Goal: Task Accomplishment & Management: Use online tool/utility

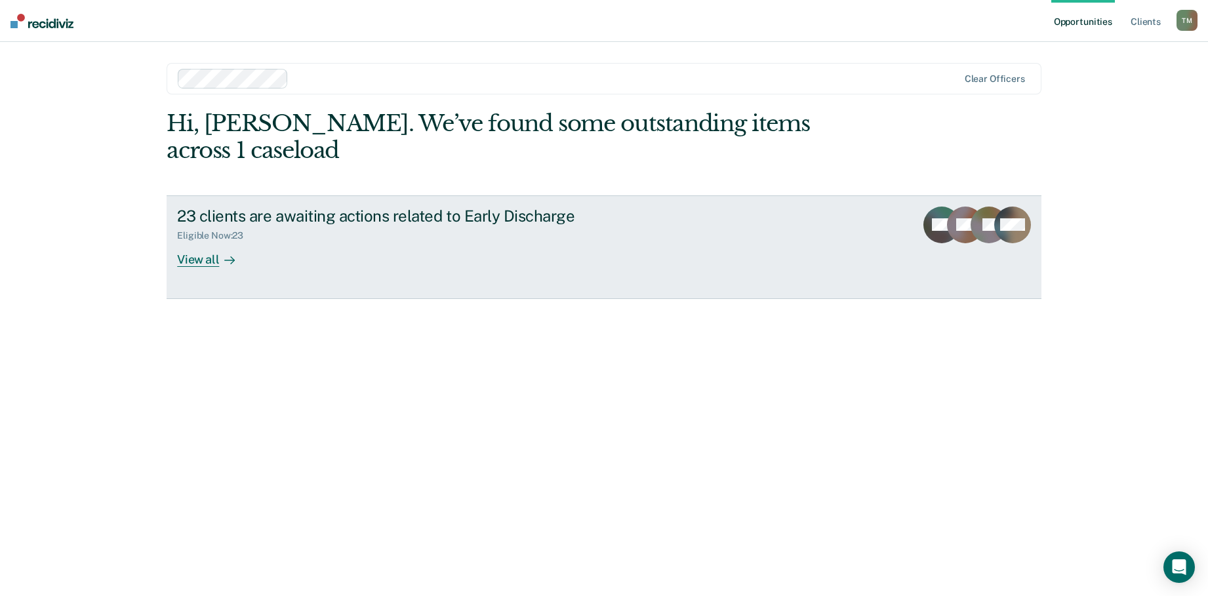
click at [195, 258] on div "View all" at bounding box center [213, 254] width 73 height 26
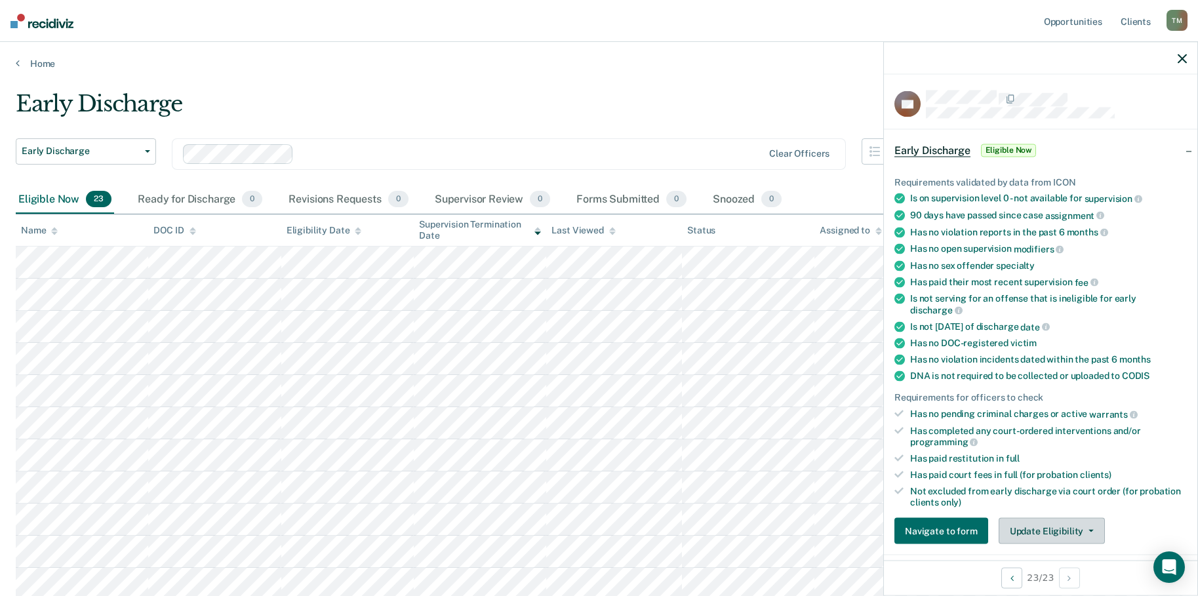
click at [1089, 530] on icon "button" at bounding box center [1091, 531] width 5 height 3
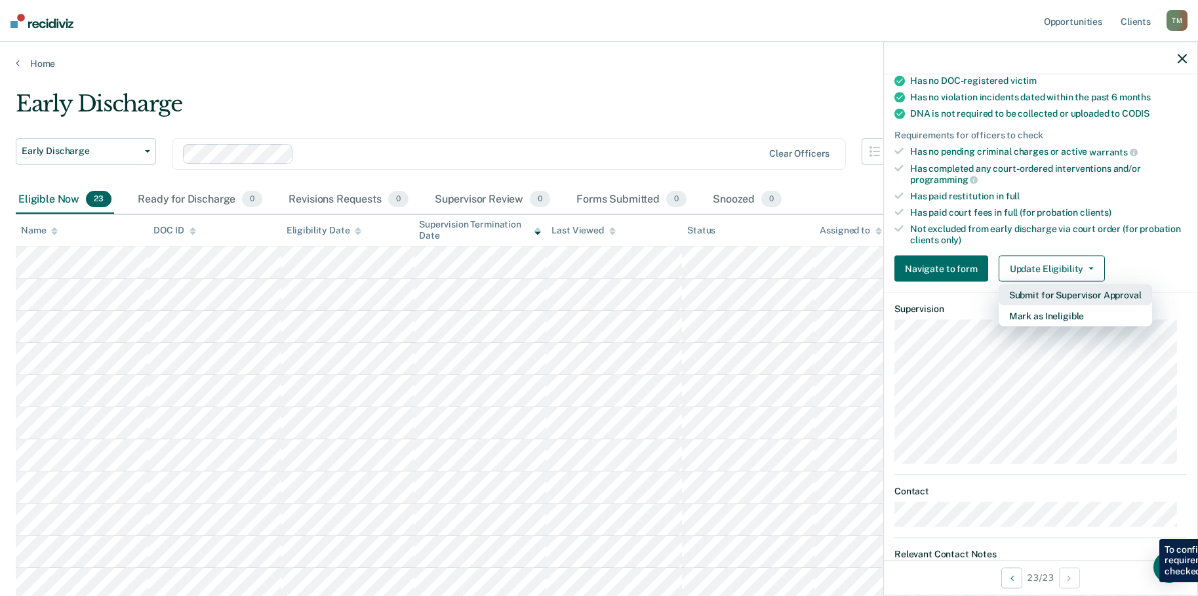
scroll to position [182, 0]
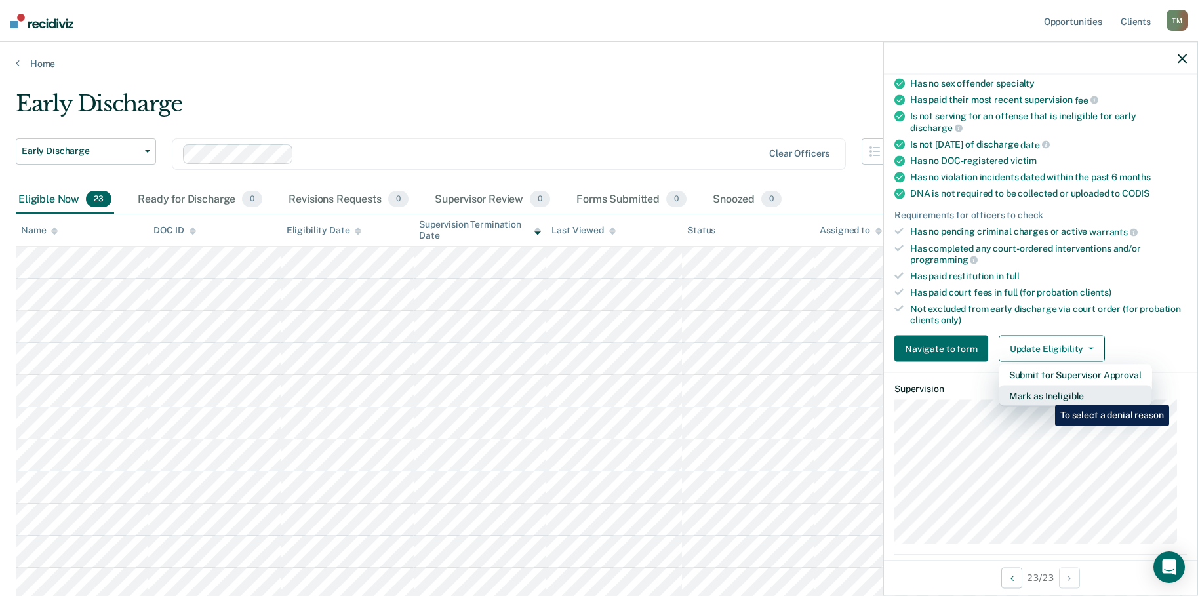
click at [1046, 394] on button "Mark as Ineligible" at bounding box center [1075, 396] width 153 height 21
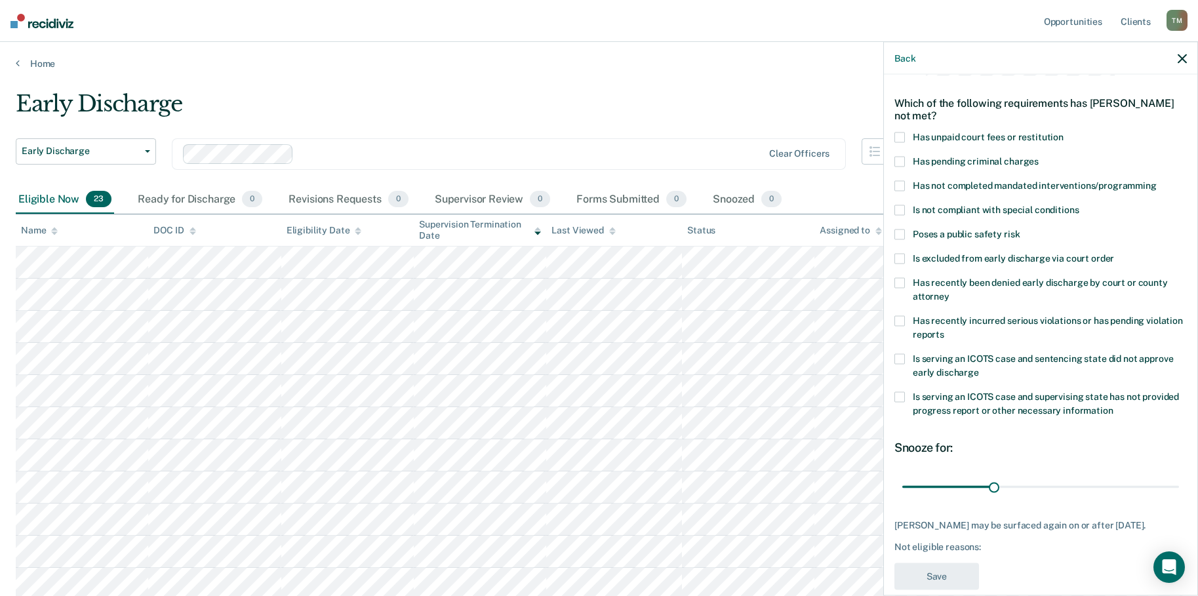
scroll to position [0, 0]
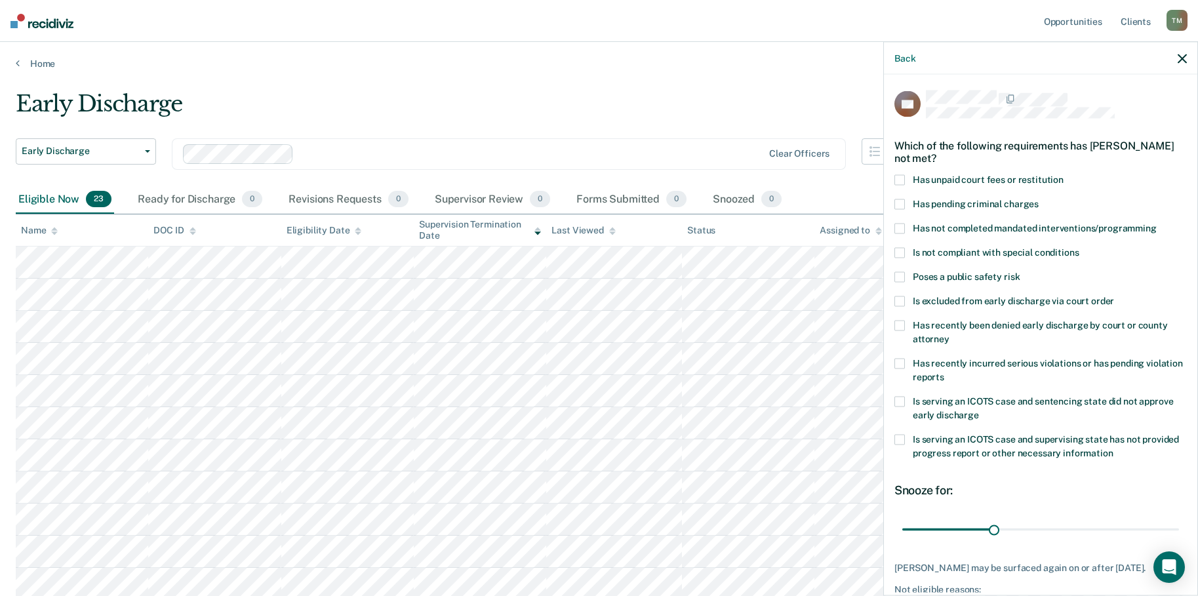
click at [901, 439] on span at bounding box center [900, 440] width 10 height 10
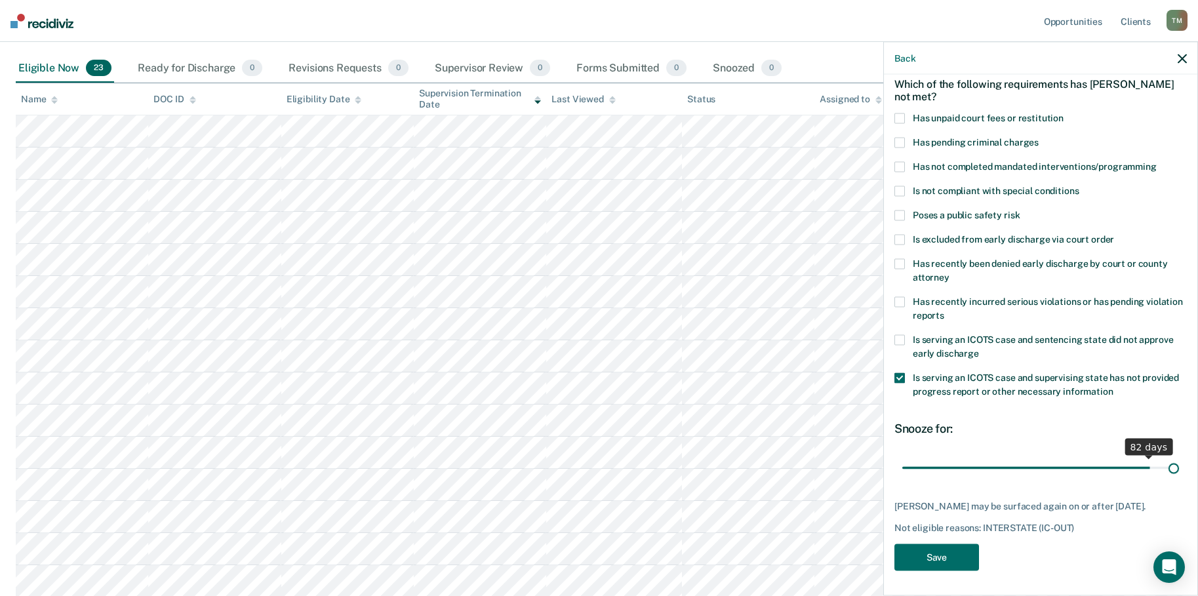
scroll to position [73, 0]
drag, startPoint x: 994, startPoint y: 455, endPoint x: 1174, endPoint y: 474, distance: 181.3
type input "90"
click at [1174, 474] on input "range" at bounding box center [1041, 466] width 277 height 23
click at [943, 555] on button "Save" at bounding box center [937, 555] width 85 height 27
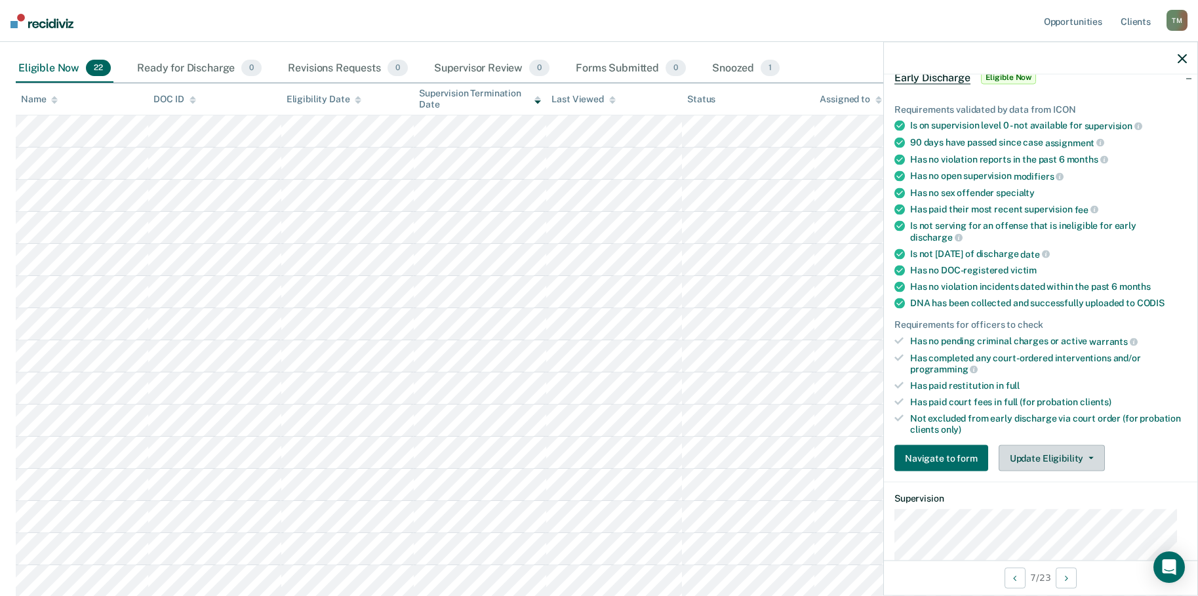
click at [1089, 457] on icon "button" at bounding box center [1091, 458] width 5 height 3
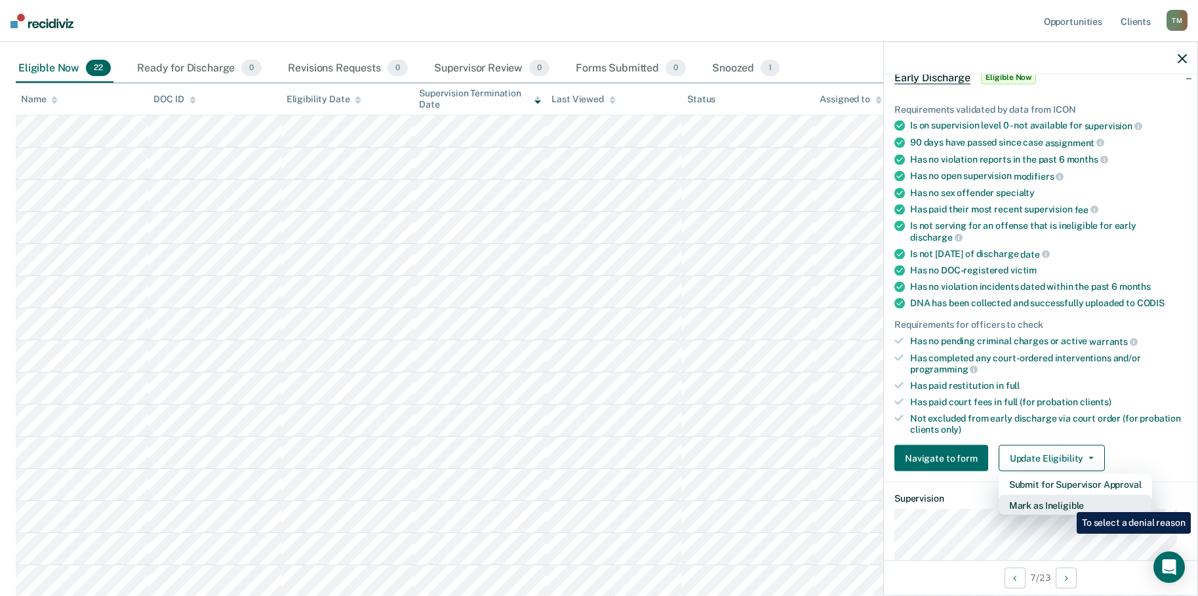
click at [1067, 502] on button "Mark as Ineligible" at bounding box center [1075, 505] width 153 height 21
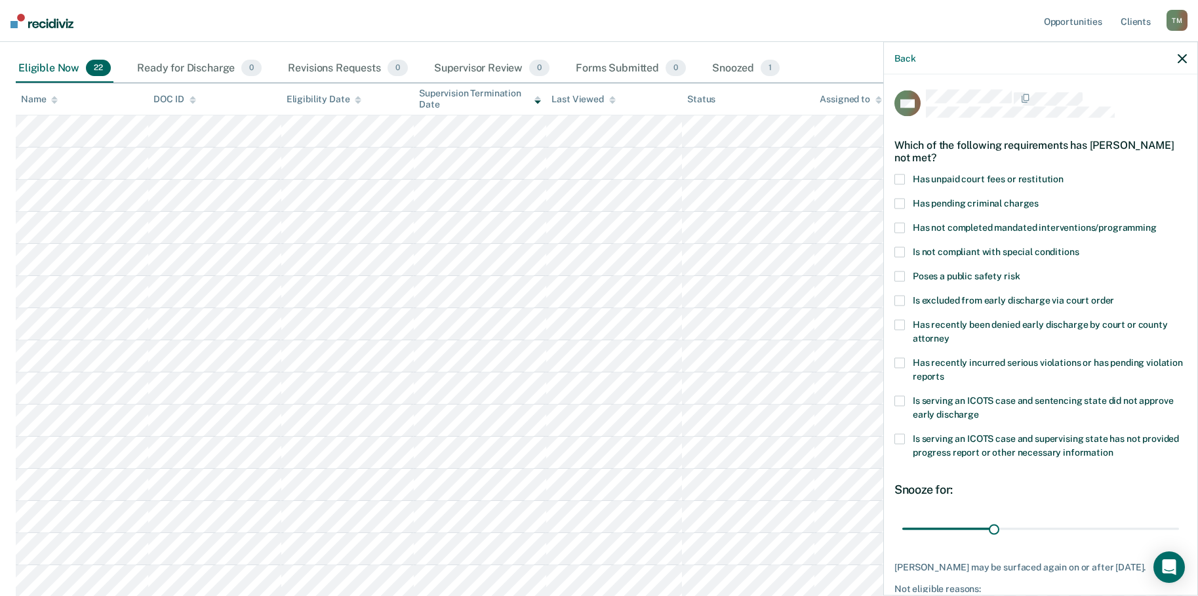
scroll to position [0, 0]
click at [902, 180] on span at bounding box center [900, 180] width 10 height 10
drag, startPoint x: 990, startPoint y: 528, endPoint x: 1177, endPoint y: 522, distance: 187.0
type input "90"
click at [1177, 522] on input "range" at bounding box center [1041, 529] width 277 height 23
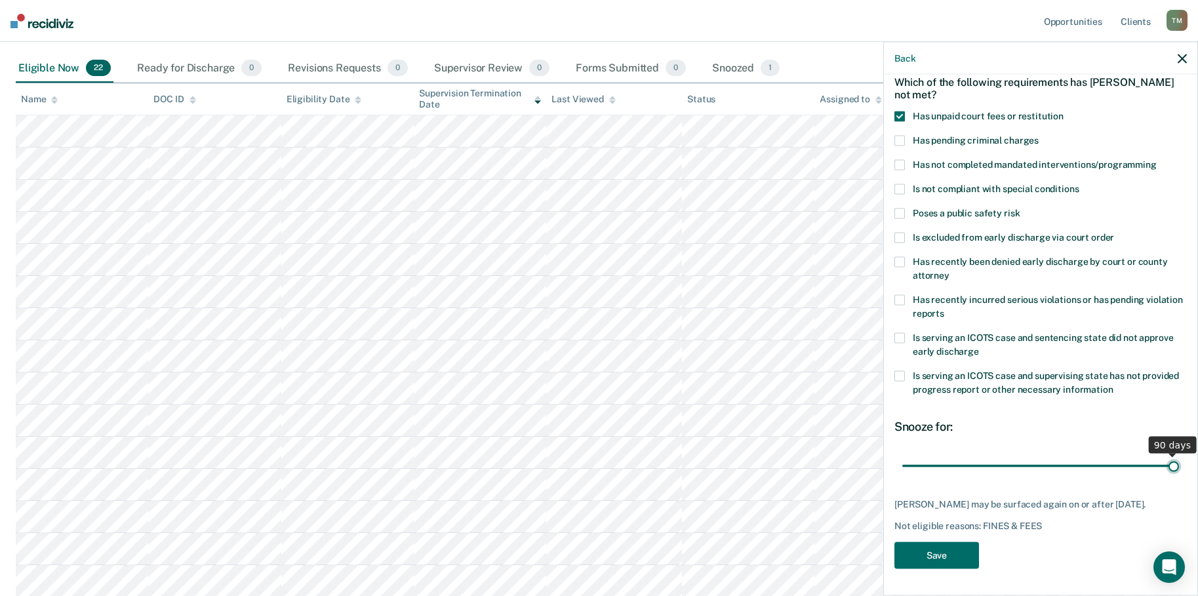
scroll to position [73, 0]
click at [944, 559] on button "Save" at bounding box center [937, 555] width 85 height 27
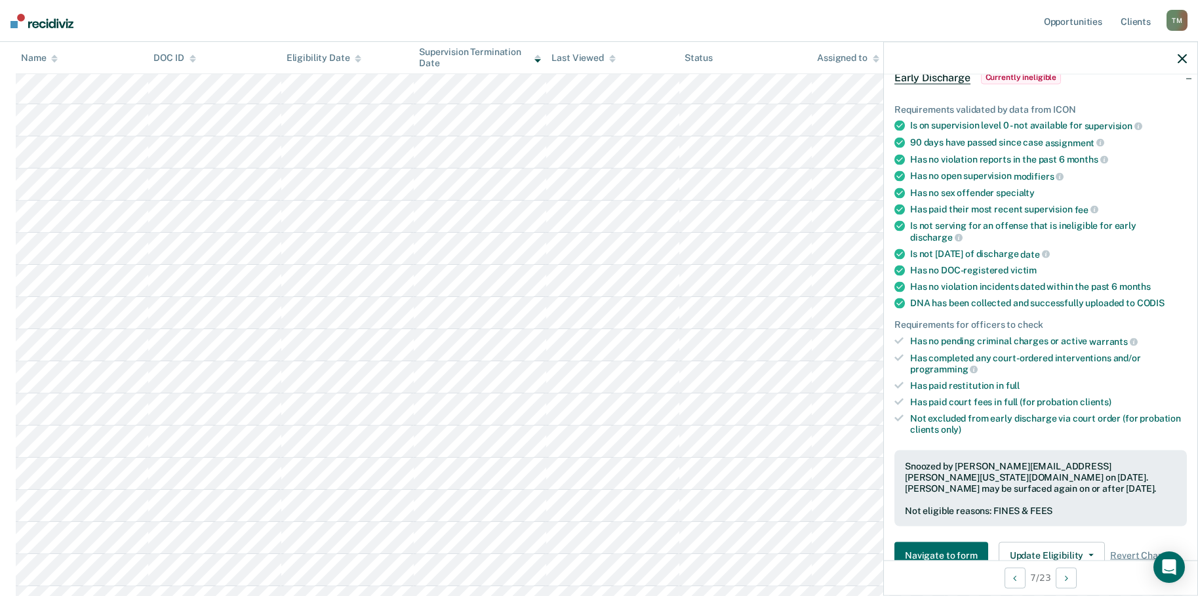
scroll to position [197, 0]
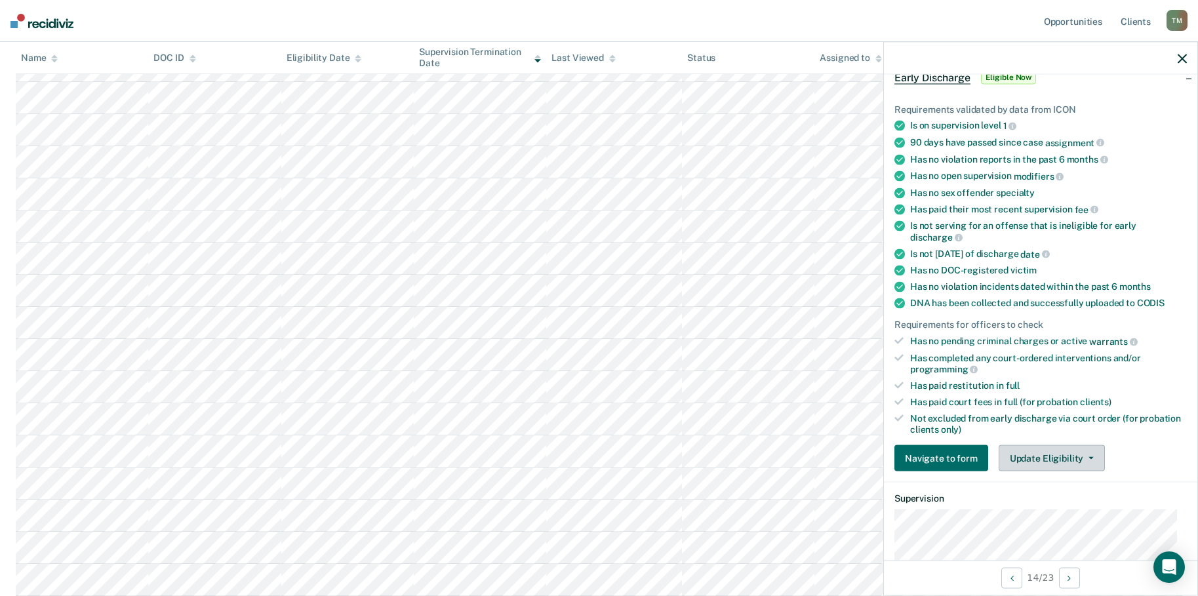
click at [1087, 458] on button "Update Eligibility" at bounding box center [1052, 458] width 106 height 26
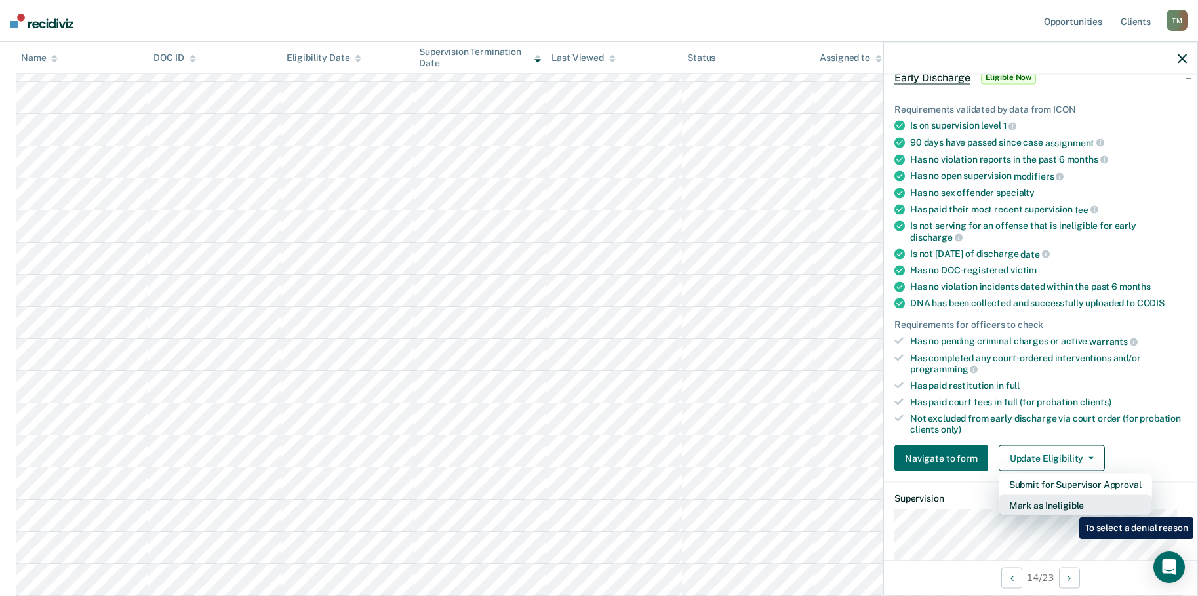
click at [1070, 508] on button "Mark as Ineligible" at bounding box center [1075, 505] width 153 height 21
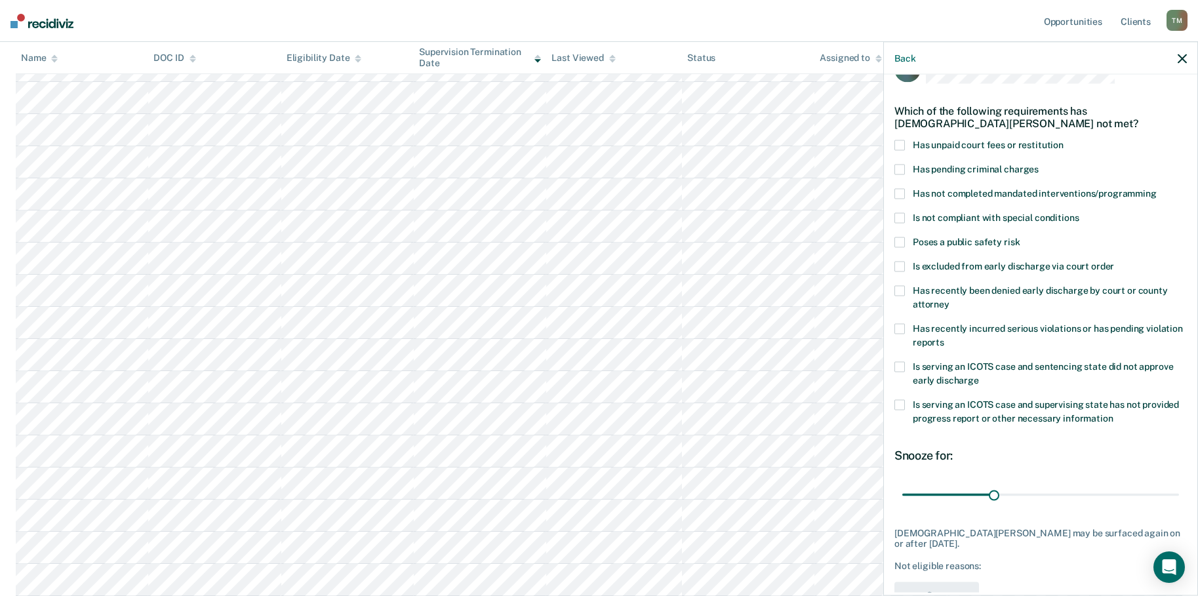
scroll to position [0, 0]
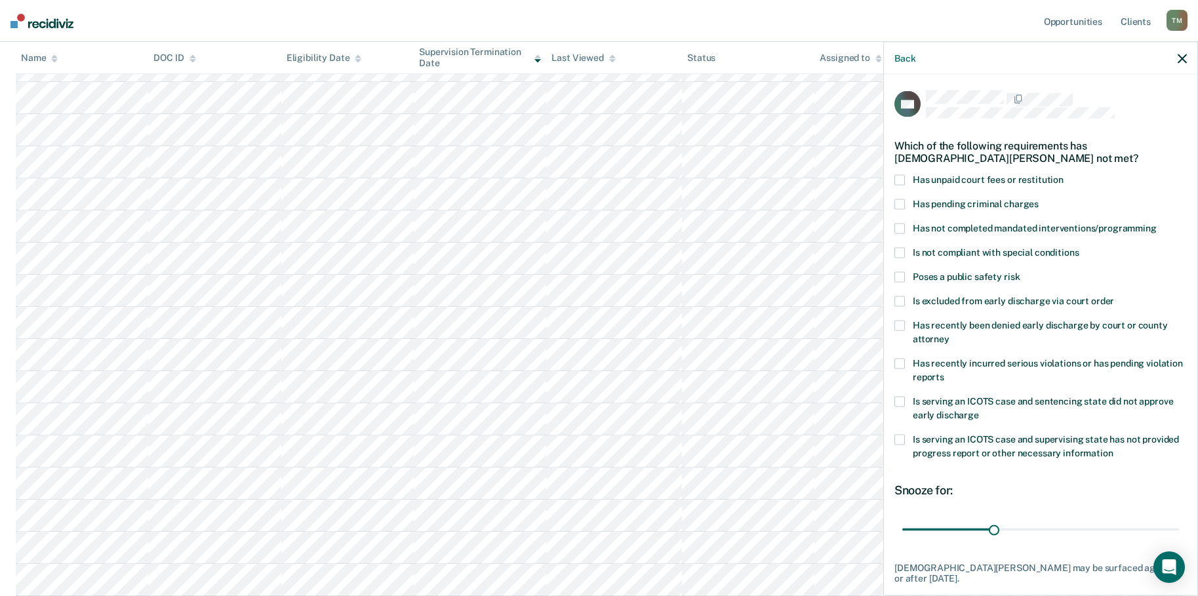
click at [901, 251] on span at bounding box center [900, 253] width 10 height 10
drag, startPoint x: 991, startPoint y: 527, endPoint x: 1172, endPoint y: 525, distance: 181.0
type input "90"
click at [1172, 525] on input "range" at bounding box center [1041, 529] width 277 height 23
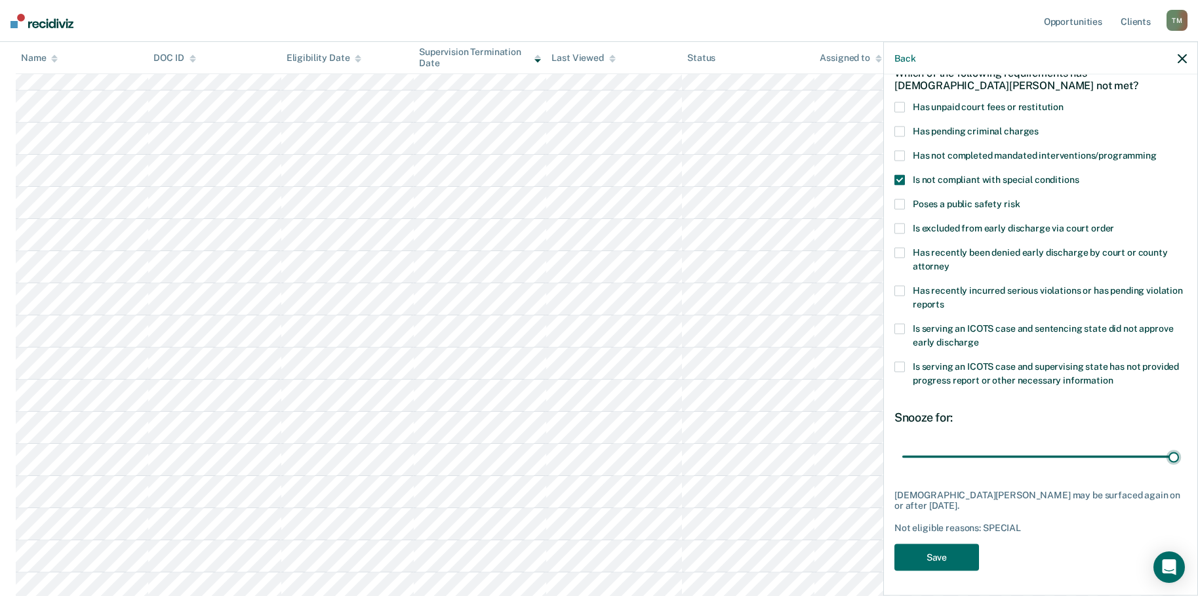
scroll to position [262, 0]
click at [944, 558] on button "Save" at bounding box center [937, 557] width 85 height 27
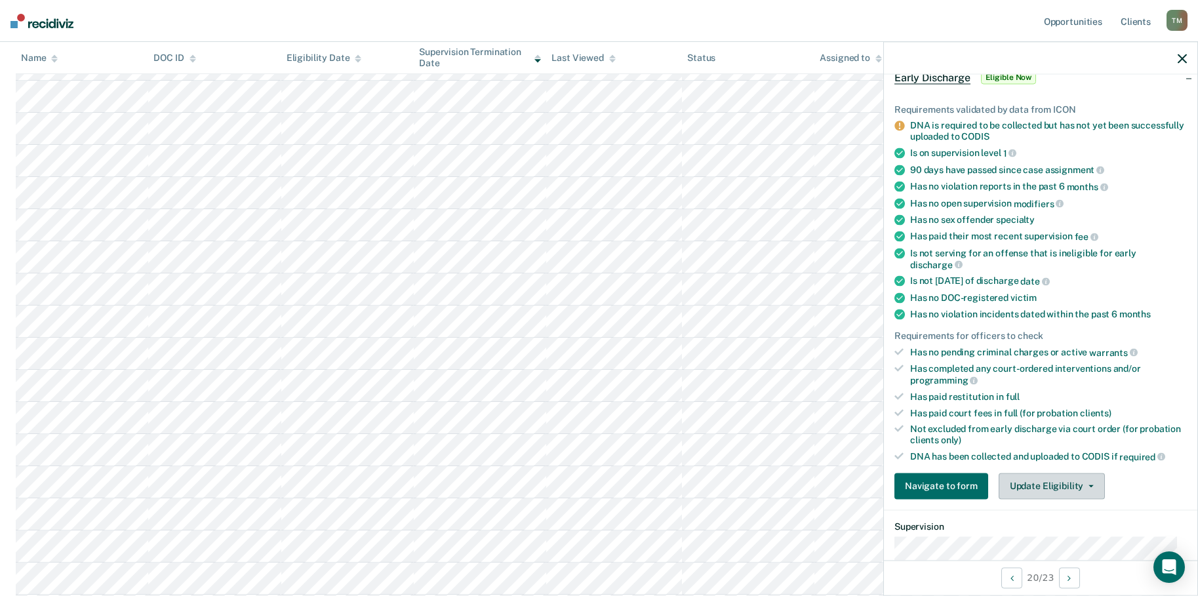
click at [1086, 486] on button "Update Eligibility" at bounding box center [1052, 486] width 106 height 26
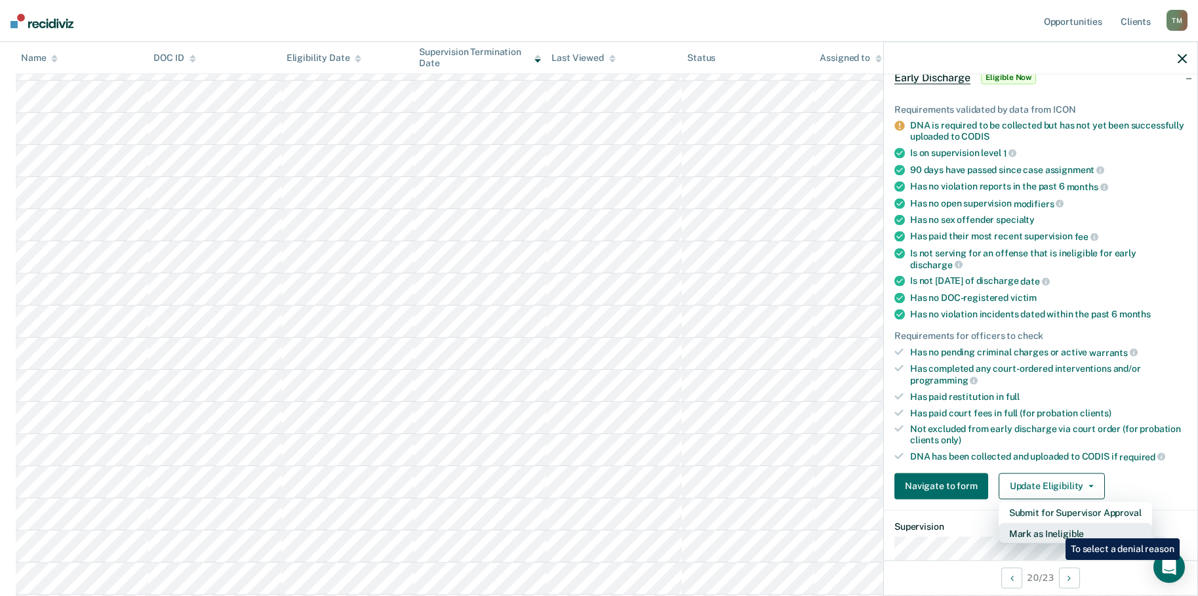
click at [1056, 530] on button "Mark as Ineligible" at bounding box center [1075, 533] width 153 height 21
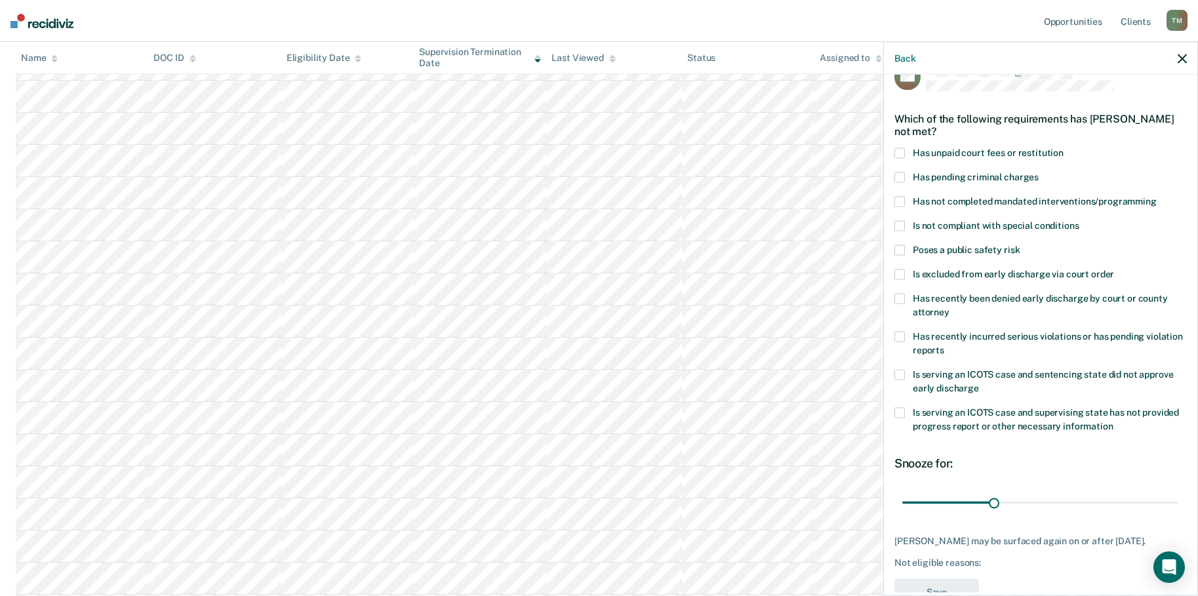
scroll to position [7, 0]
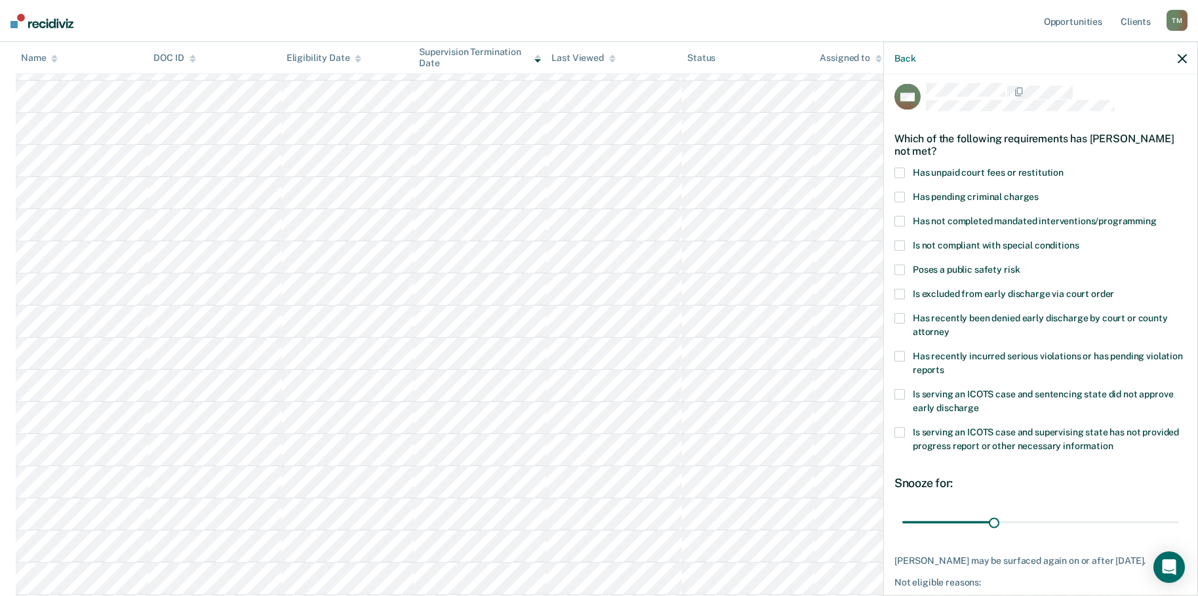
click at [903, 195] on span at bounding box center [900, 197] width 10 height 10
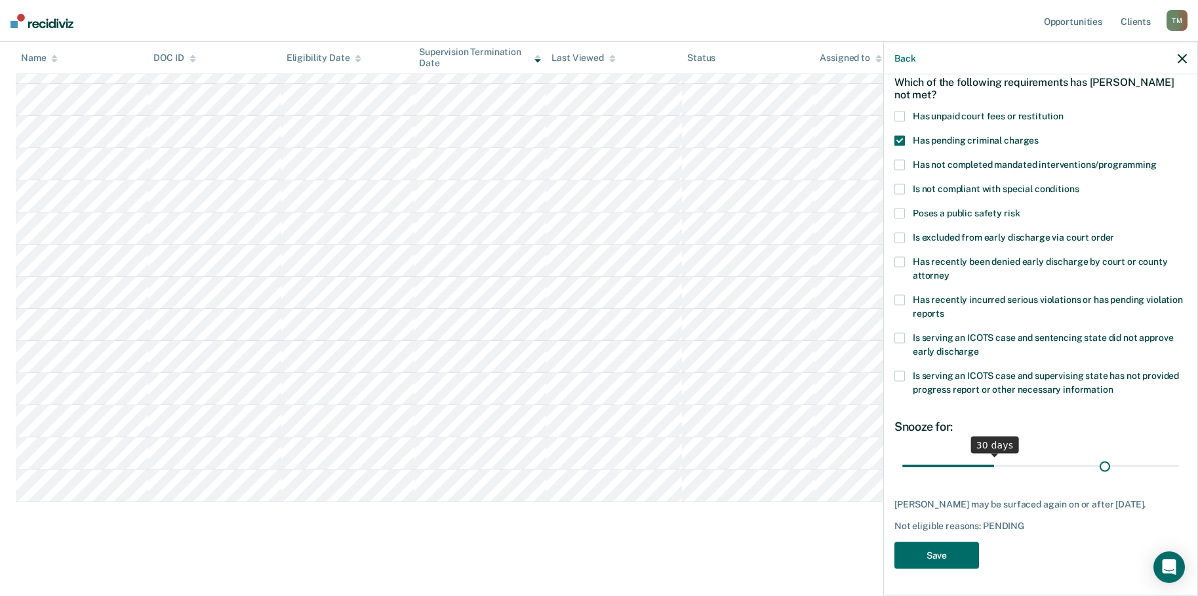
scroll to position [73, 0]
drag, startPoint x: 987, startPoint y: 455, endPoint x: 1176, endPoint y: 446, distance: 189.1
type input "90"
click at [1176, 455] on input "range" at bounding box center [1041, 466] width 277 height 23
click at [952, 559] on button "Save" at bounding box center [937, 555] width 85 height 27
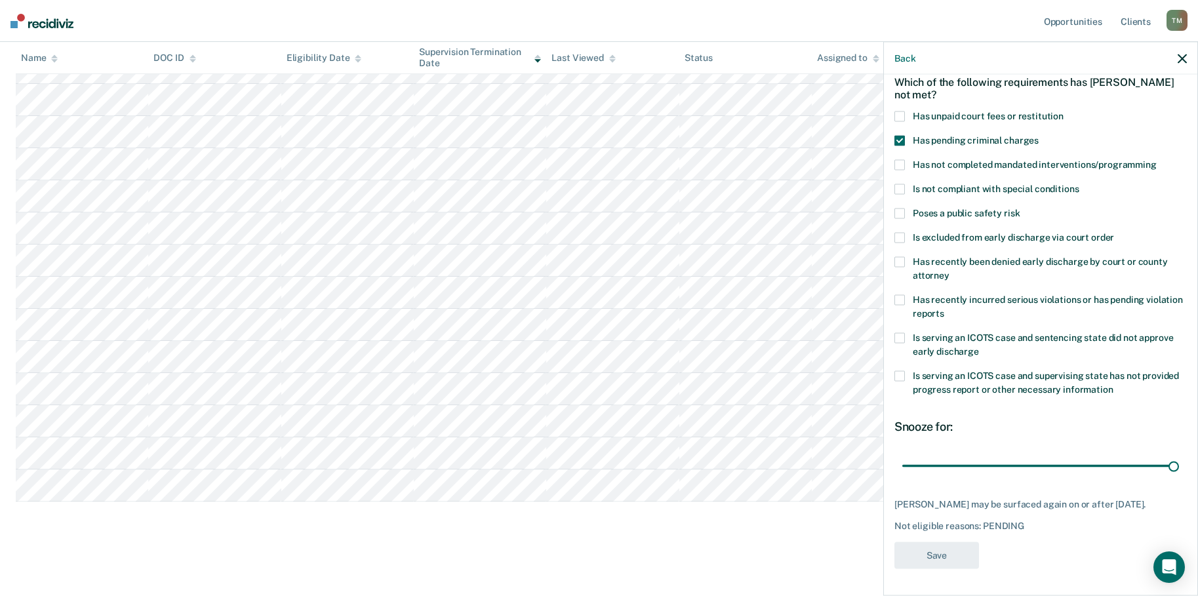
scroll to position [355, 0]
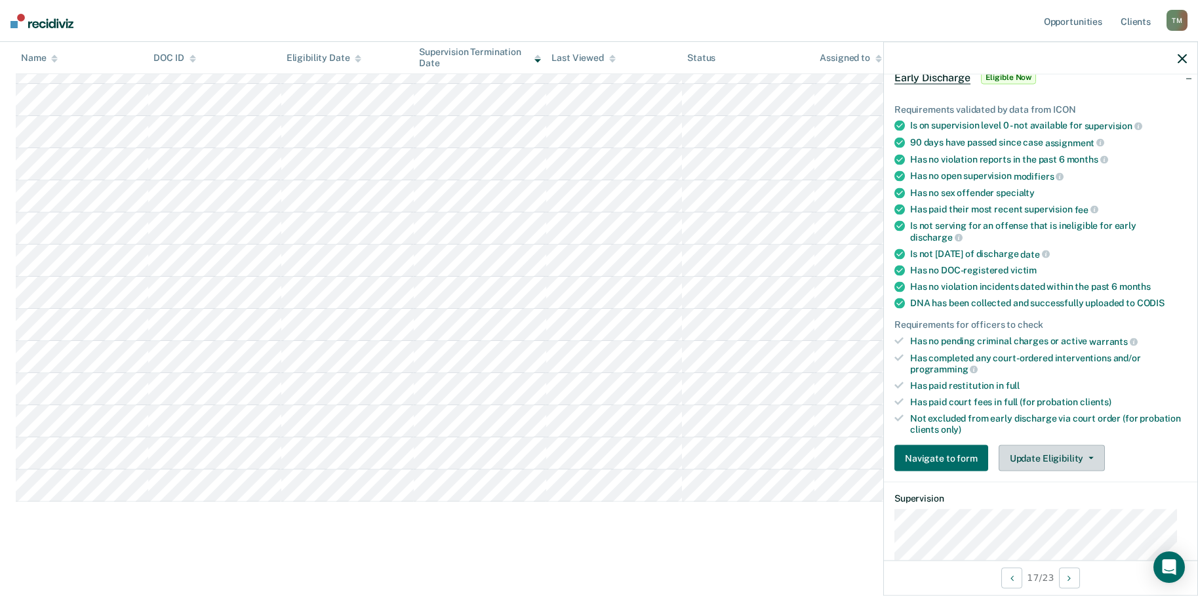
click at [1087, 453] on button "Update Eligibility" at bounding box center [1052, 458] width 106 height 26
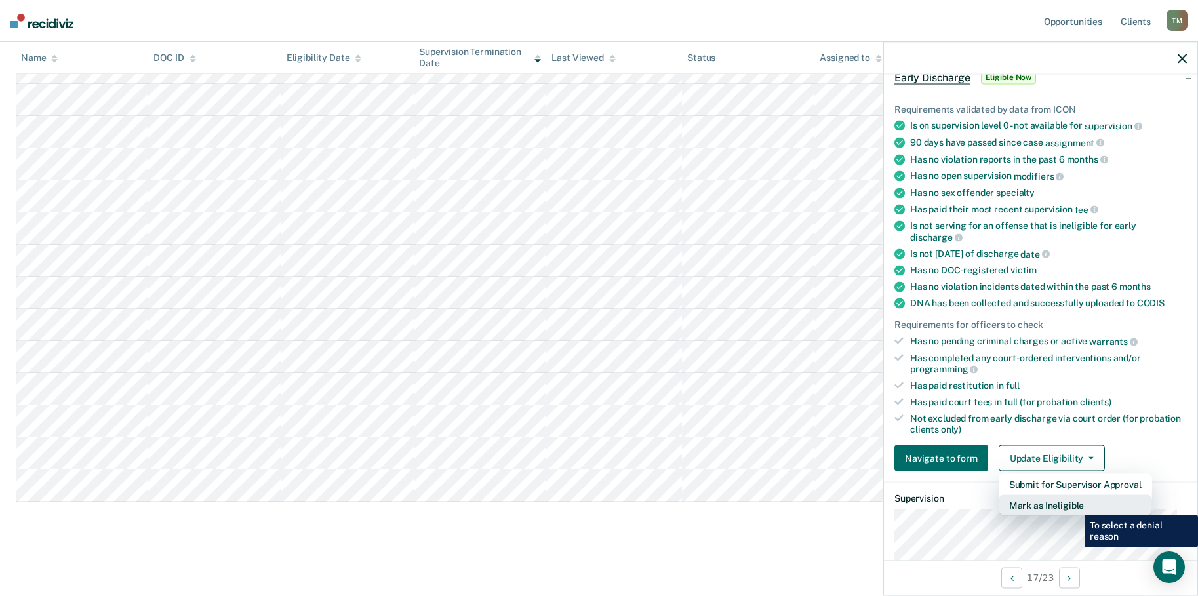
click at [1075, 505] on button "Mark as Ineligible" at bounding box center [1075, 505] width 153 height 21
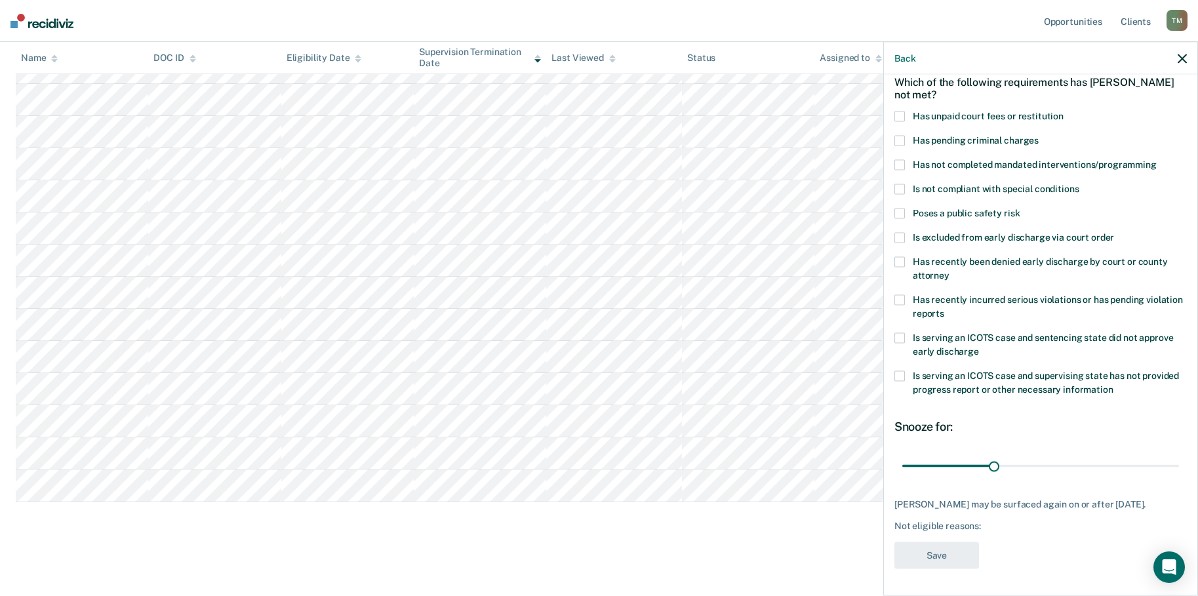
click at [902, 371] on span at bounding box center [900, 376] width 10 height 10
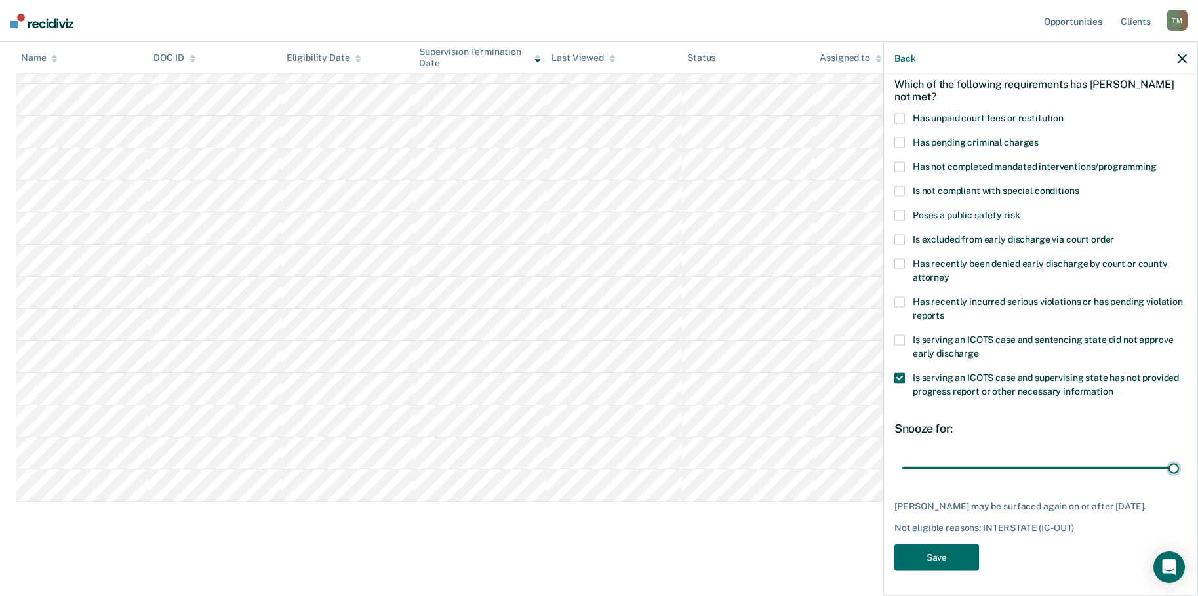
drag, startPoint x: 991, startPoint y: 458, endPoint x: 1086, endPoint y: 486, distance: 98.6
type input "90"
click at [1170, 460] on input "range" at bounding box center [1041, 468] width 277 height 23
click at [933, 546] on button "Save" at bounding box center [937, 557] width 85 height 27
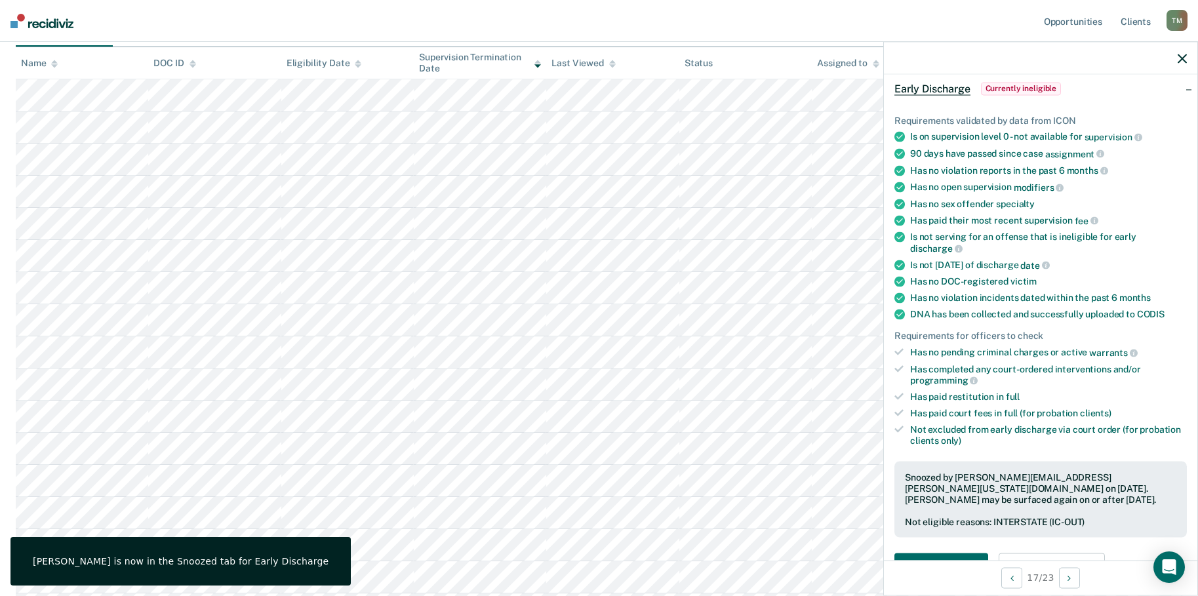
scroll to position [323, 0]
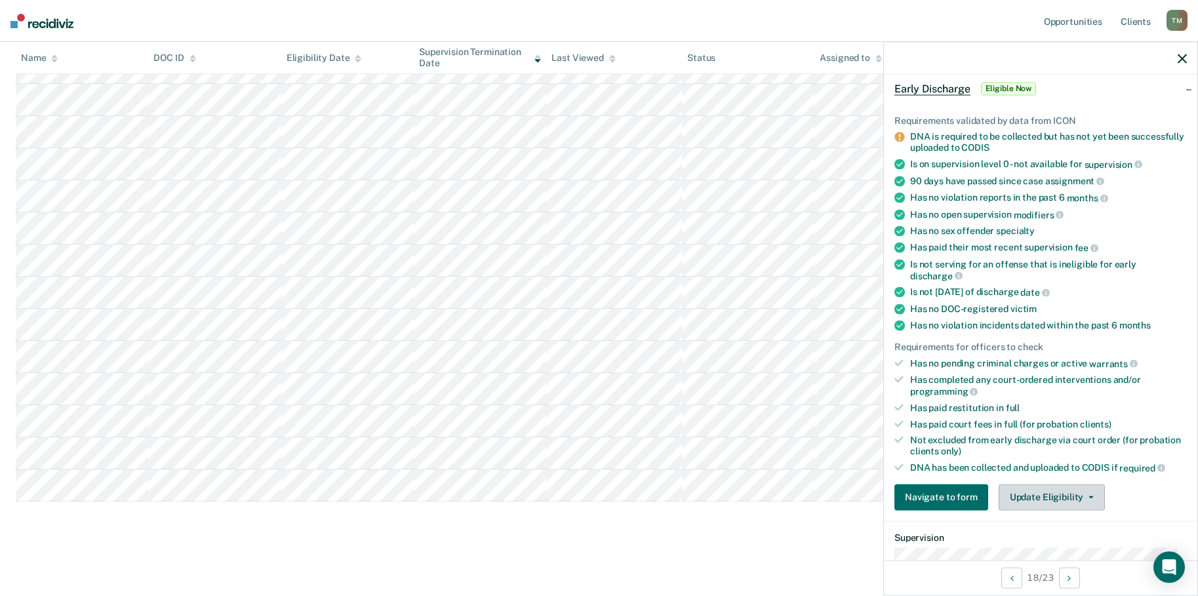
click at [1089, 496] on icon "button" at bounding box center [1091, 497] width 5 height 3
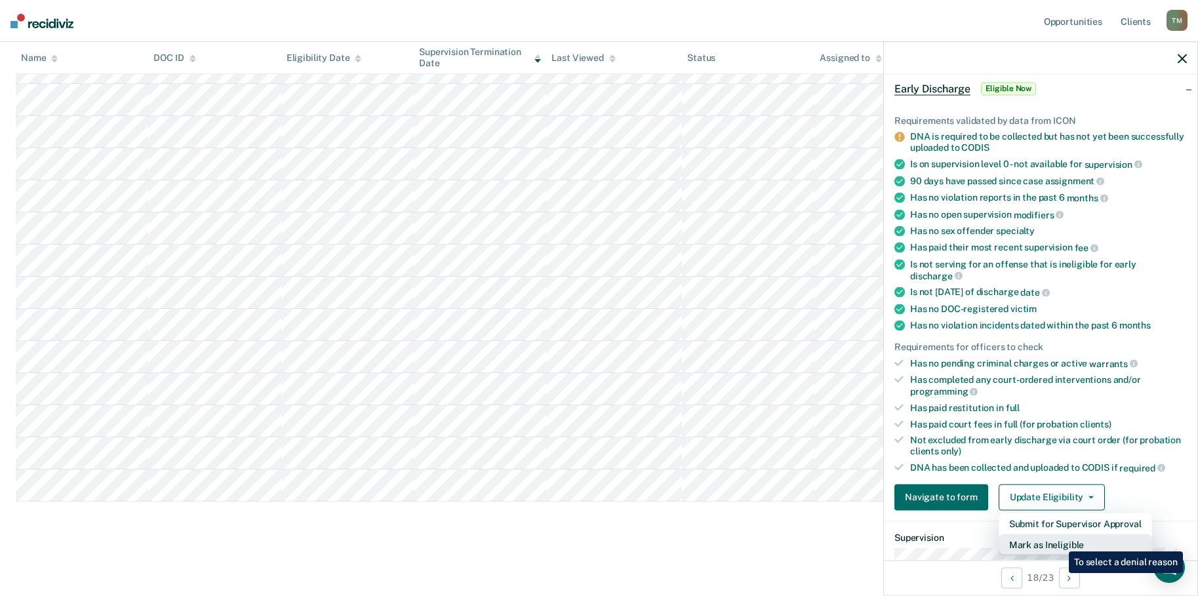
click at [1059, 541] on button "Mark as Ineligible" at bounding box center [1075, 544] width 153 height 21
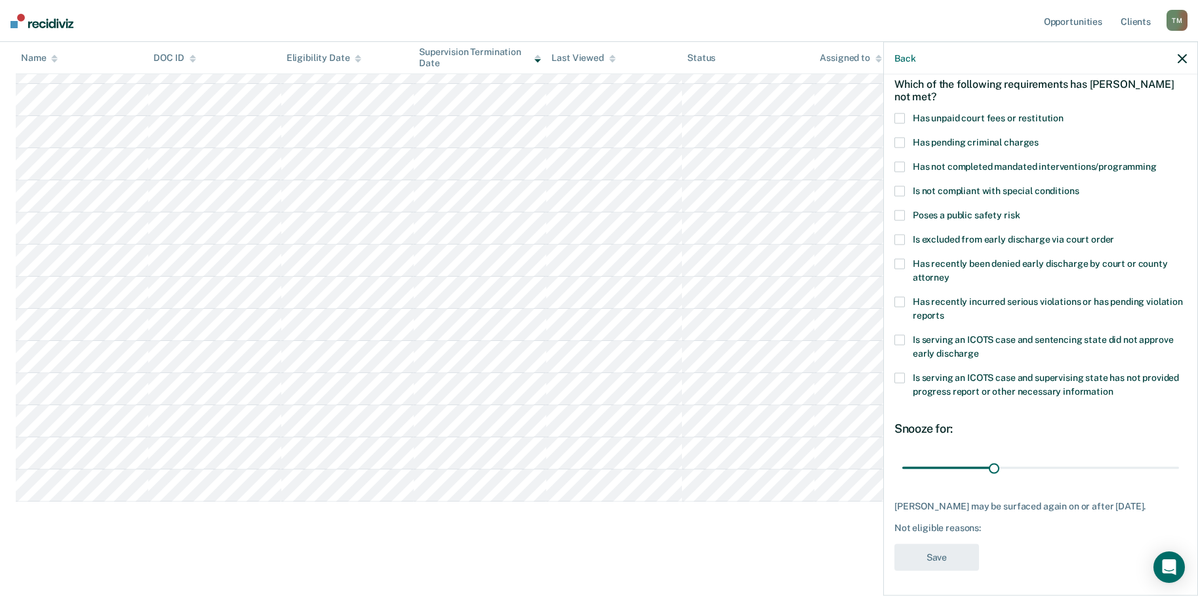
click at [903, 376] on span at bounding box center [900, 378] width 10 height 10
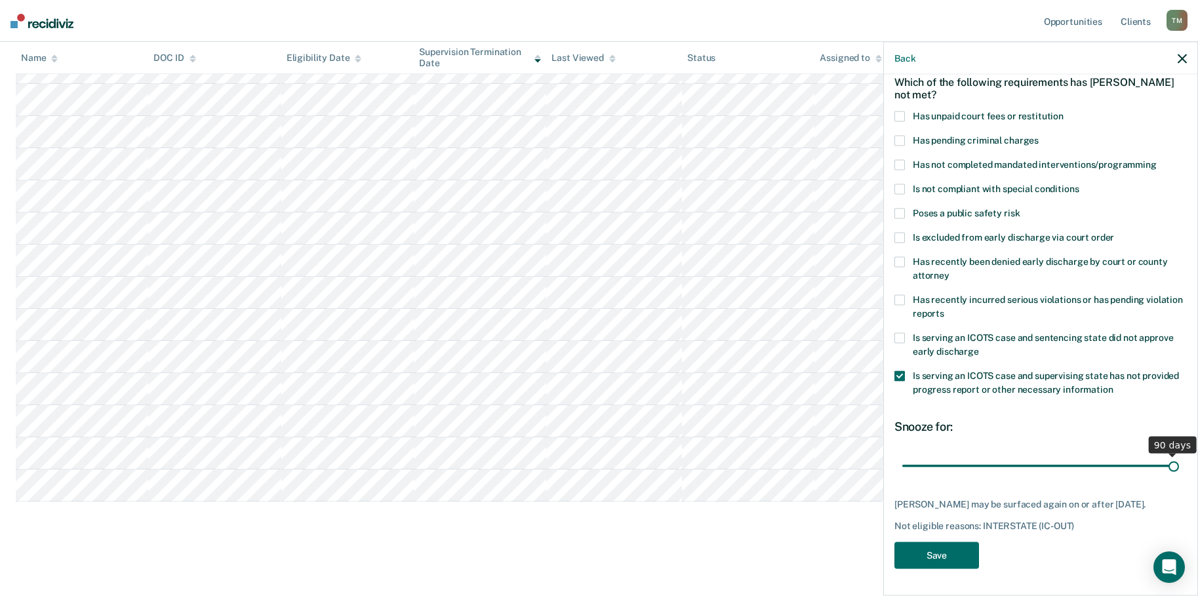
drag, startPoint x: 991, startPoint y: 457, endPoint x: 1176, endPoint y: 447, distance: 185.3
type input "90"
click at [1176, 455] on input "range" at bounding box center [1041, 466] width 277 height 23
click at [945, 556] on button "Save" at bounding box center [937, 555] width 85 height 27
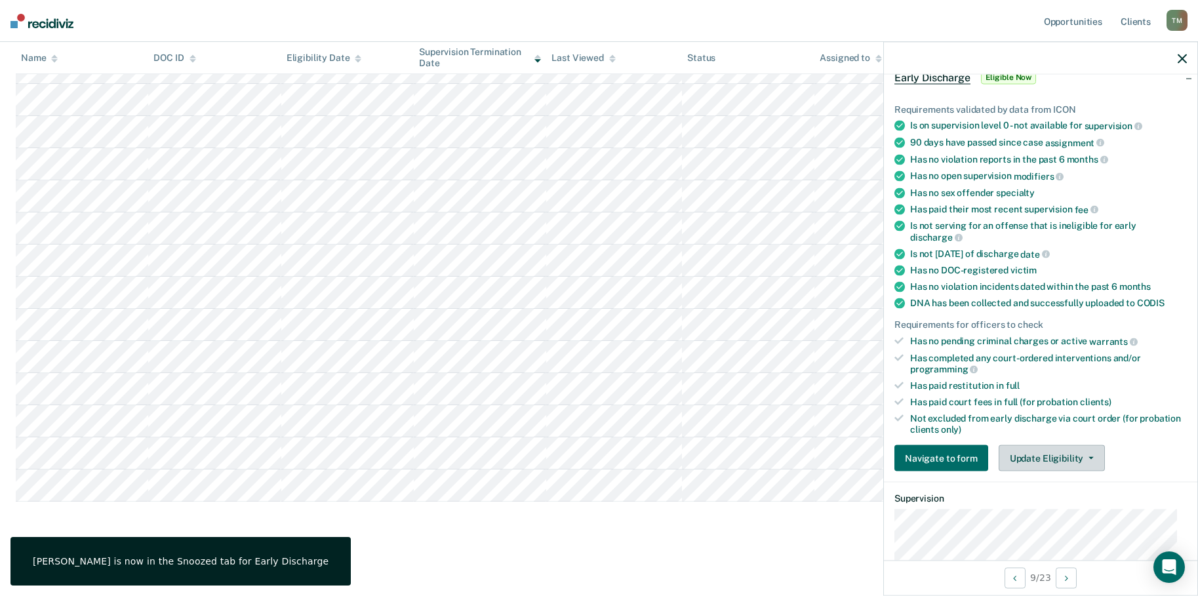
click at [1091, 455] on button "Update Eligibility" at bounding box center [1052, 458] width 106 height 26
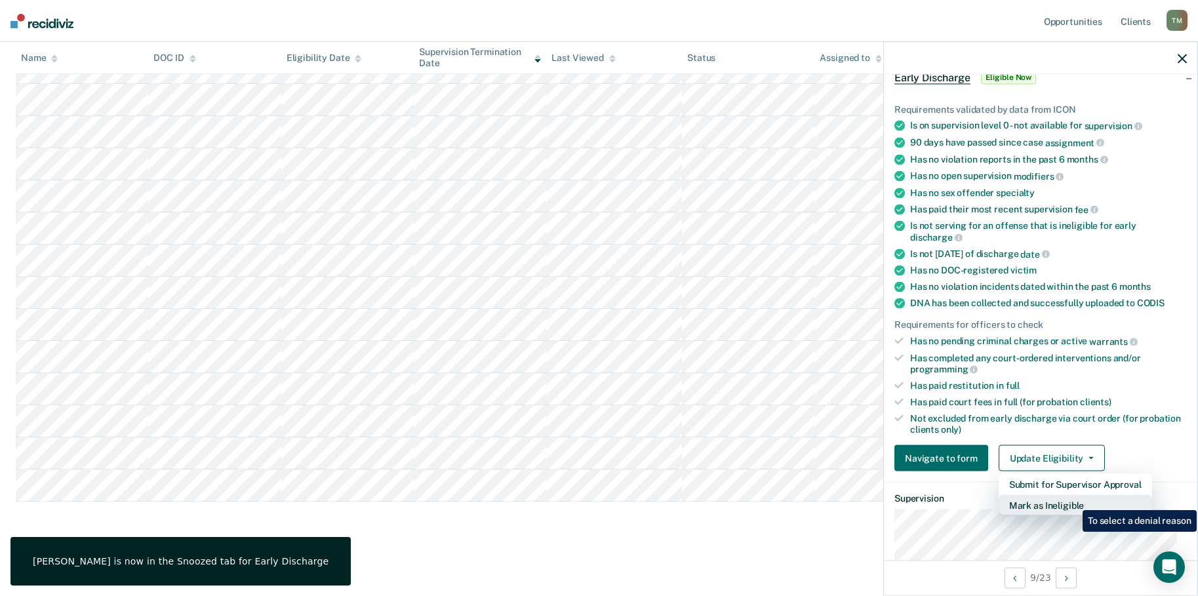
click at [1073, 500] on button "Mark as Ineligible" at bounding box center [1075, 505] width 153 height 21
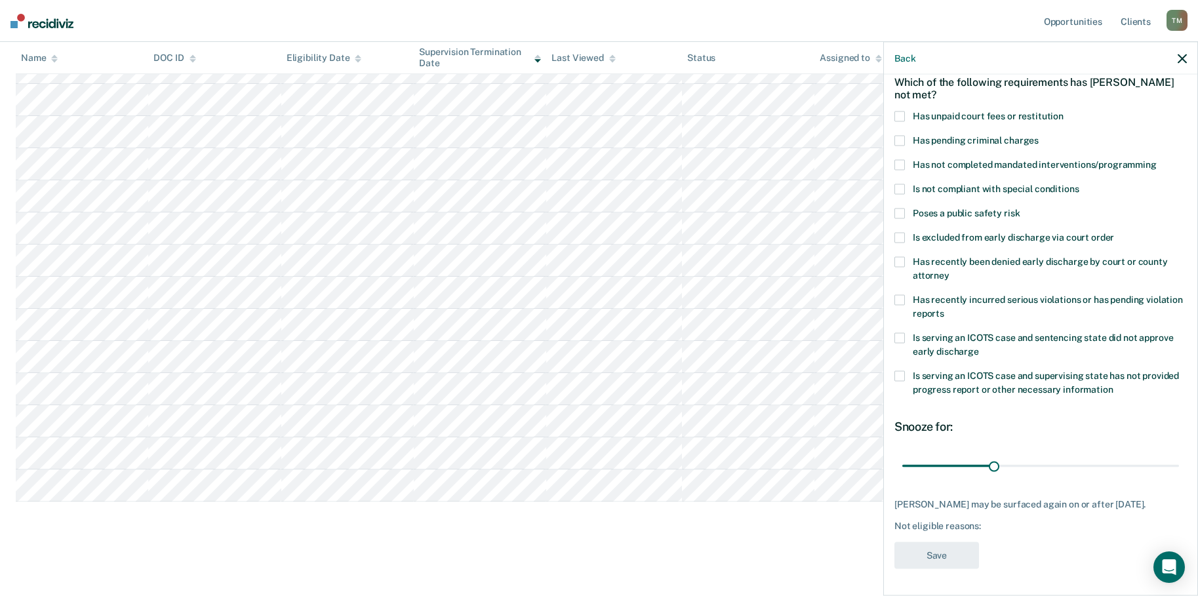
click at [901, 371] on span at bounding box center [900, 376] width 10 height 10
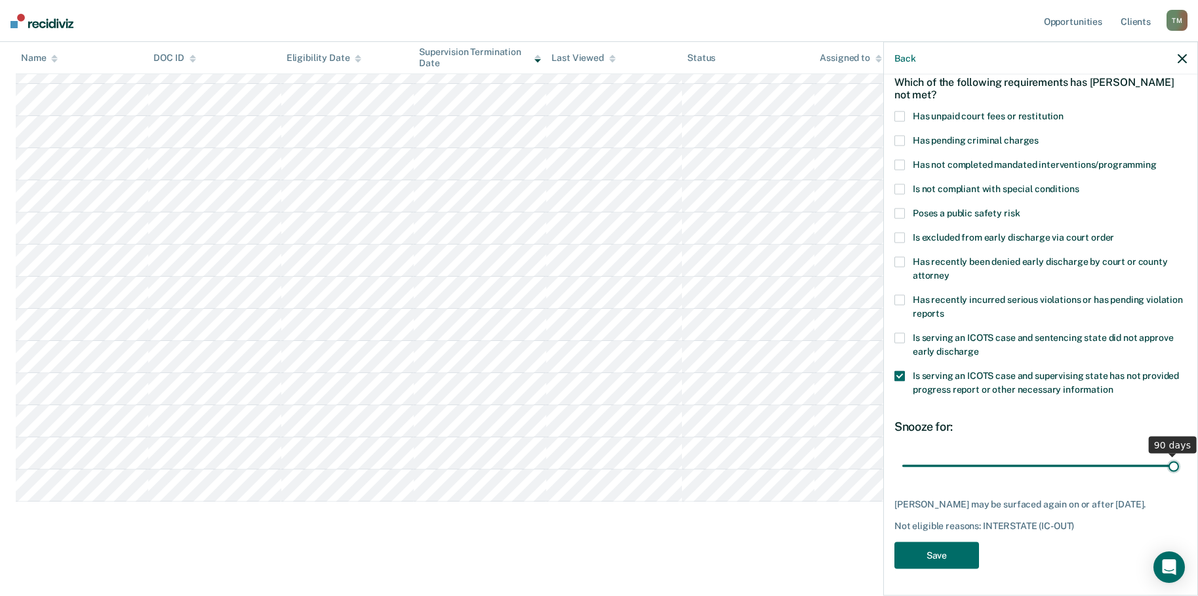
drag, startPoint x: 988, startPoint y: 457, endPoint x: 1179, endPoint y: 464, distance: 190.4
type input "90"
click at [1179, 464] on input "range" at bounding box center [1041, 466] width 277 height 23
click at [943, 558] on button "Save" at bounding box center [937, 555] width 85 height 27
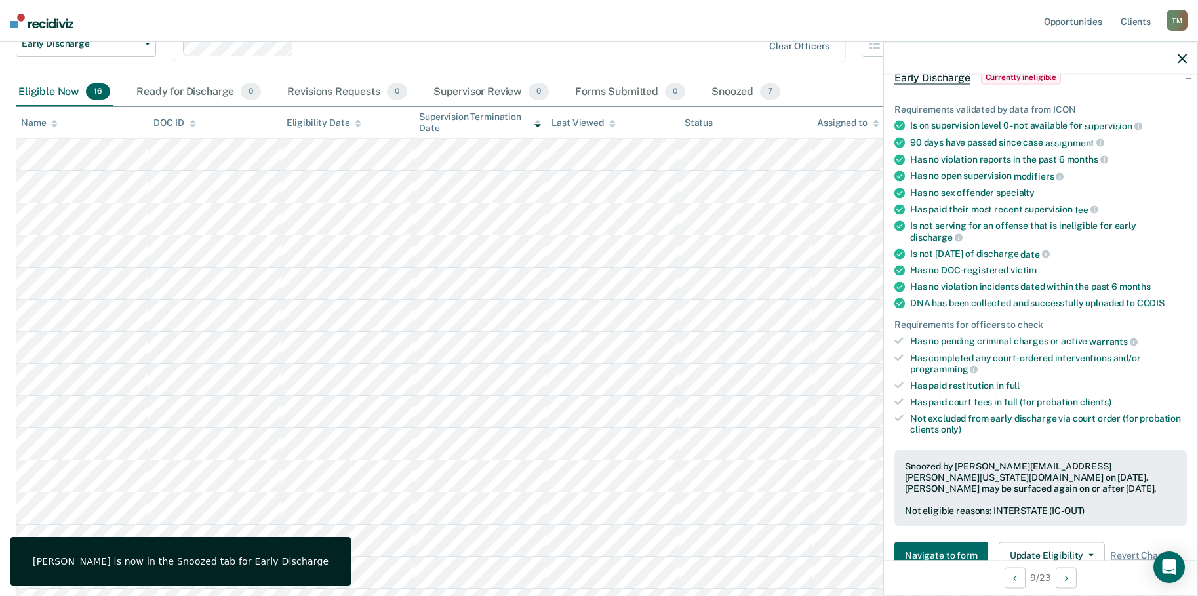
scroll to position [131, 0]
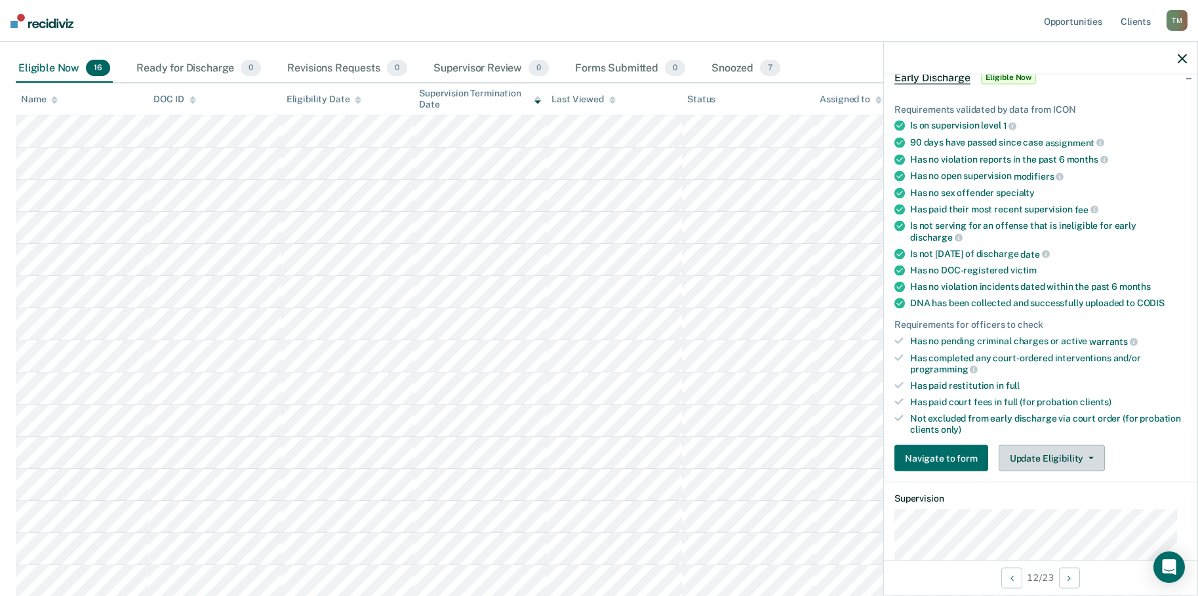
click at [1087, 453] on button "Update Eligibility" at bounding box center [1052, 458] width 106 height 26
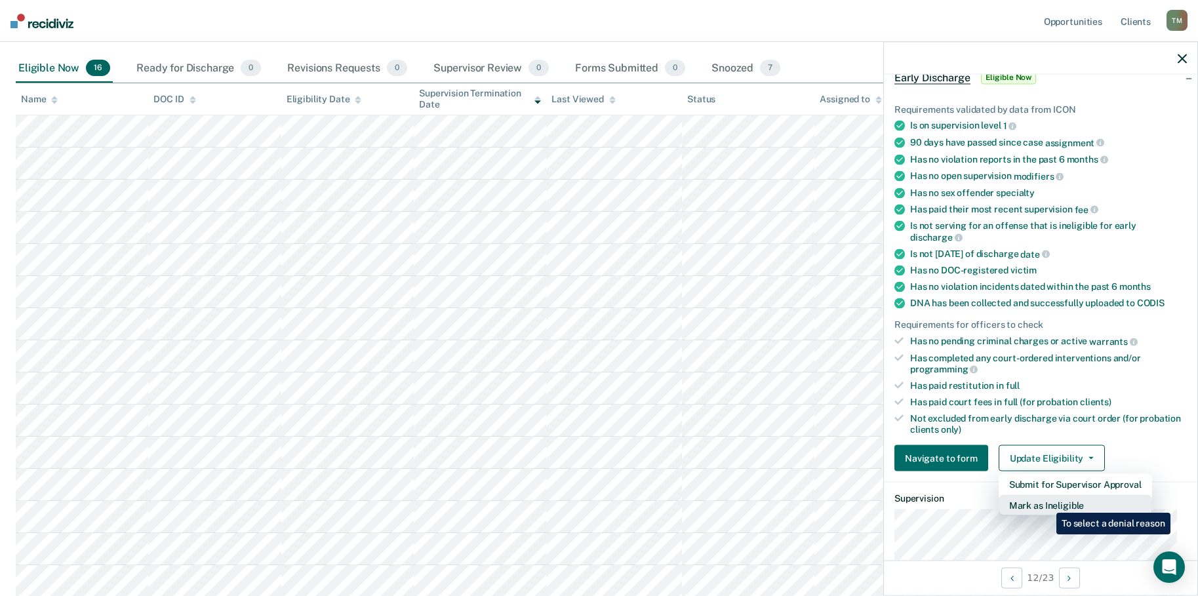
click at [1047, 506] on button "Mark as Ineligible" at bounding box center [1075, 505] width 153 height 21
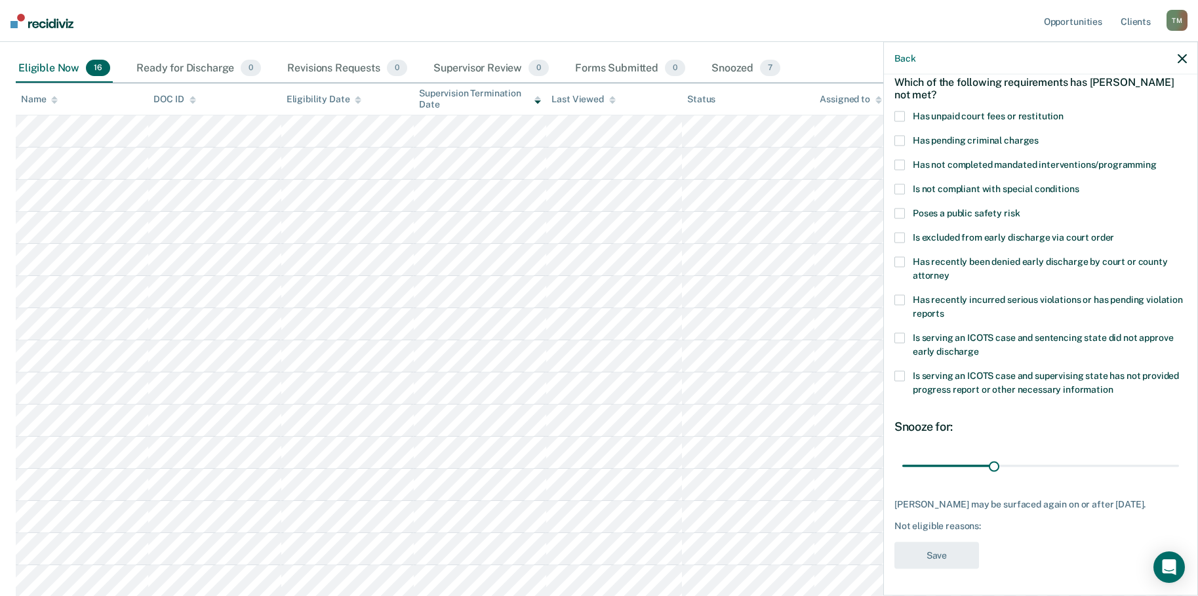
click at [903, 184] on span at bounding box center [900, 189] width 10 height 10
drag, startPoint x: 992, startPoint y: 454, endPoint x: 1070, endPoint y: 481, distance: 82.6
type input "90"
click at [1179, 455] on input "range" at bounding box center [1041, 466] width 277 height 23
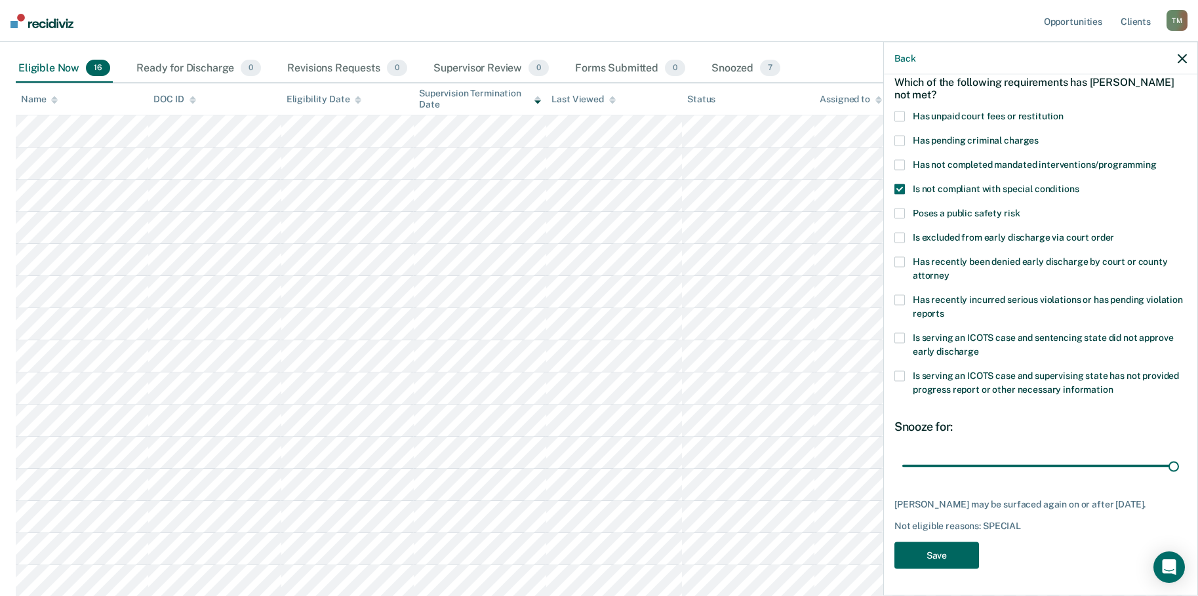
click at [934, 559] on button "Save" at bounding box center [937, 555] width 85 height 27
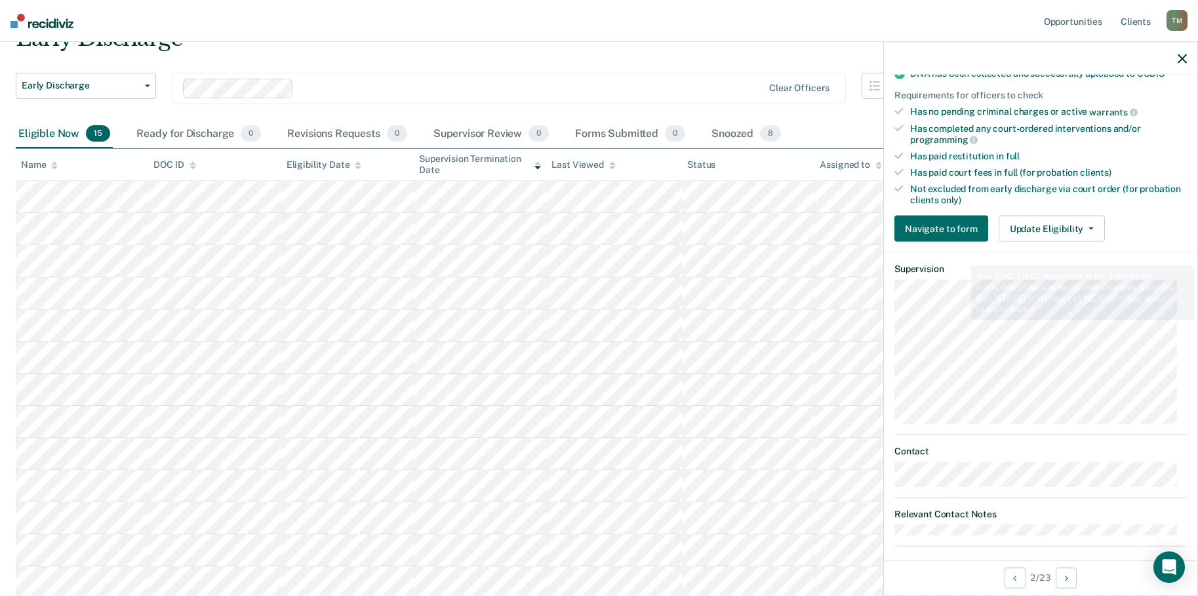
scroll to position [314, 0]
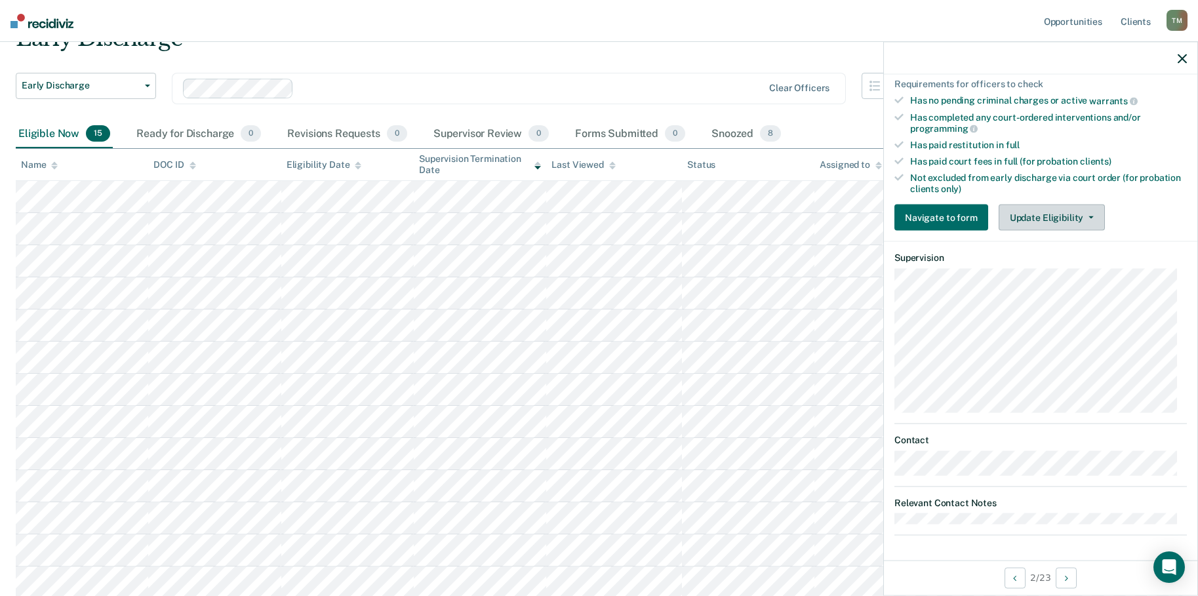
click at [1087, 214] on button "Update Eligibility" at bounding box center [1052, 218] width 106 height 26
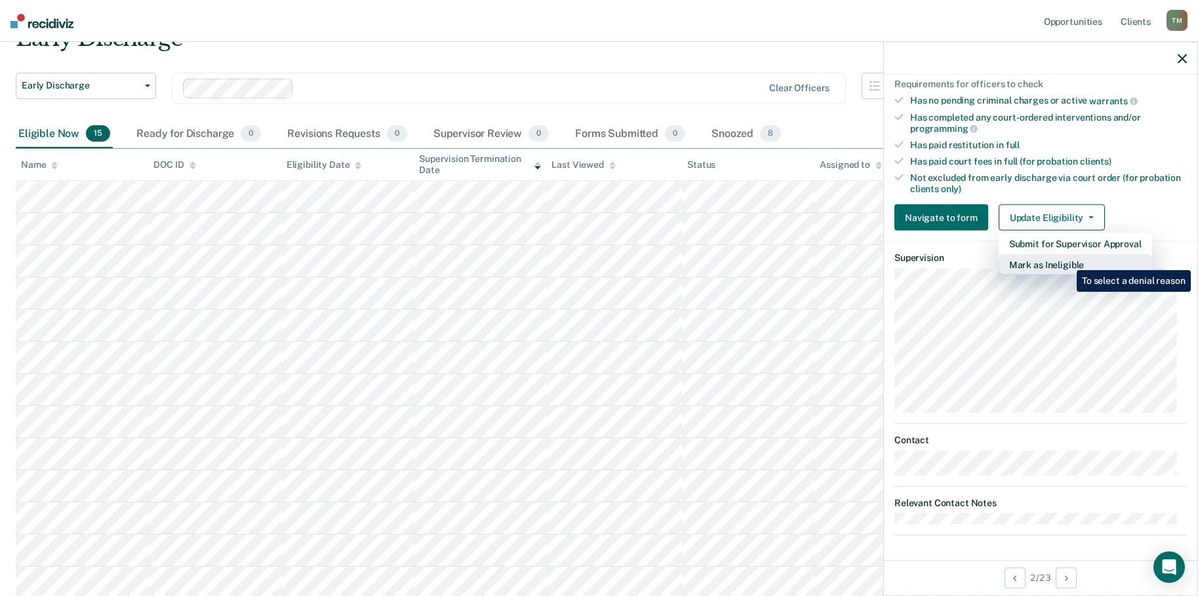
click at [1067, 260] on button "Mark as Ineligible" at bounding box center [1075, 264] width 153 height 21
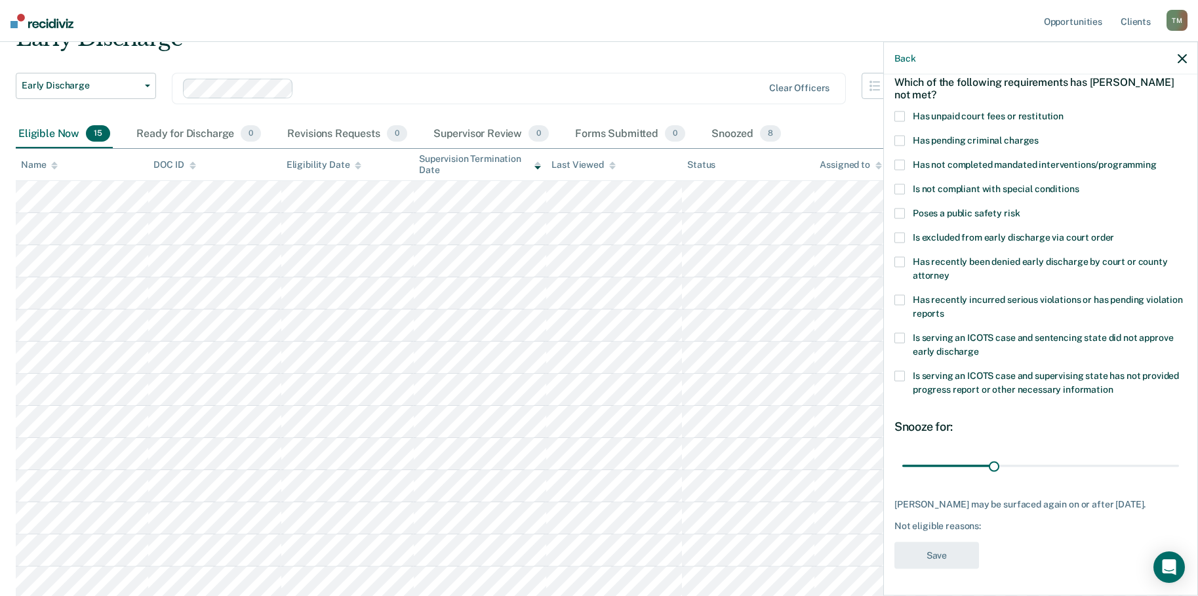
click at [901, 371] on span at bounding box center [900, 376] width 10 height 10
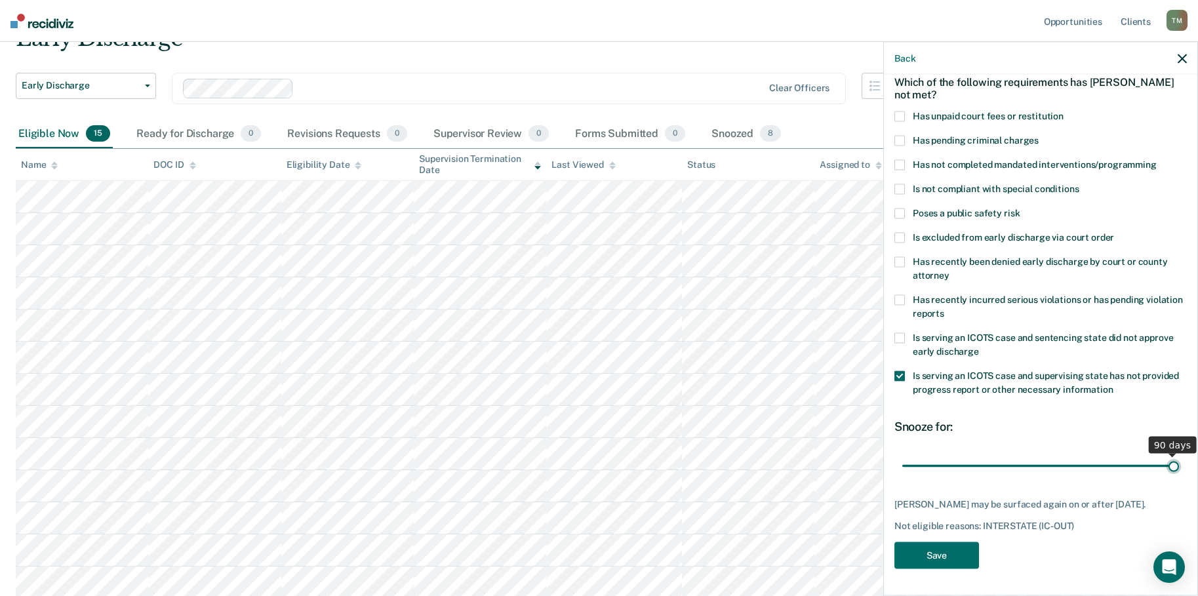
drag, startPoint x: 990, startPoint y: 456, endPoint x: 1171, endPoint y: 455, distance: 181.0
type input "90"
click at [1171, 455] on input "range" at bounding box center [1041, 466] width 277 height 23
click at [946, 556] on button "Save" at bounding box center [937, 555] width 85 height 27
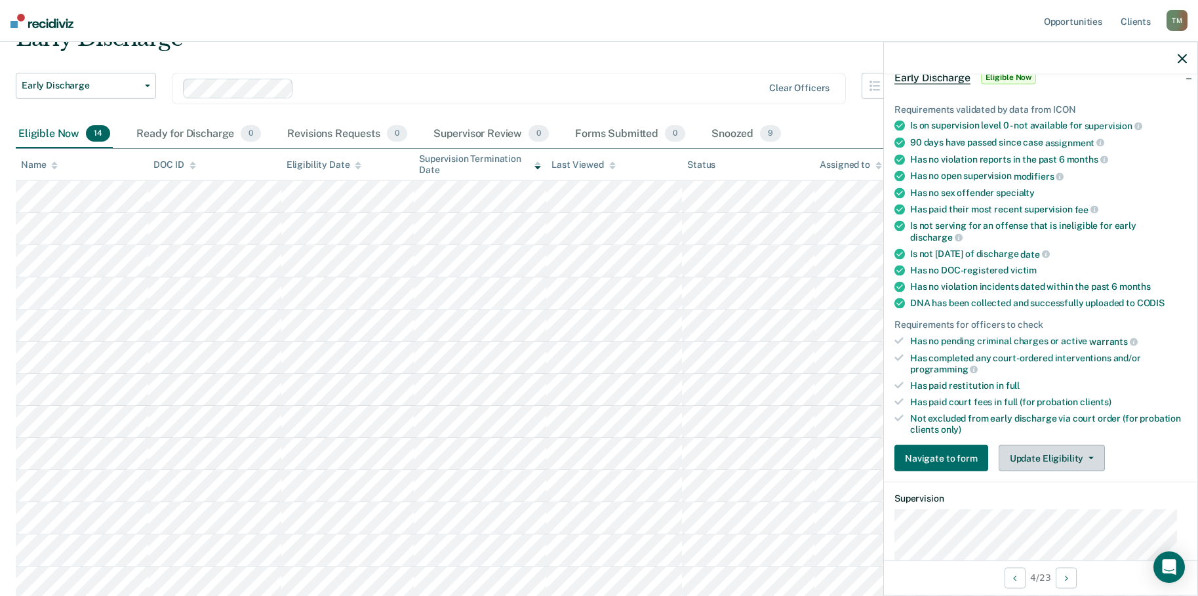
click at [1089, 460] on button "Update Eligibility" at bounding box center [1052, 458] width 106 height 26
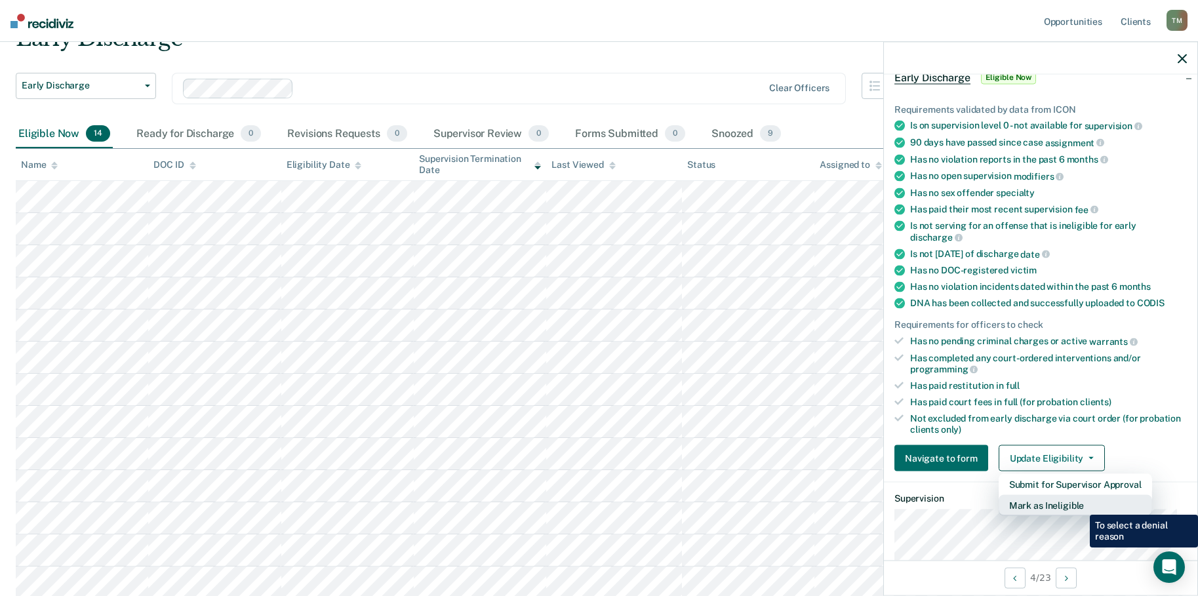
click at [1080, 505] on button "Mark as Ineligible" at bounding box center [1075, 505] width 153 height 21
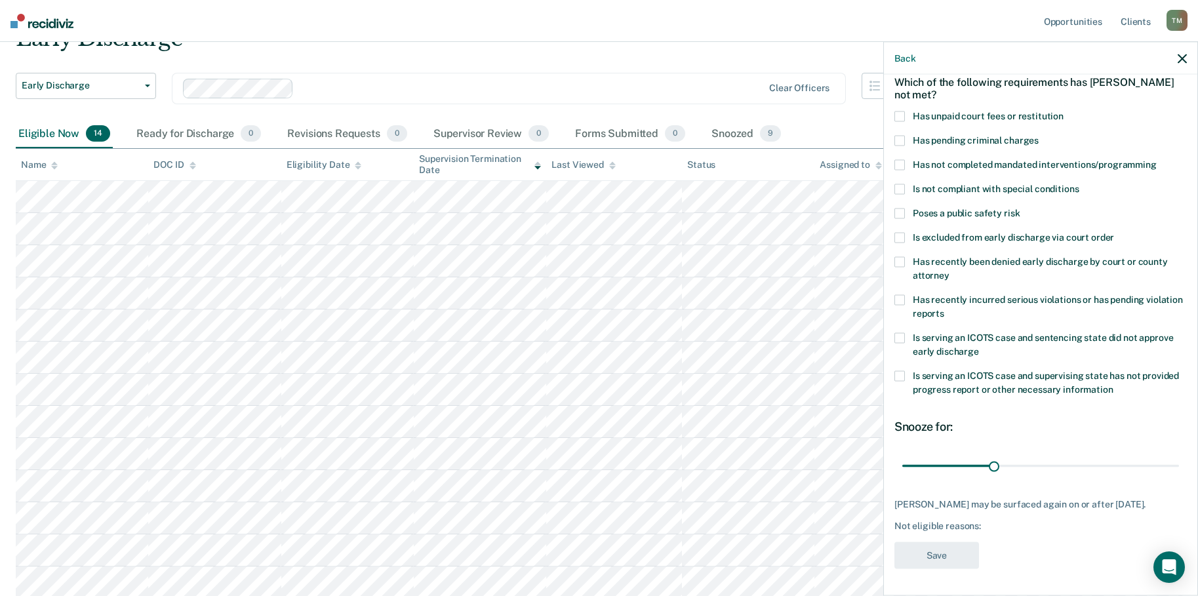
drag, startPoint x: 903, startPoint y: 365, endPoint x: 939, endPoint y: 387, distance: 42.6
click at [903, 371] on span at bounding box center [900, 376] width 10 height 10
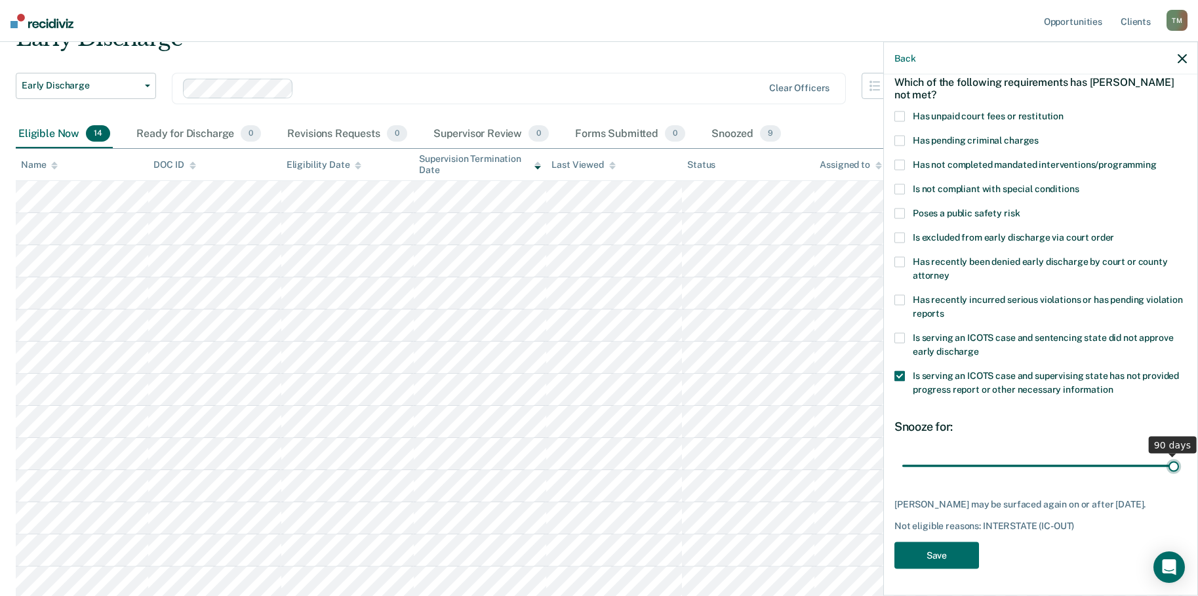
drag, startPoint x: 992, startPoint y: 456, endPoint x: 1177, endPoint y: 470, distance: 186.1
type input "90"
click at [1177, 470] on input "range" at bounding box center [1041, 466] width 277 height 23
click at [952, 553] on button "Save" at bounding box center [937, 555] width 85 height 27
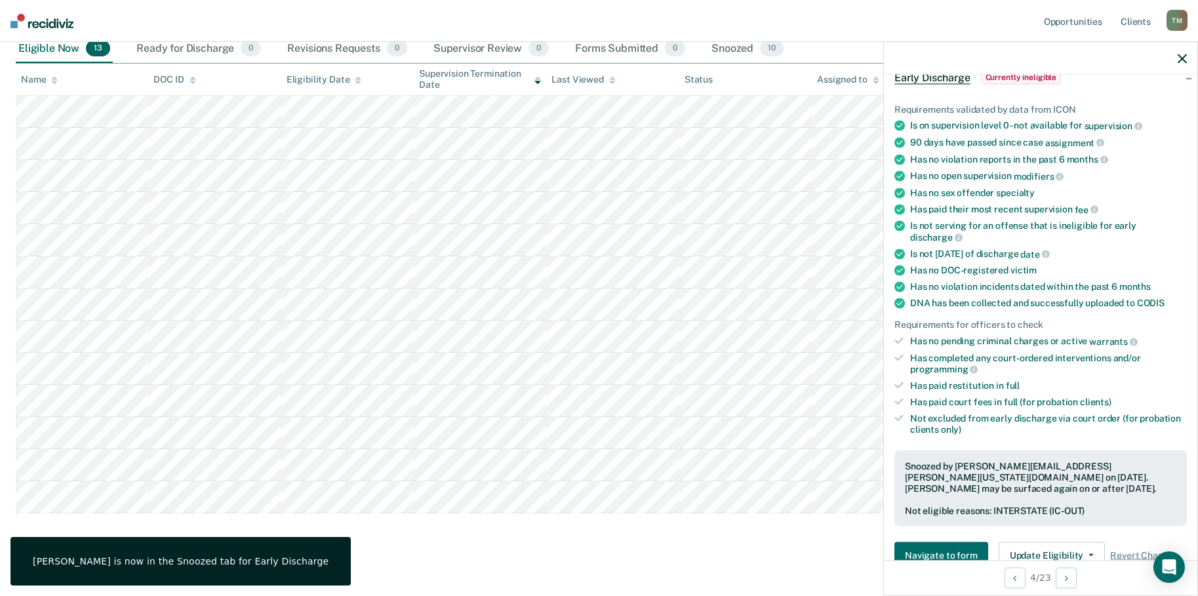
scroll to position [163, 0]
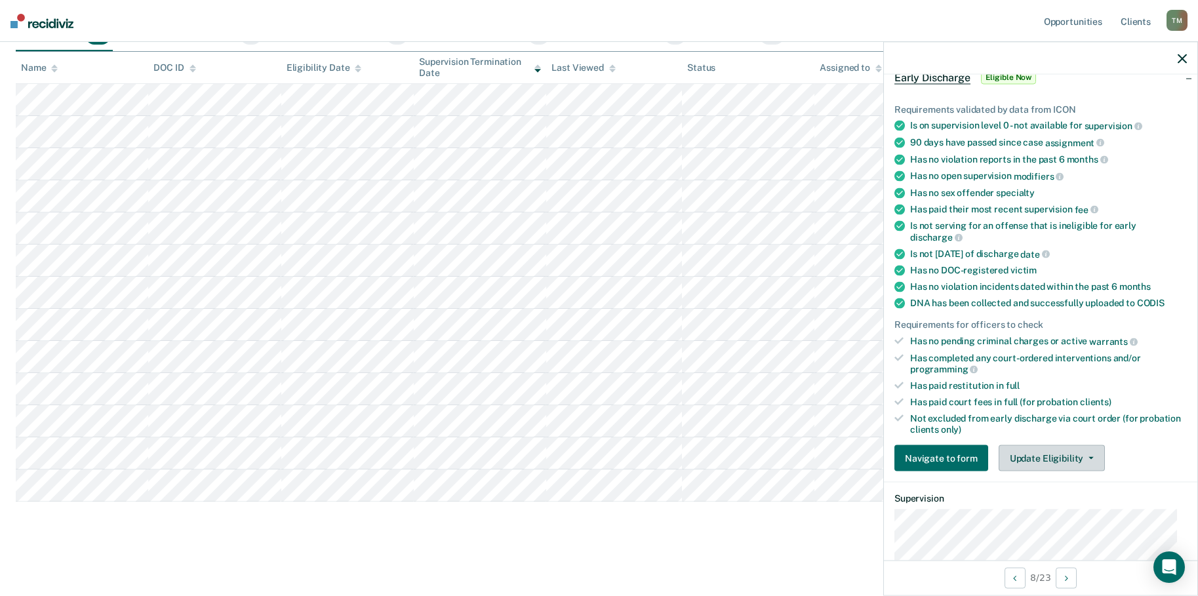
click at [1089, 458] on icon "button" at bounding box center [1091, 458] width 5 height 3
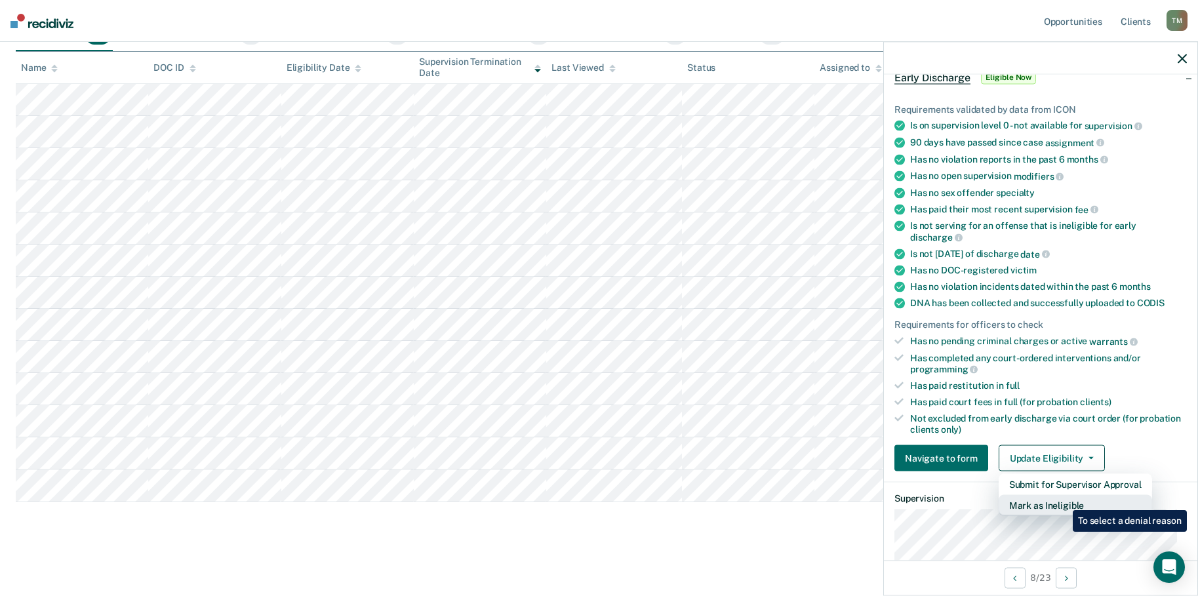
click at [1063, 500] on button "Mark as Ineligible" at bounding box center [1075, 505] width 153 height 21
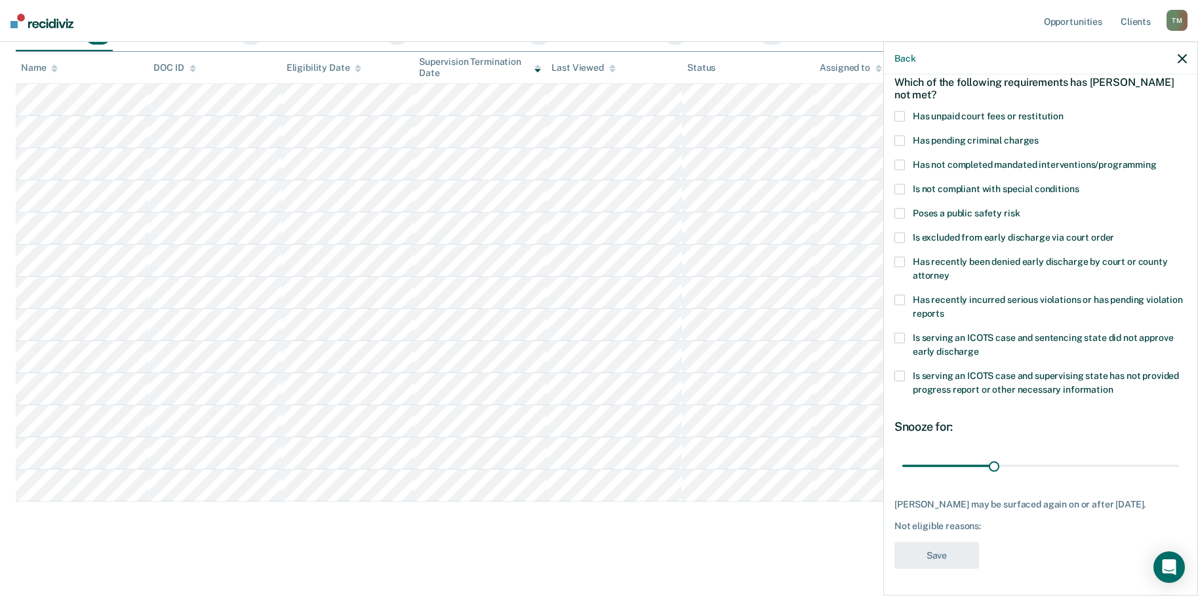
drag, startPoint x: 899, startPoint y: 369, endPoint x: 916, endPoint y: 378, distance: 18.8
click at [900, 371] on span at bounding box center [900, 376] width 10 height 10
drag, startPoint x: 992, startPoint y: 454, endPoint x: 1173, endPoint y: 455, distance: 181.0
type input "90"
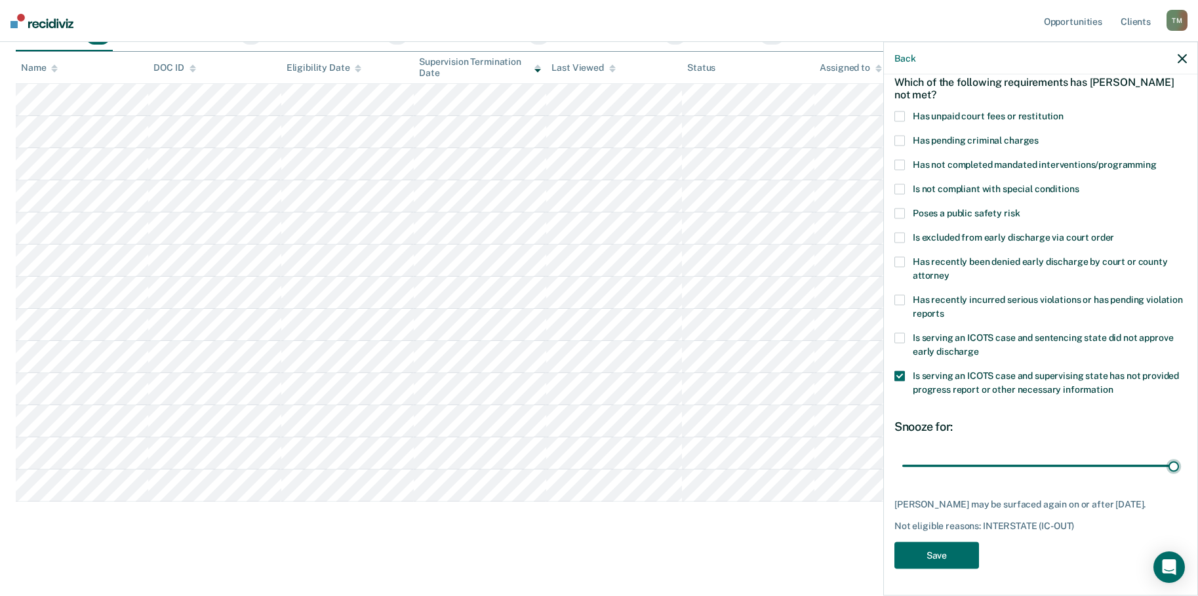
click at [1173, 455] on input "range" at bounding box center [1041, 466] width 277 height 23
click at [937, 558] on button "Save" at bounding box center [937, 555] width 85 height 27
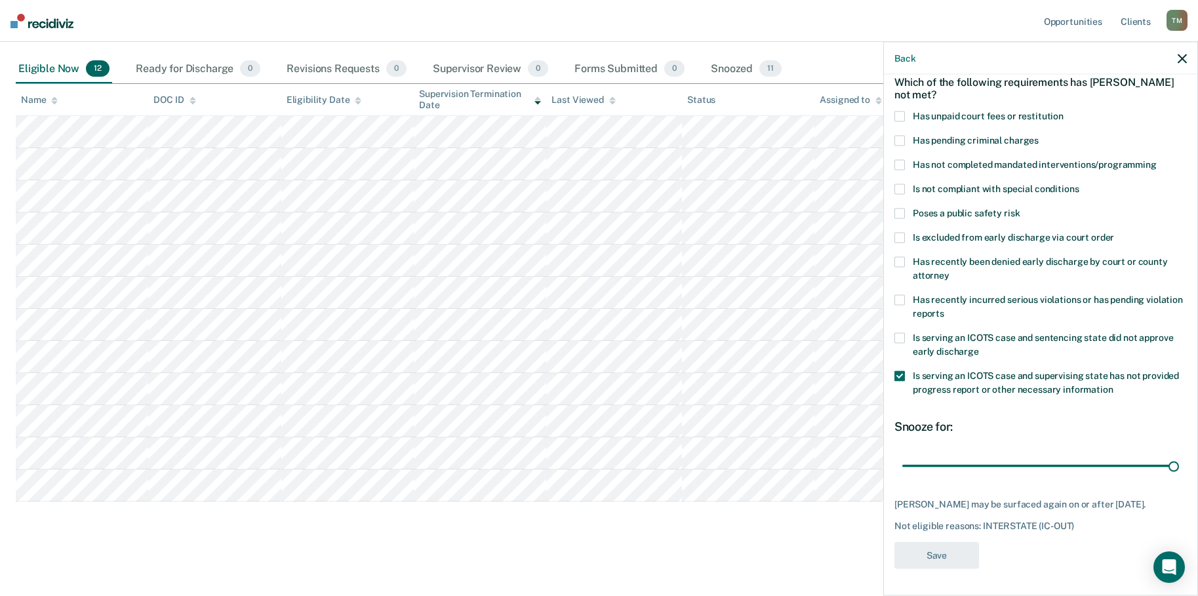
scroll to position [131, 0]
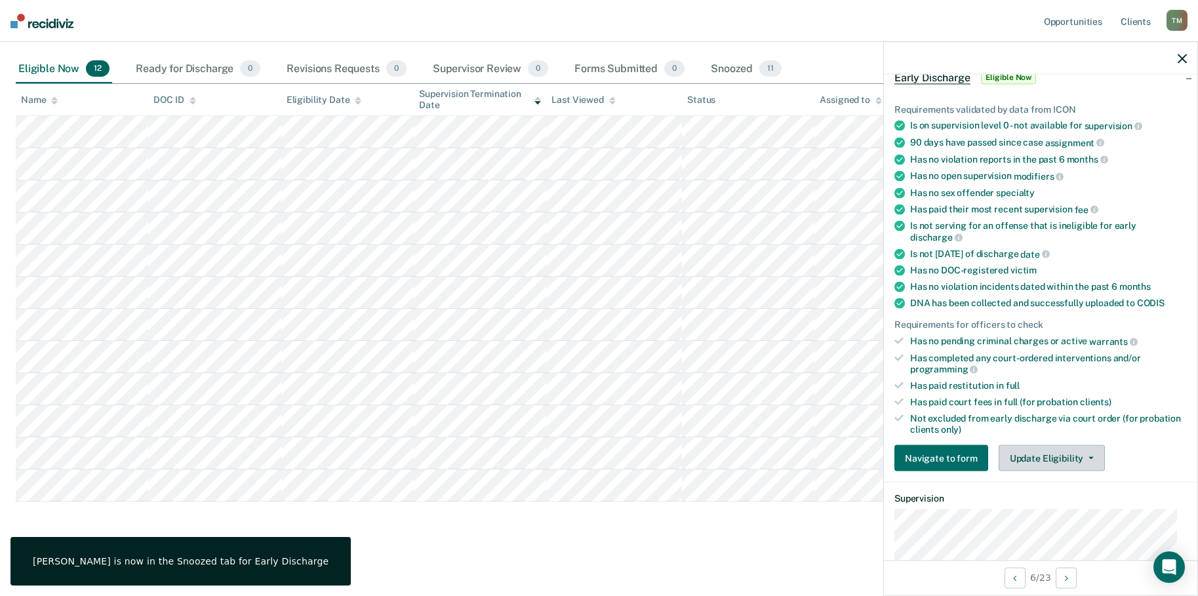
click at [1084, 461] on button "Update Eligibility" at bounding box center [1052, 458] width 106 height 26
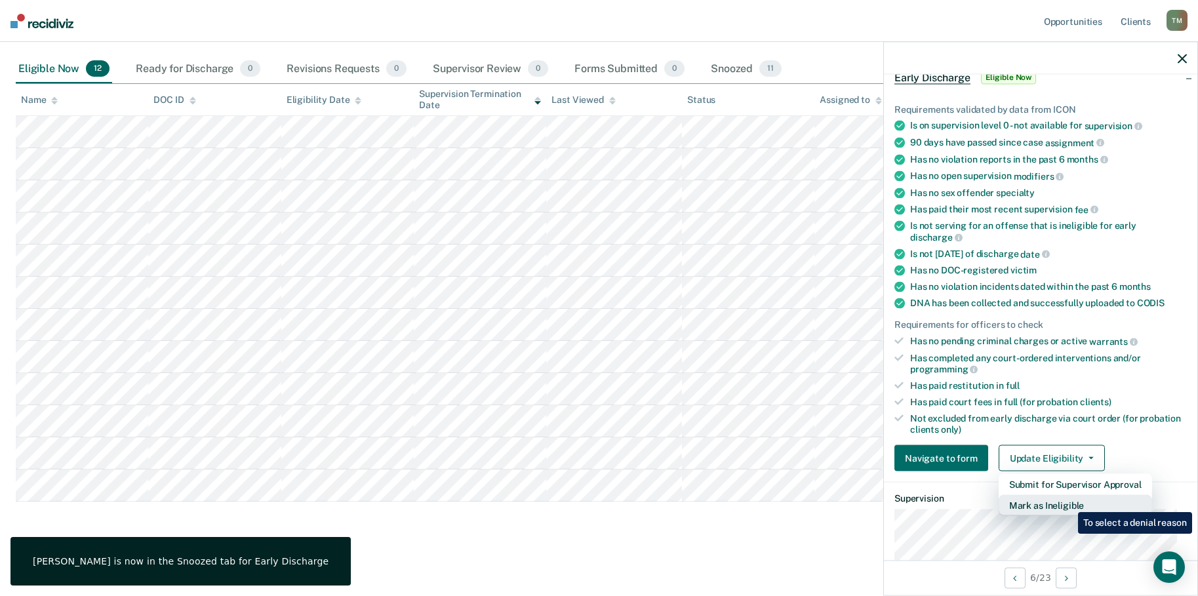
click at [1068, 504] on button "Mark as Ineligible" at bounding box center [1075, 505] width 153 height 21
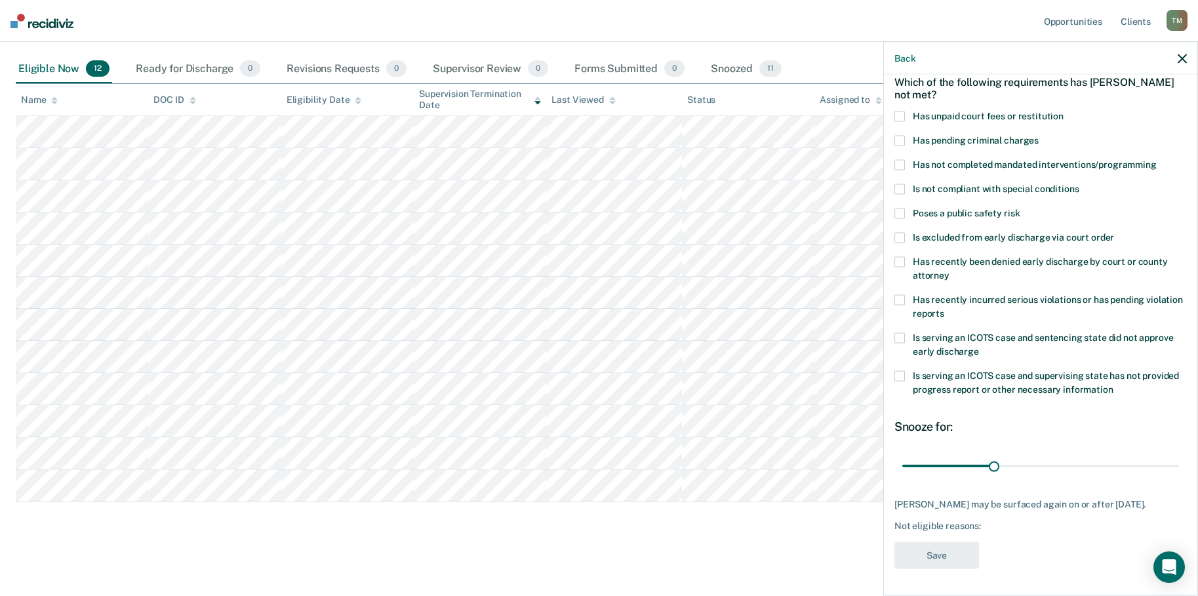
click at [903, 371] on span at bounding box center [900, 376] width 10 height 10
drag, startPoint x: 992, startPoint y: 458, endPoint x: 1143, endPoint y: 469, distance: 150.6
type input "90"
click at [1172, 460] on input "range" at bounding box center [1041, 466] width 277 height 23
click at [961, 556] on button "Save" at bounding box center [937, 555] width 85 height 27
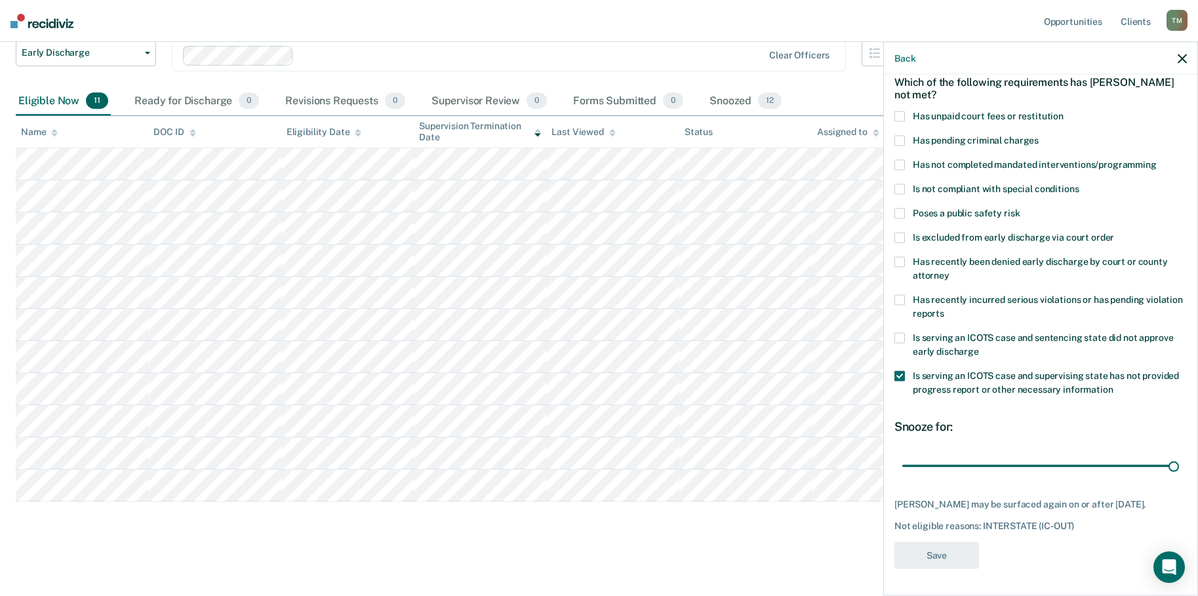
scroll to position [98, 0]
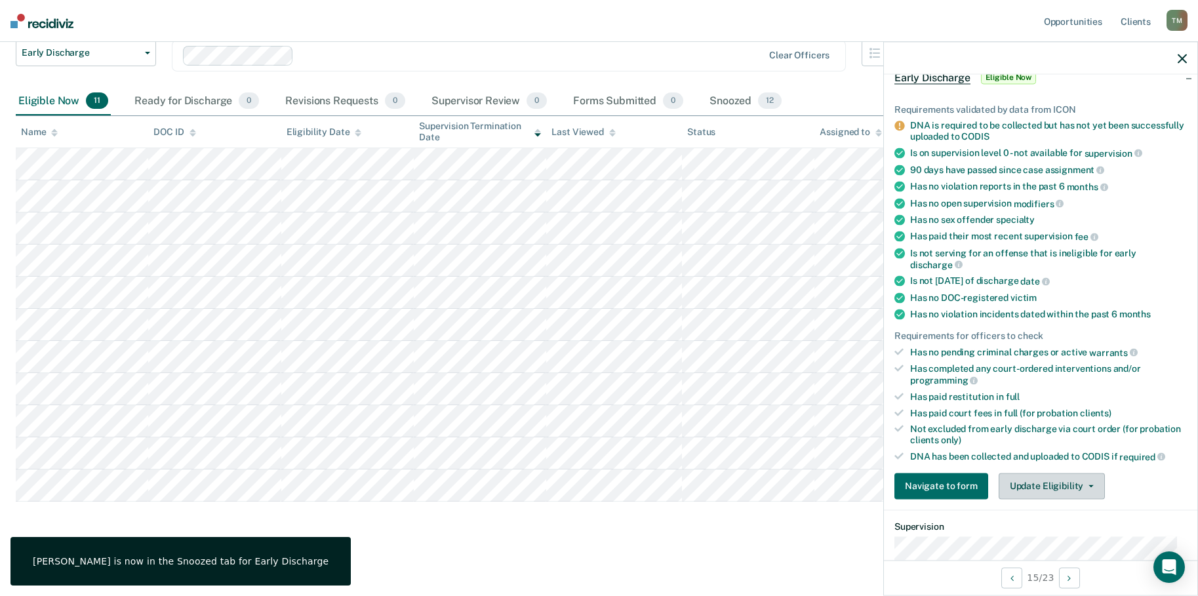
click at [1086, 487] on button "Update Eligibility" at bounding box center [1052, 486] width 106 height 26
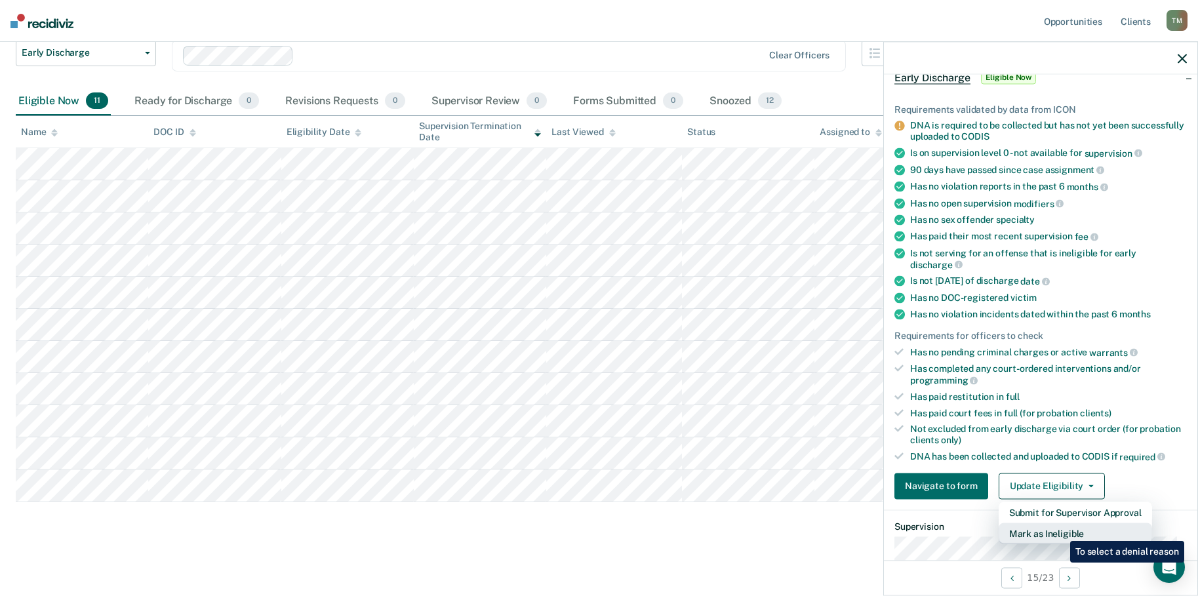
click at [1061, 531] on button "Mark as Ineligible" at bounding box center [1075, 533] width 153 height 21
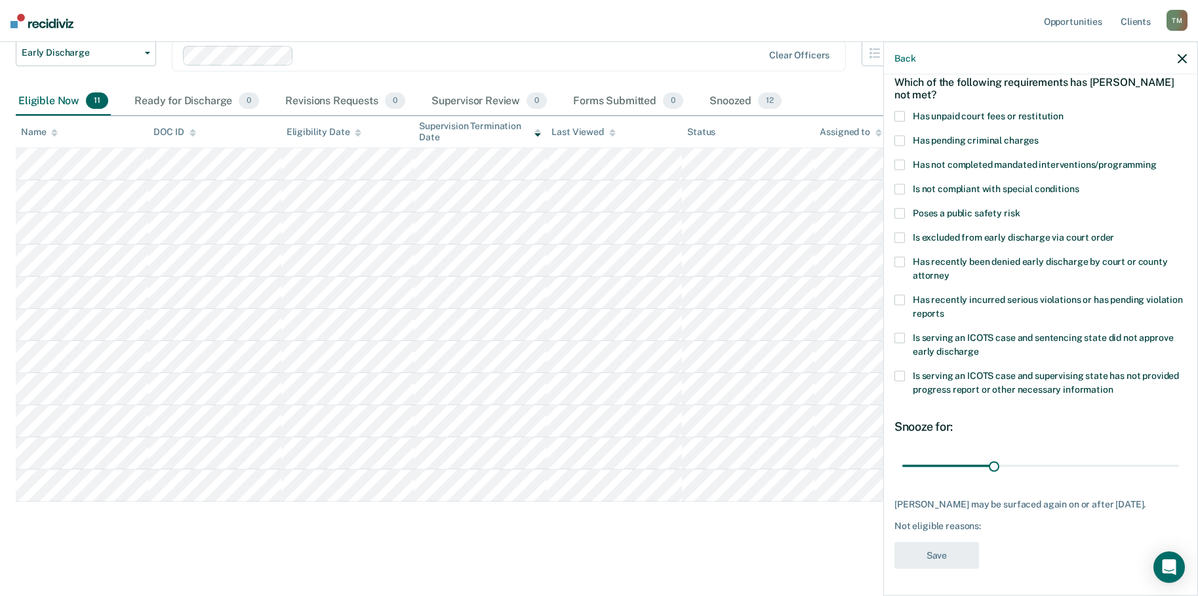
click at [902, 371] on span at bounding box center [900, 376] width 10 height 10
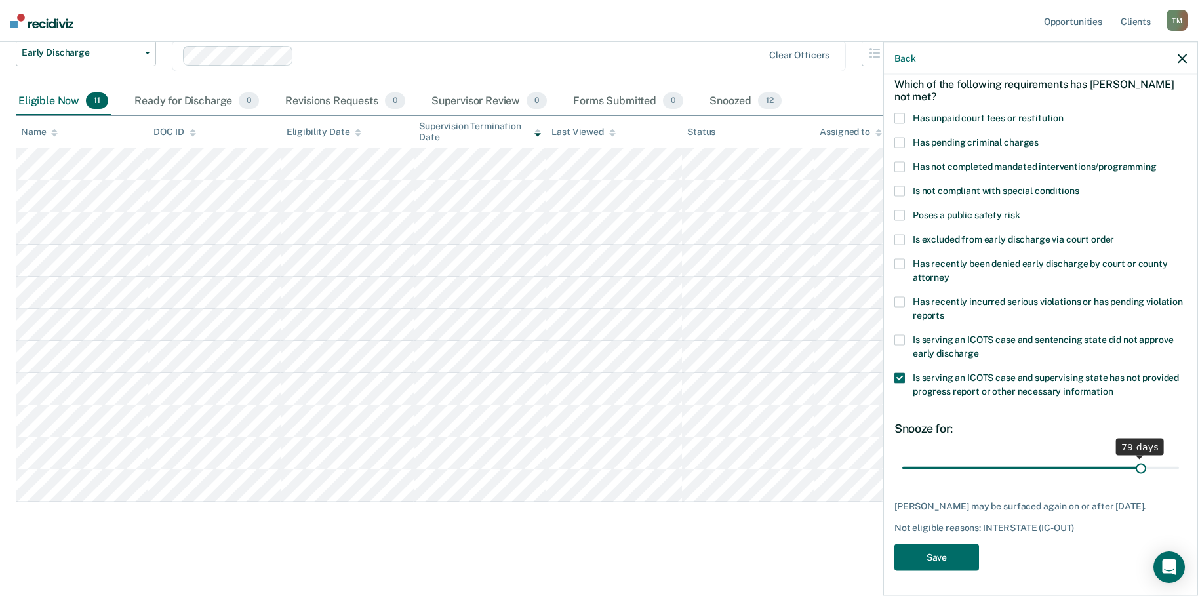
scroll to position [73, 0]
drag, startPoint x: 990, startPoint y: 456, endPoint x: 1045, endPoint y: 514, distance: 80.3
type input "90"
click at [1179, 460] on input "range" at bounding box center [1041, 466] width 277 height 23
click at [958, 556] on button "Save" at bounding box center [937, 555] width 85 height 27
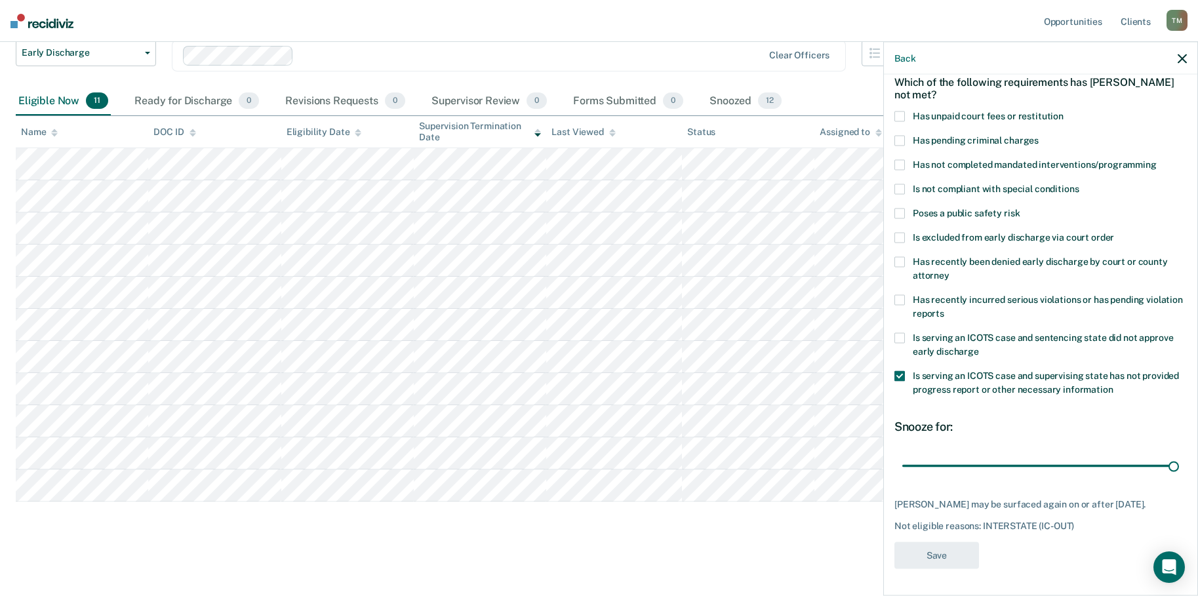
scroll to position [66, 0]
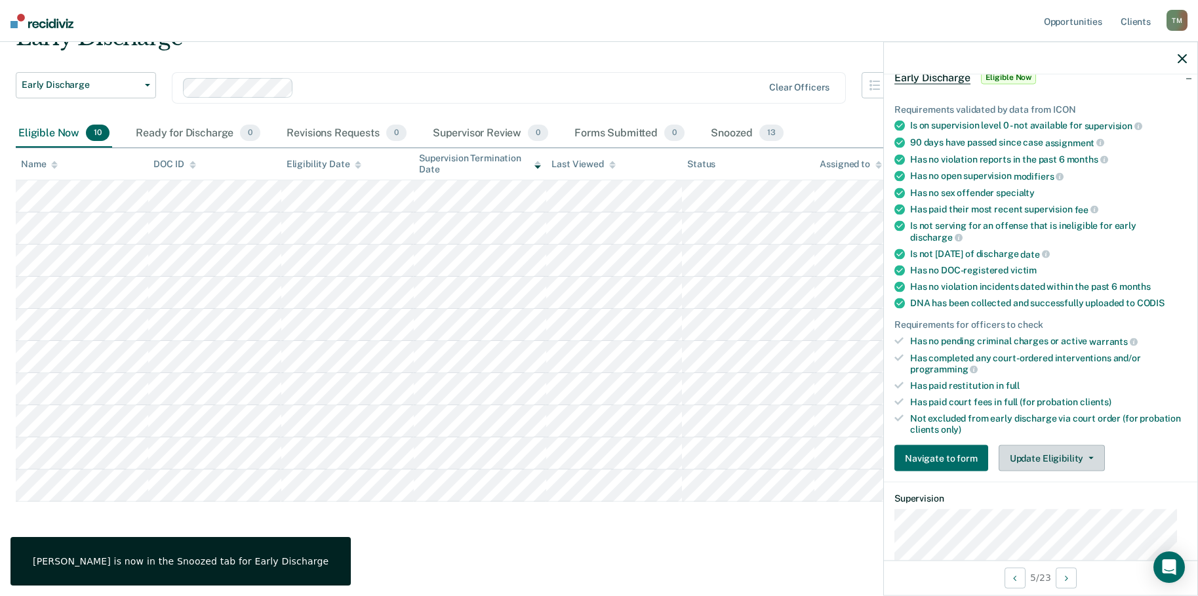
click at [1082, 454] on button "Update Eligibility" at bounding box center [1052, 458] width 106 height 26
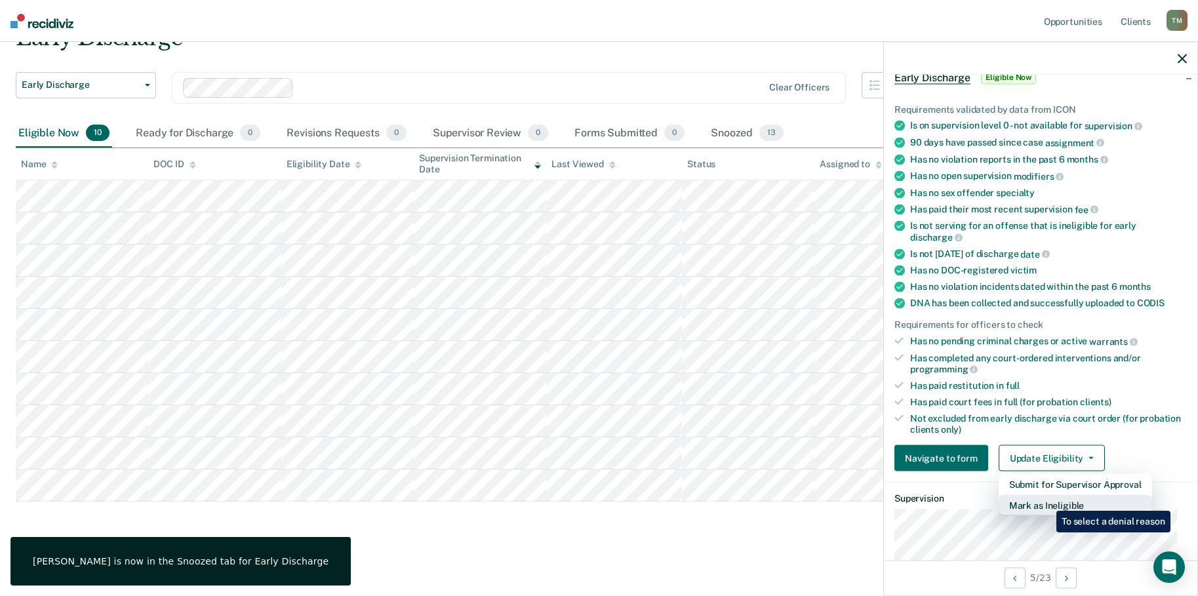
click at [1046, 502] on button "Mark as Ineligible" at bounding box center [1075, 505] width 153 height 21
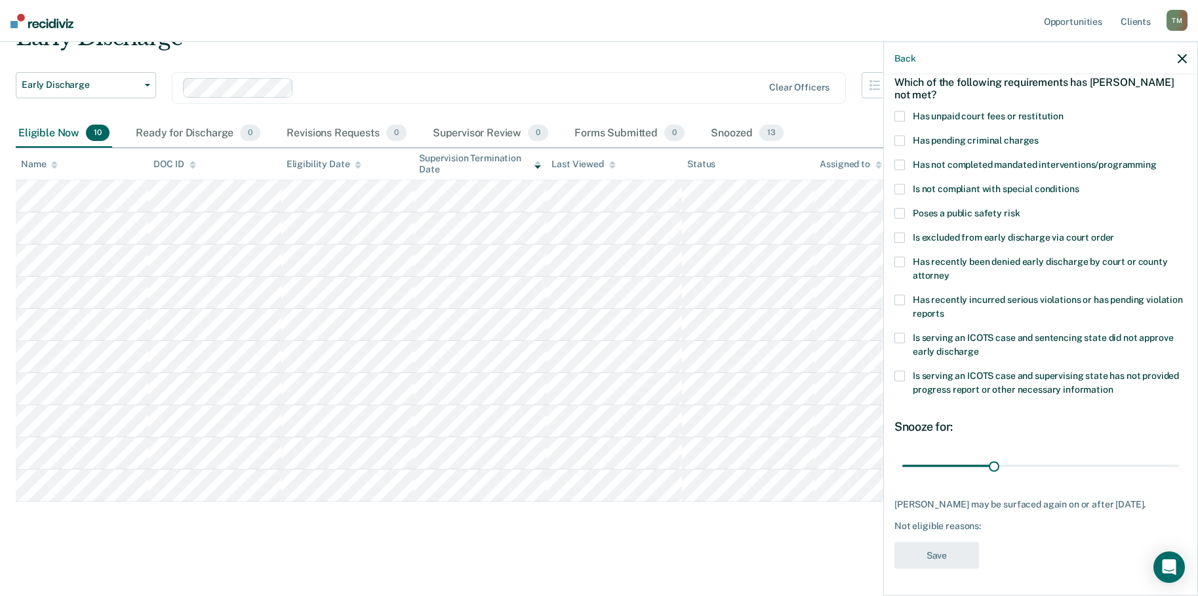
click at [901, 371] on span at bounding box center [900, 376] width 10 height 10
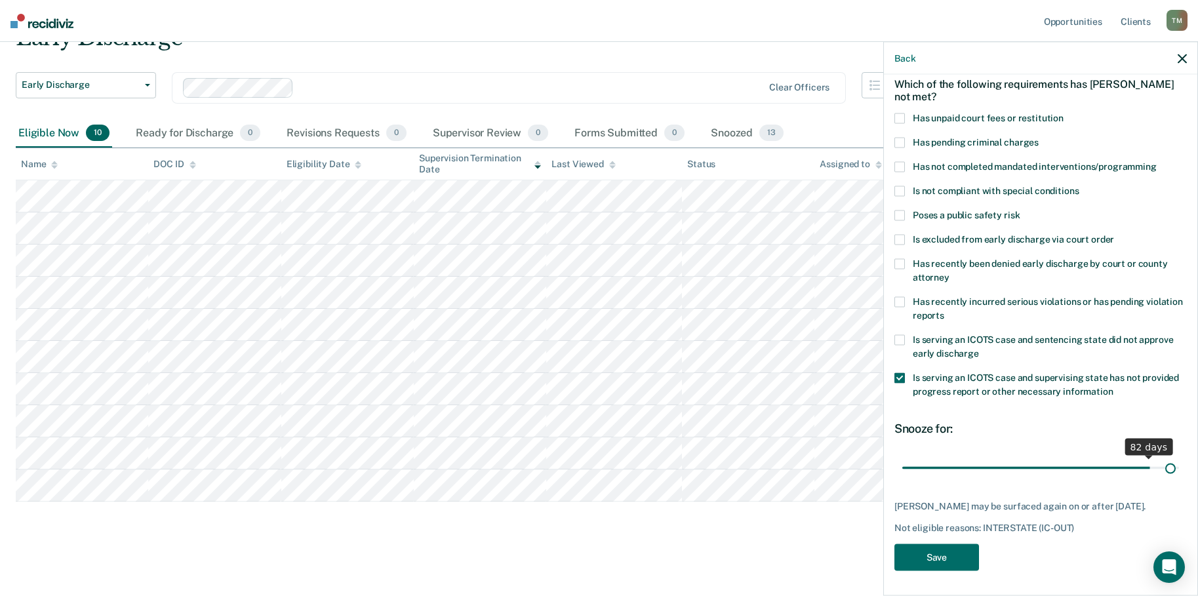
scroll to position [73, 0]
drag, startPoint x: 993, startPoint y: 453, endPoint x: 1190, endPoint y: 465, distance: 197.2
type input "90"
click at [1179, 465] on input "range" at bounding box center [1041, 466] width 277 height 23
click at [945, 558] on button "Save" at bounding box center [937, 555] width 85 height 27
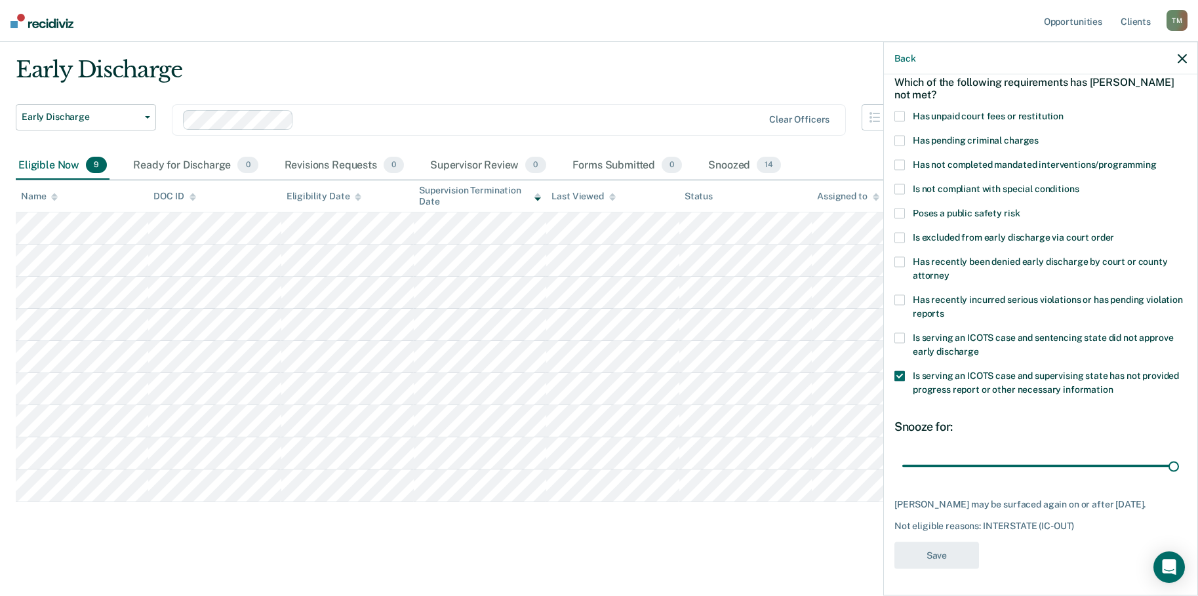
scroll to position [34, 0]
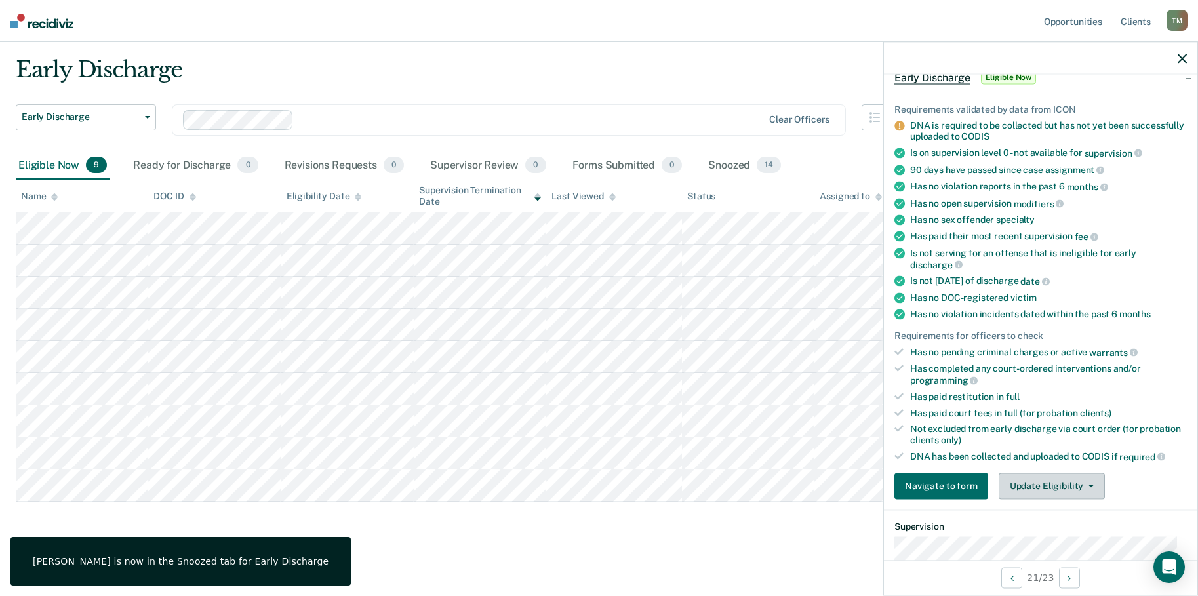
click at [1084, 485] on span "button" at bounding box center [1089, 486] width 10 height 3
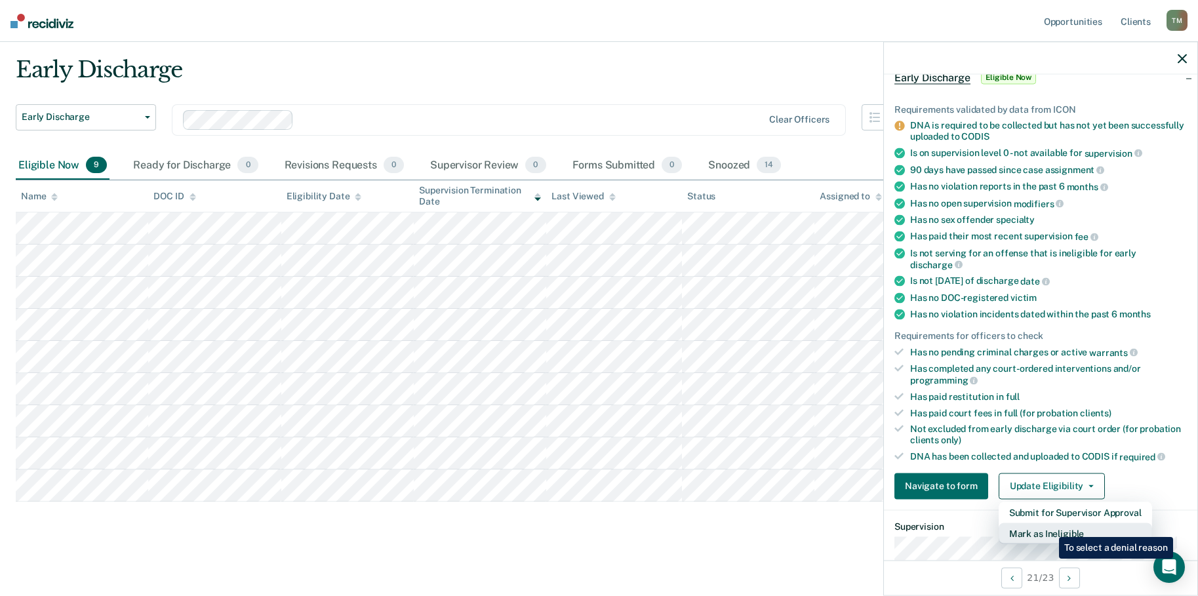
click at [1051, 527] on button "Mark as Ineligible" at bounding box center [1075, 533] width 153 height 21
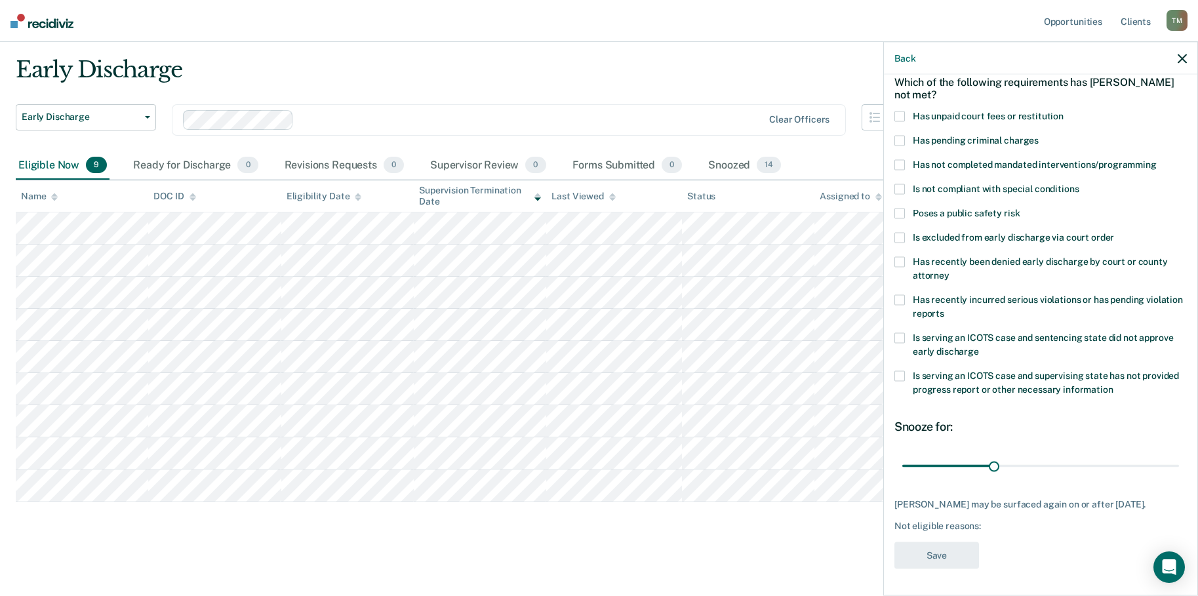
click at [904, 371] on span at bounding box center [900, 376] width 10 height 10
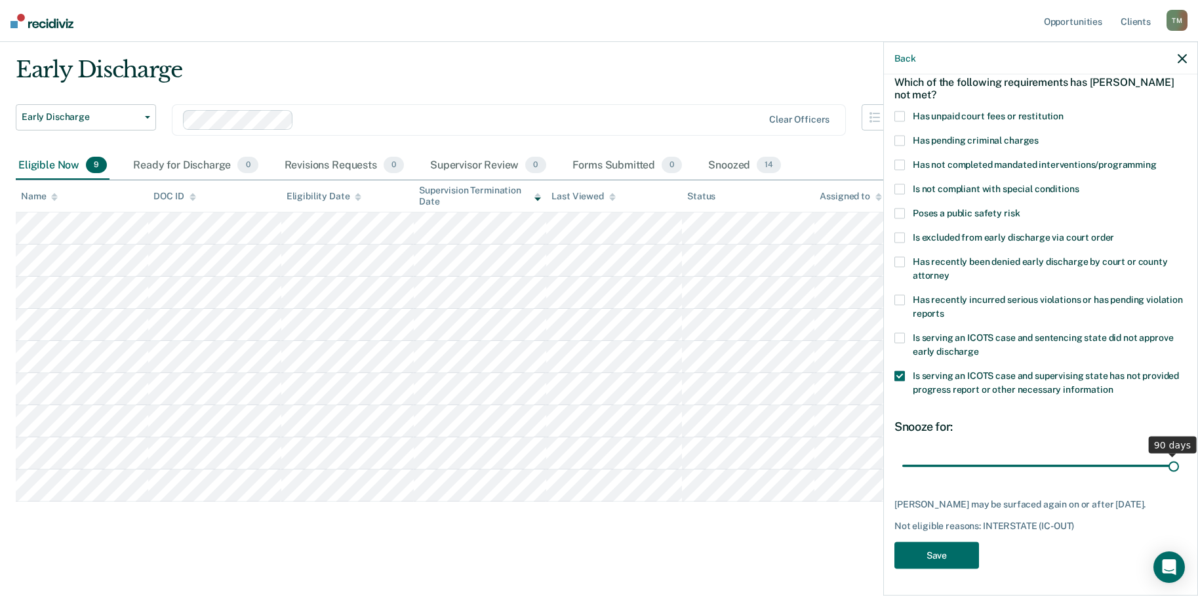
drag, startPoint x: 991, startPoint y: 458, endPoint x: 1160, endPoint y: 459, distance: 169.2
type input "90"
click at [1171, 456] on input "range" at bounding box center [1041, 466] width 277 height 23
click at [961, 558] on button "Save" at bounding box center [937, 555] width 85 height 27
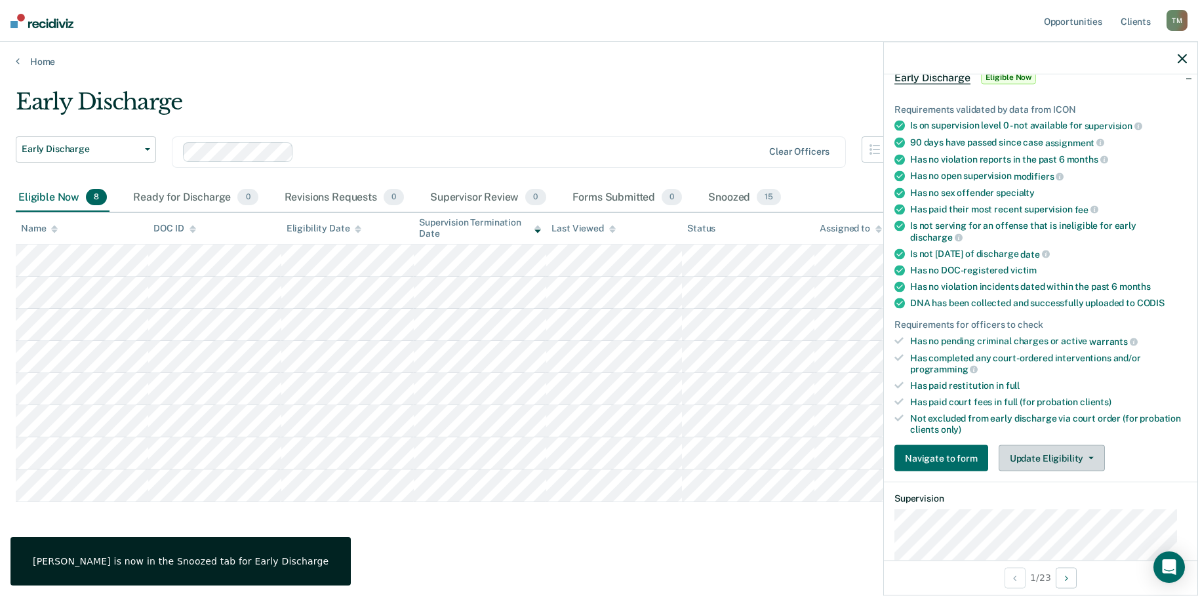
click at [1071, 455] on button "Update Eligibility" at bounding box center [1052, 458] width 106 height 26
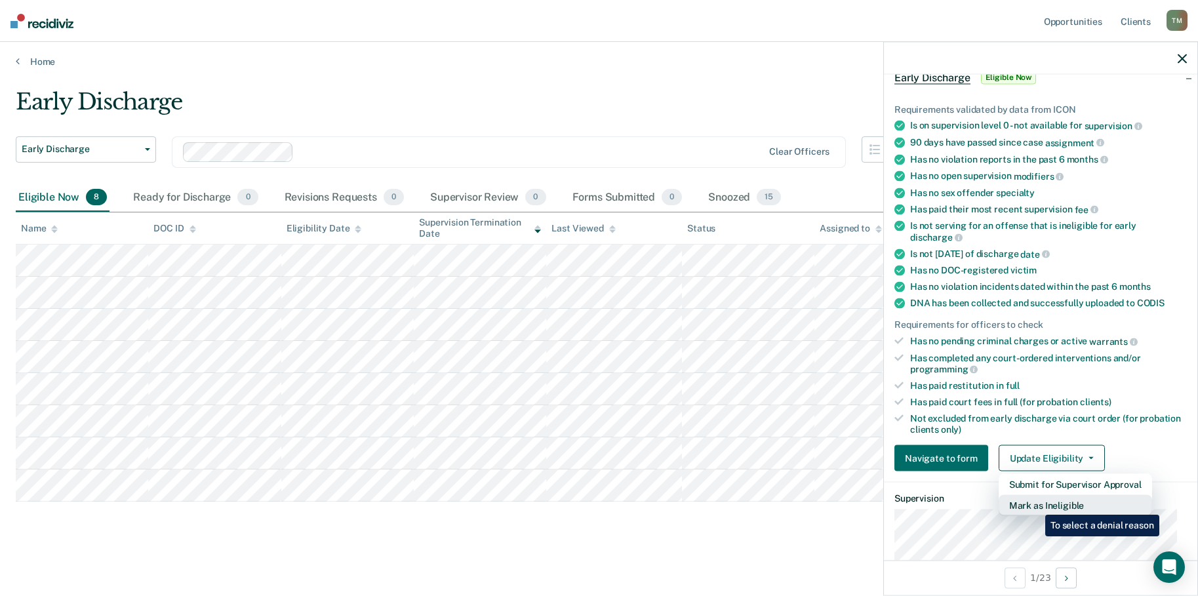
click at [1036, 505] on button "Mark as Ineligible" at bounding box center [1075, 505] width 153 height 21
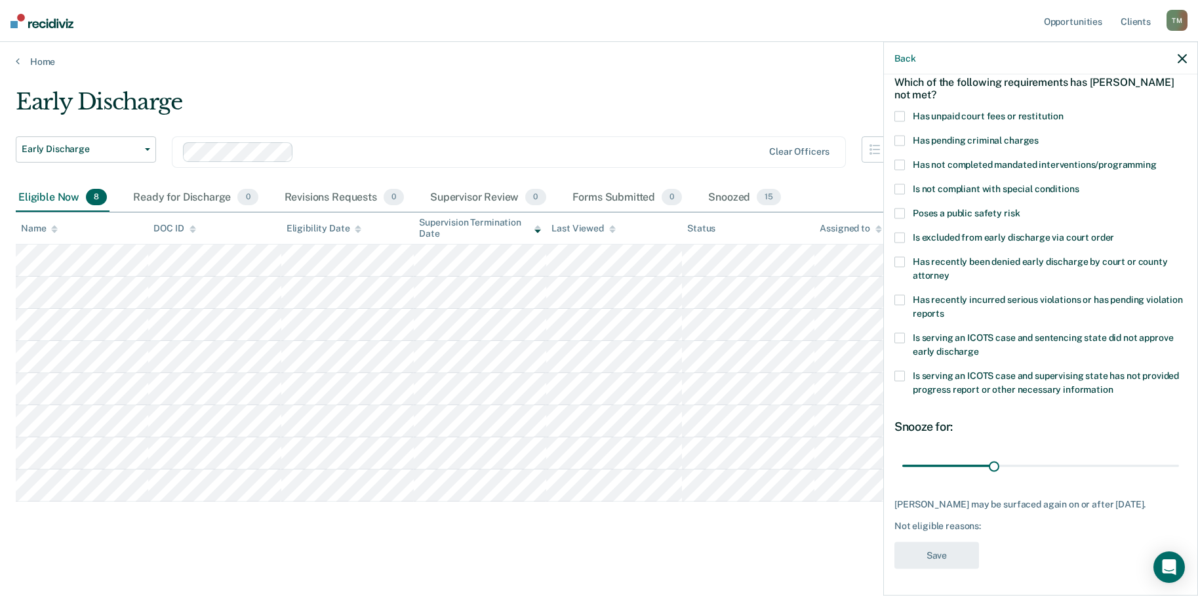
click at [904, 371] on span at bounding box center [900, 376] width 10 height 10
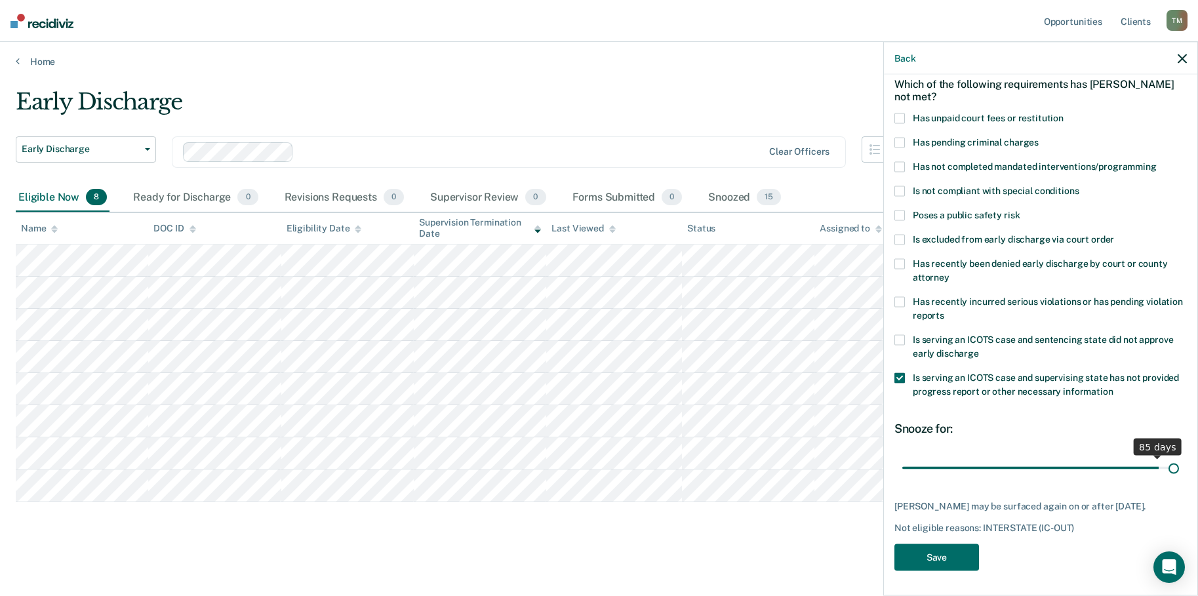
scroll to position [73, 0]
drag, startPoint x: 993, startPoint y: 453, endPoint x: 965, endPoint y: 547, distance: 98.6
type input "90"
click at [1177, 468] on input "range" at bounding box center [1041, 466] width 277 height 23
click at [925, 563] on button "Save" at bounding box center [937, 555] width 85 height 27
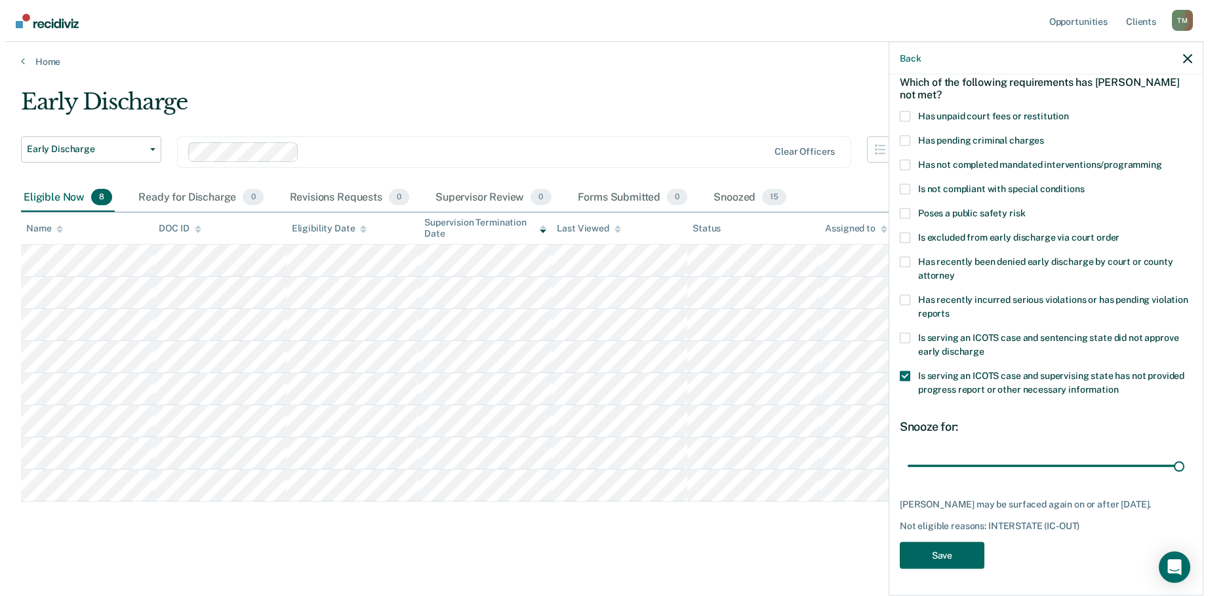
scroll to position [0, 0]
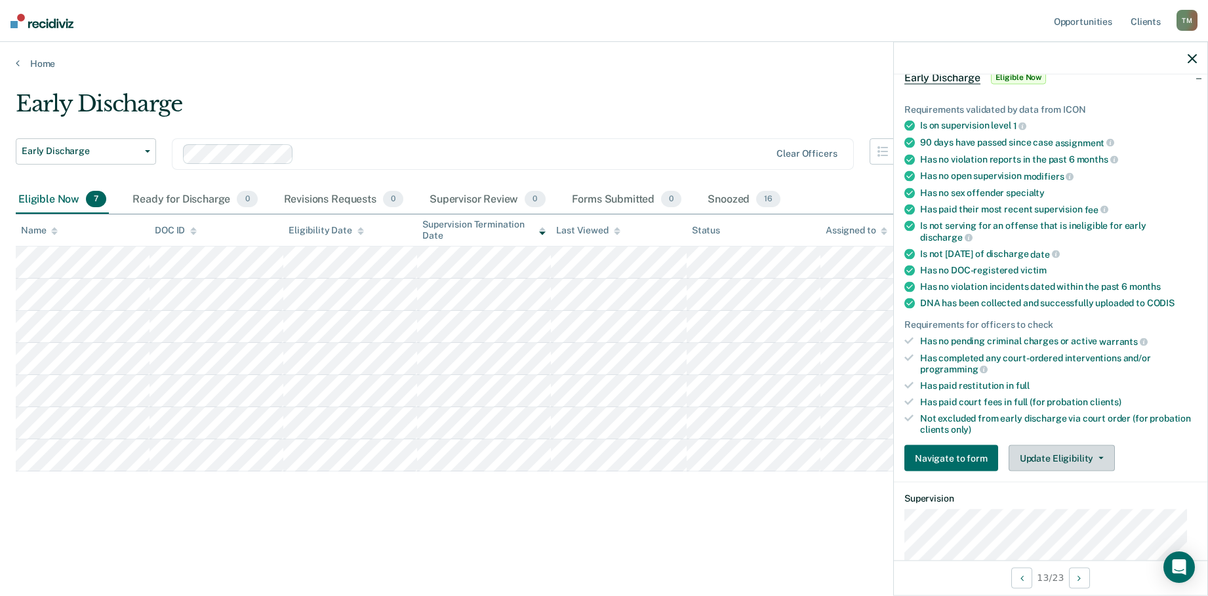
click at [1099, 455] on button "Update Eligibility" at bounding box center [1062, 458] width 106 height 26
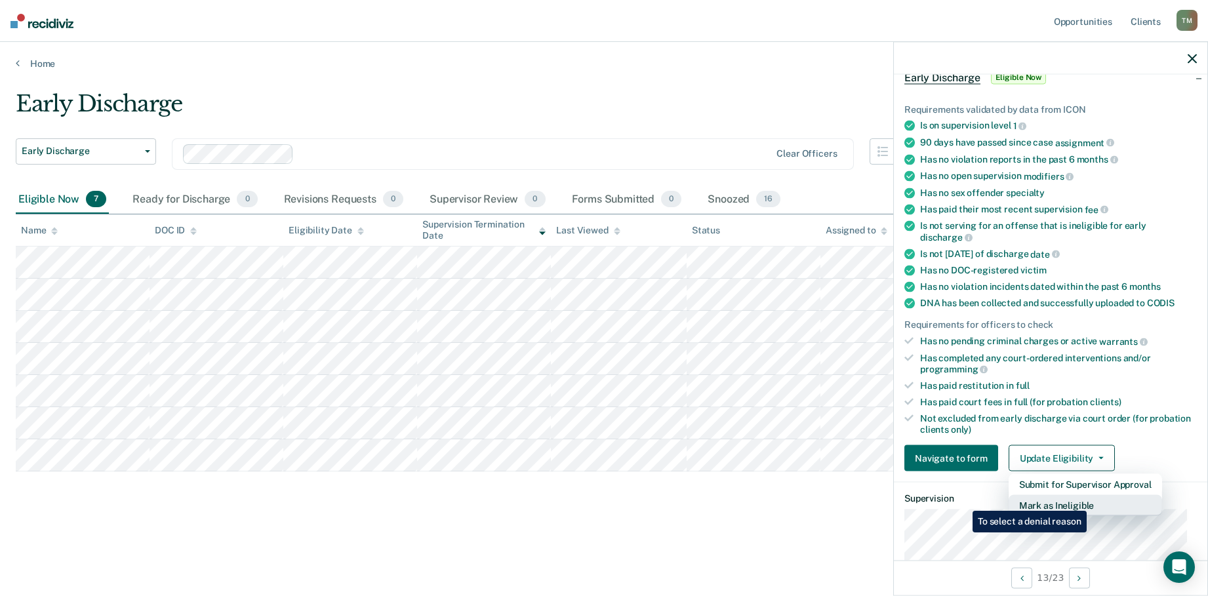
click at [1089, 501] on button "Mark as Ineligible" at bounding box center [1085, 505] width 153 height 21
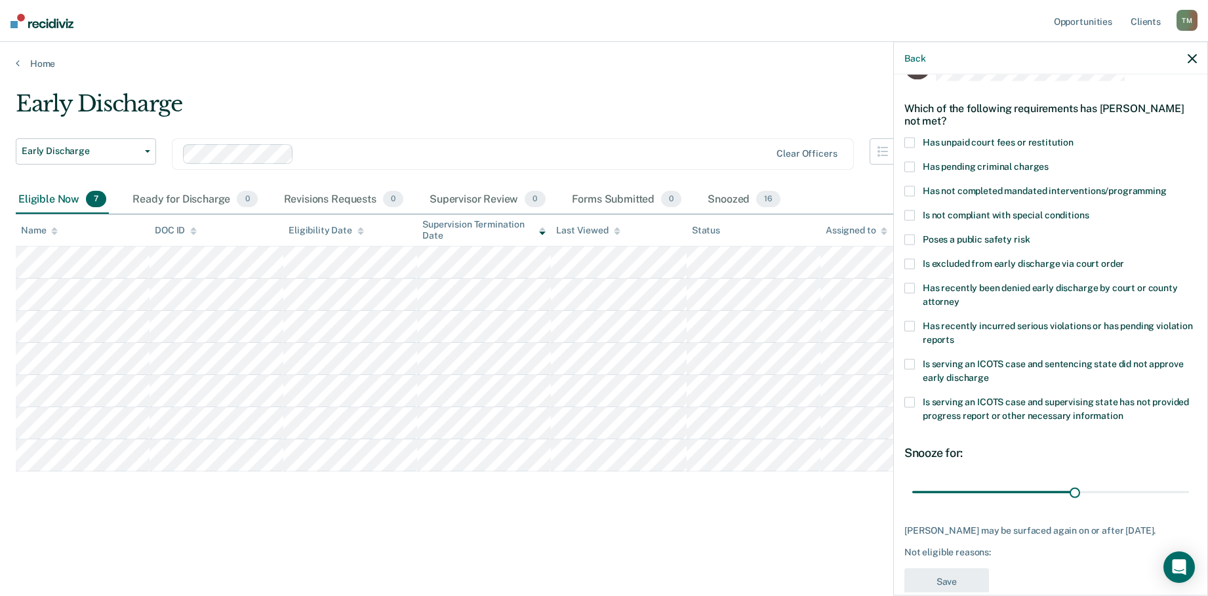
scroll to position [7, 0]
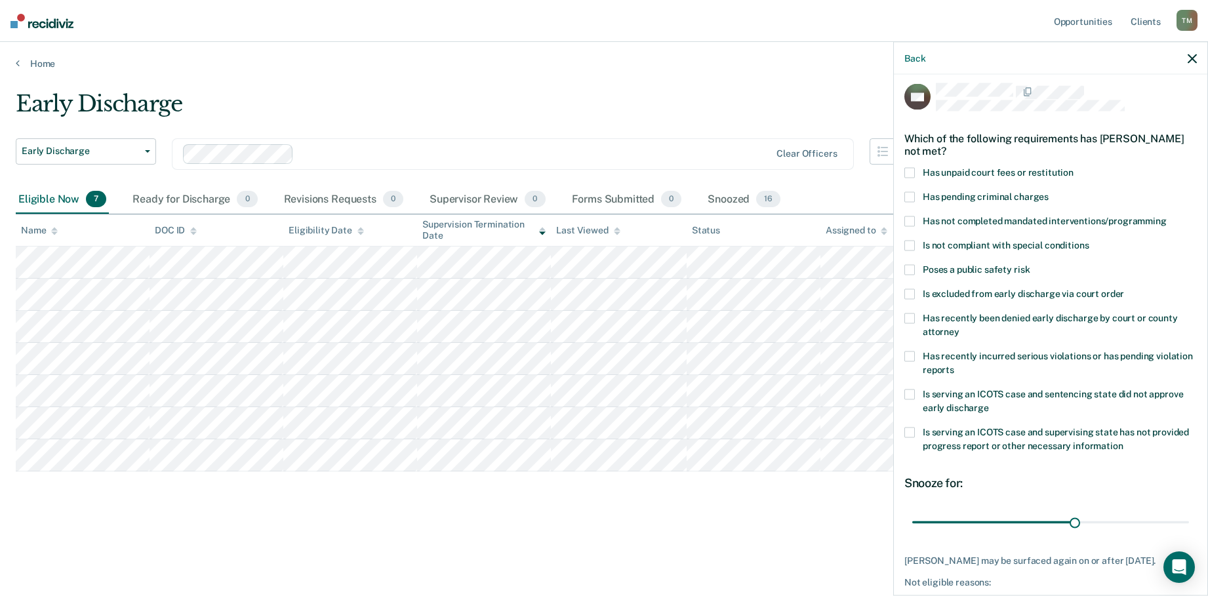
click at [911, 244] on span at bounding box center [909, 246] width 10 height 10
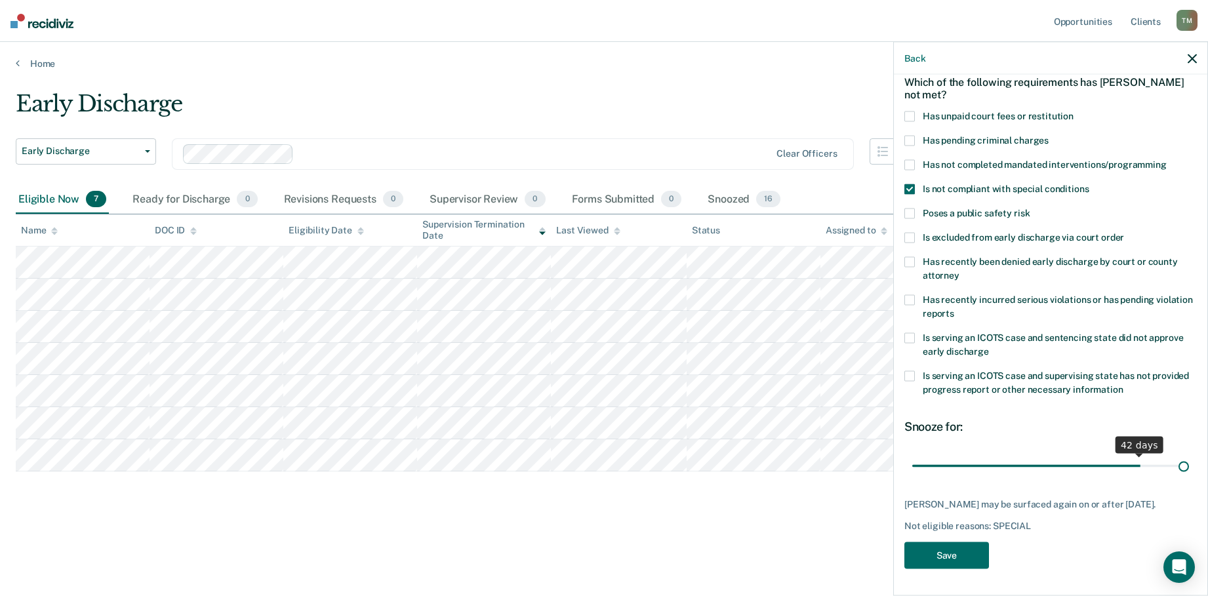
scroll to position [62, 0]
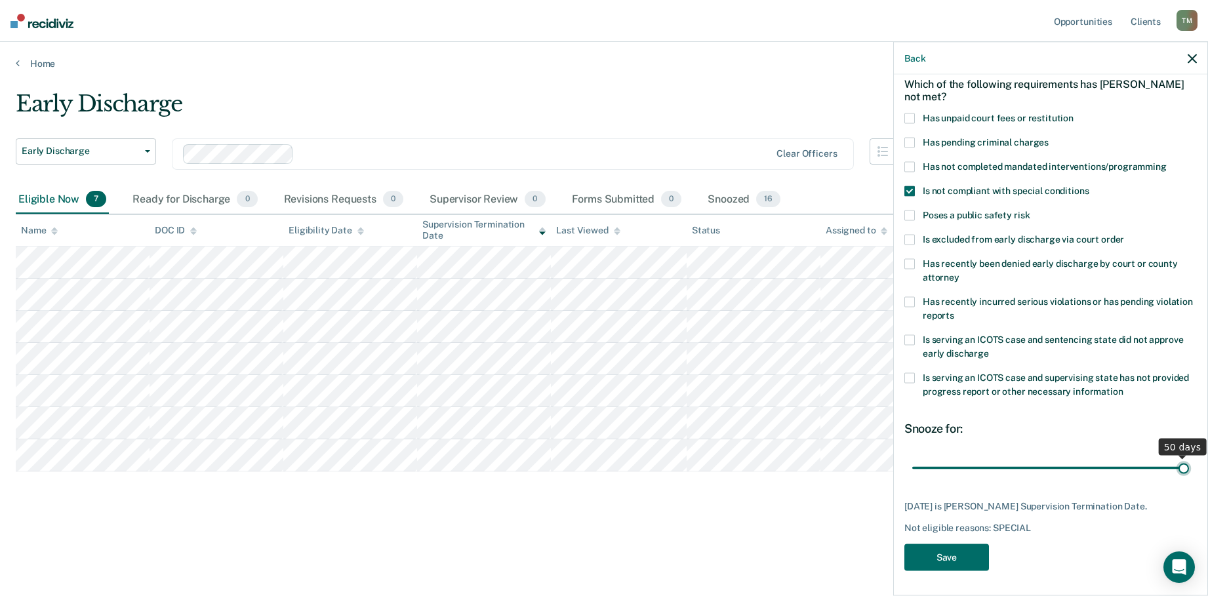
drag, startPoint x: 1072, startPoint y: 457, endPoint x: 1189, endPoint y: 457, distance: 117.4
type input "50"
click at [1189, 457] on input "range" at bounding box center [1050, 468] width 277 height 23
click at [965, 554] on button "Save" at bounding box center [946, 557] width 85 height 27
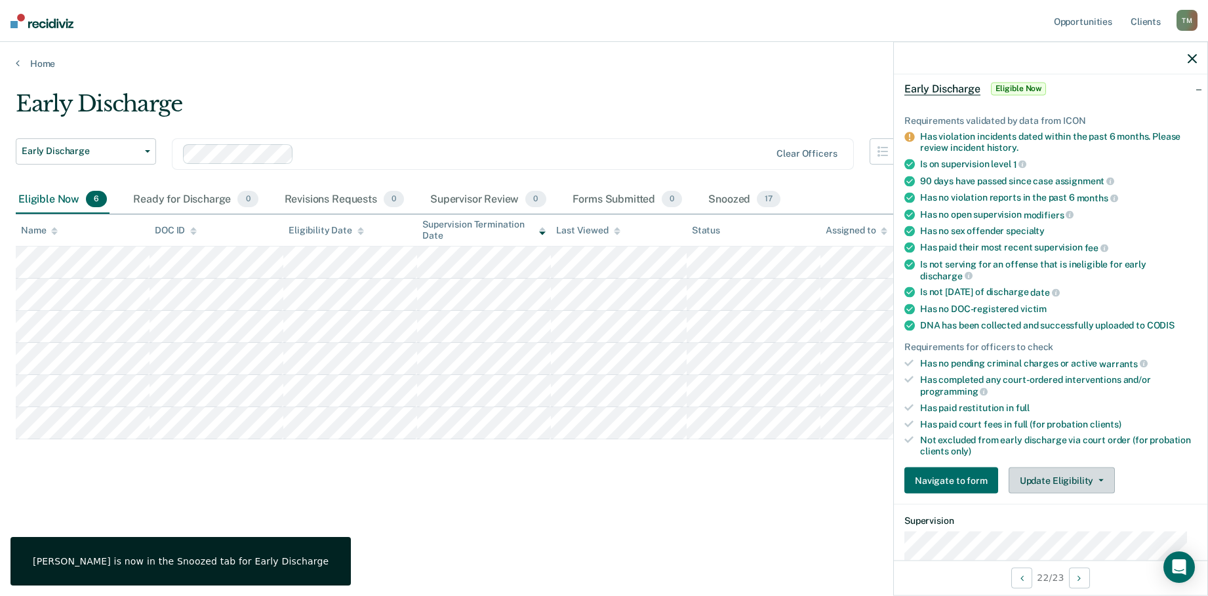
click at [1099, 479] on icon "button" at bounding box center [1101, 480] width 5 height 3
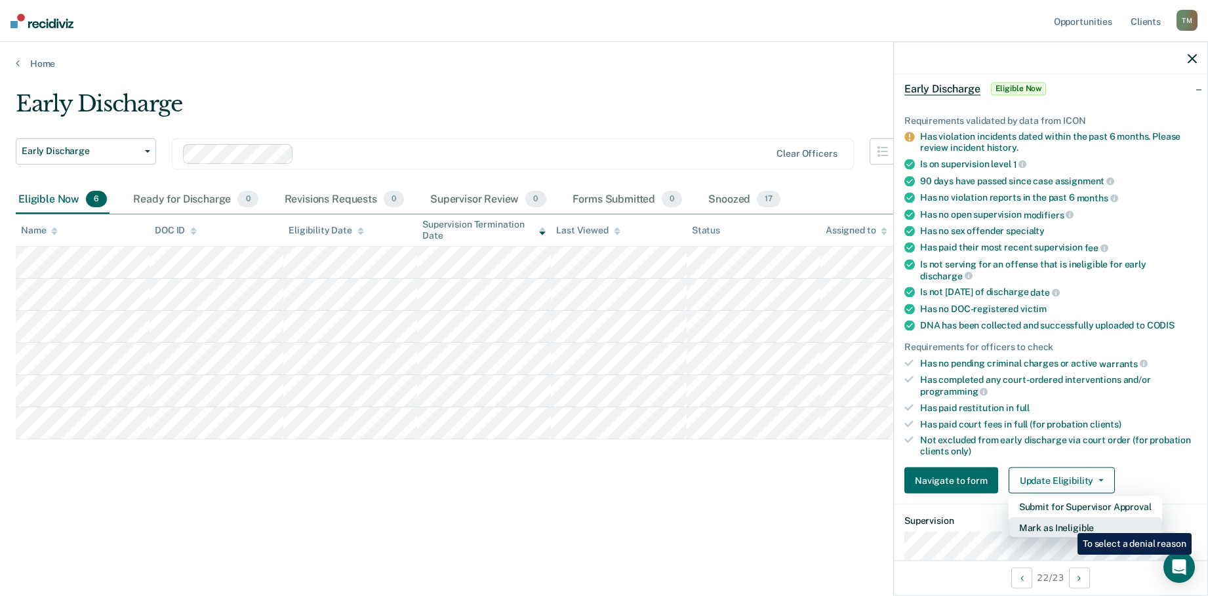
click at [1068, 523] on button "Mark as Ineligible" at bounding box center [1085, 528] width 153 height 21
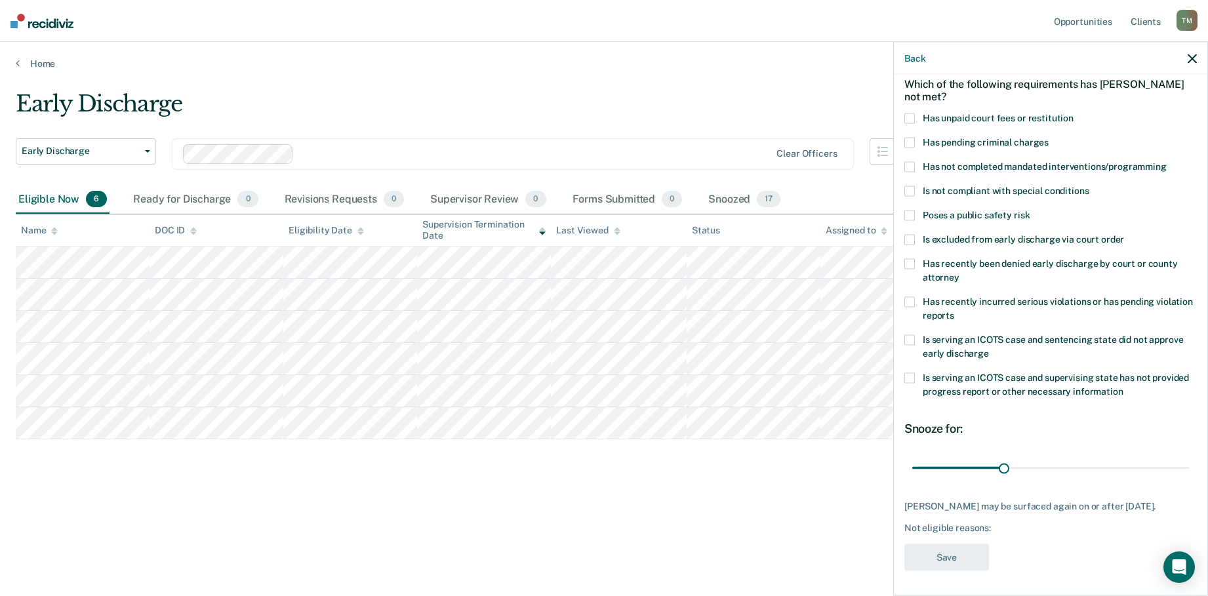
click at [908, 141] on span at bounding box center [909, 143] width 10 height 10
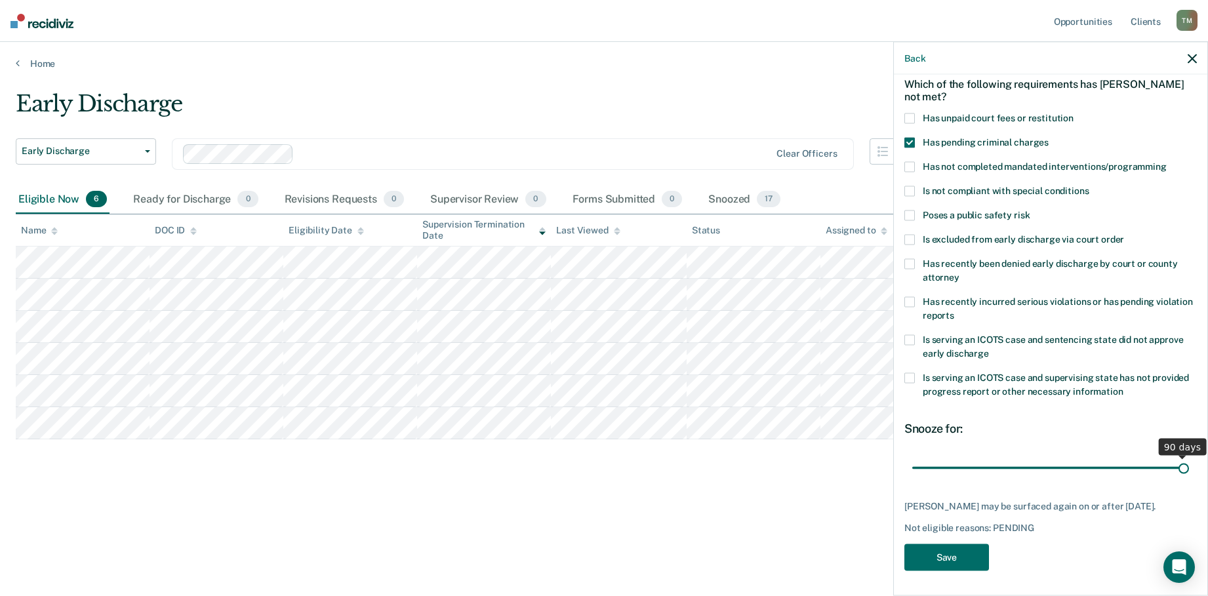
drag, startPoint x: 1002, startPoint y: 466, endPoint x: 1181, endPoint y: 482, distance: 179.2
type input "90"
click at [1181, 479] on input "range" at bounding box center [1050, 468] width 277 height 23
click at [970, 569] on button "Save" at bounding box center [946, 557] width 85 height 27
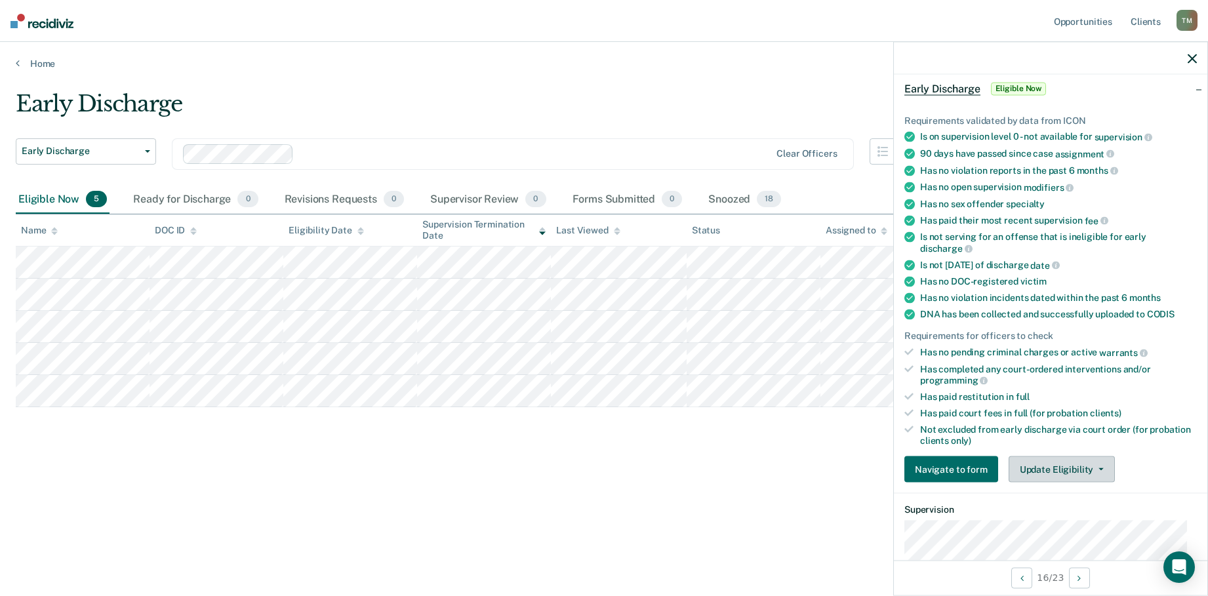
click at [1096, 464] on button "Update Eligibility" at bounding box center [1062, 470] width 106 height 26
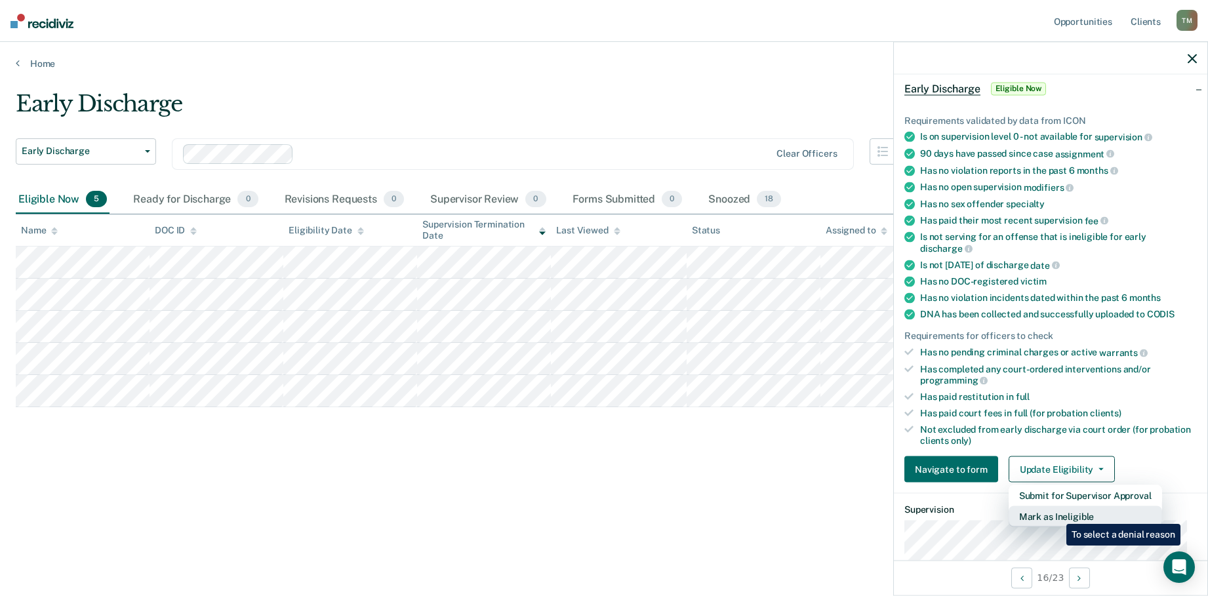
click at [1057, 514] on button "Mark as Ineligible" at bounding box center [1085, 516] width 153 height 21
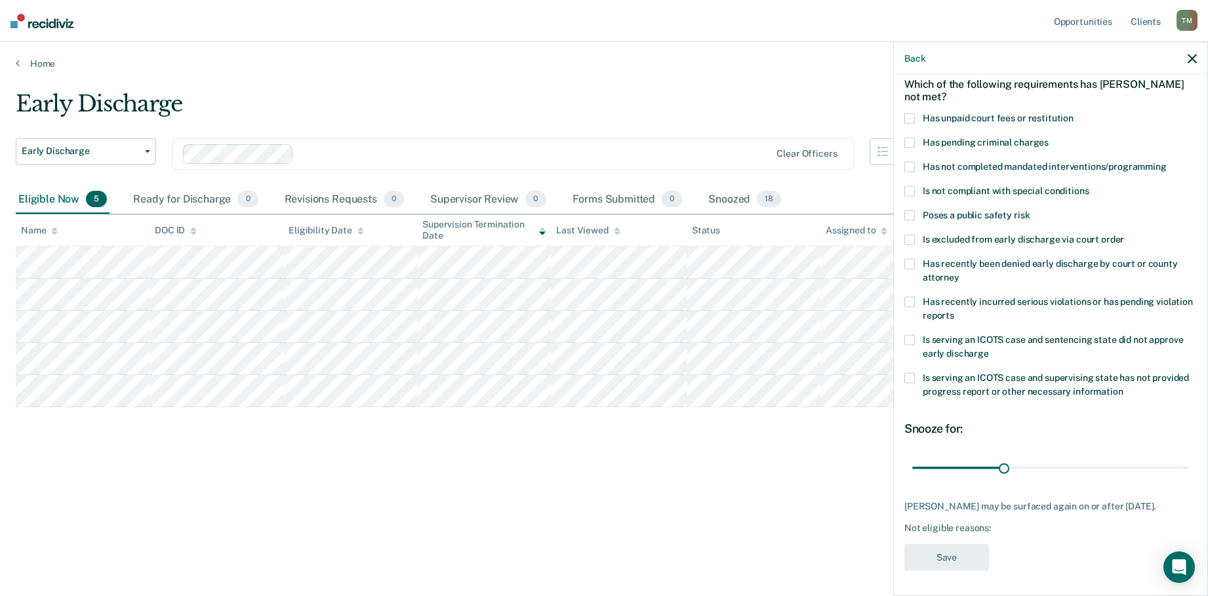
click at [915, 378] on label "Is serving an ICOTS case and supervising state has not provided progress report…" at bounding box center [1050, 387] width 293 height 28
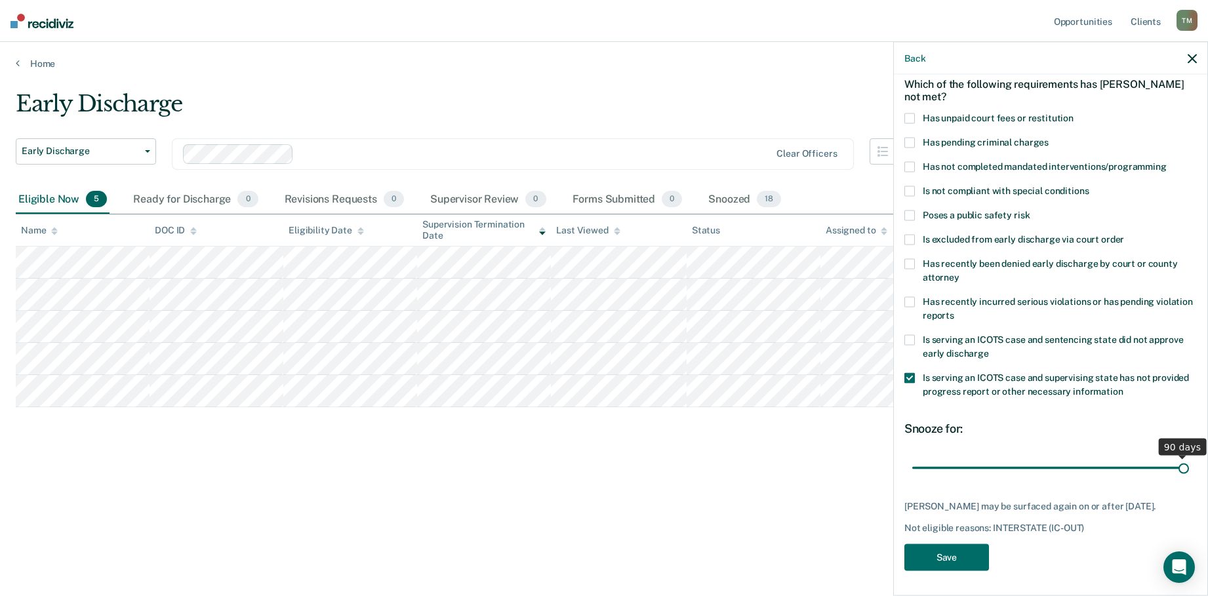
drag, startPoint x: 1004, startPoint y: 469, endPoint x: 1175, endPoint y: 468, distance: 171.2
type input "90"
click at [1189, 462] on input "range" at bounding box center [1050, 468] width 277 height 23
click at [946, 565] on button "Save" at bounding box center [946, 557] width 85 height 27
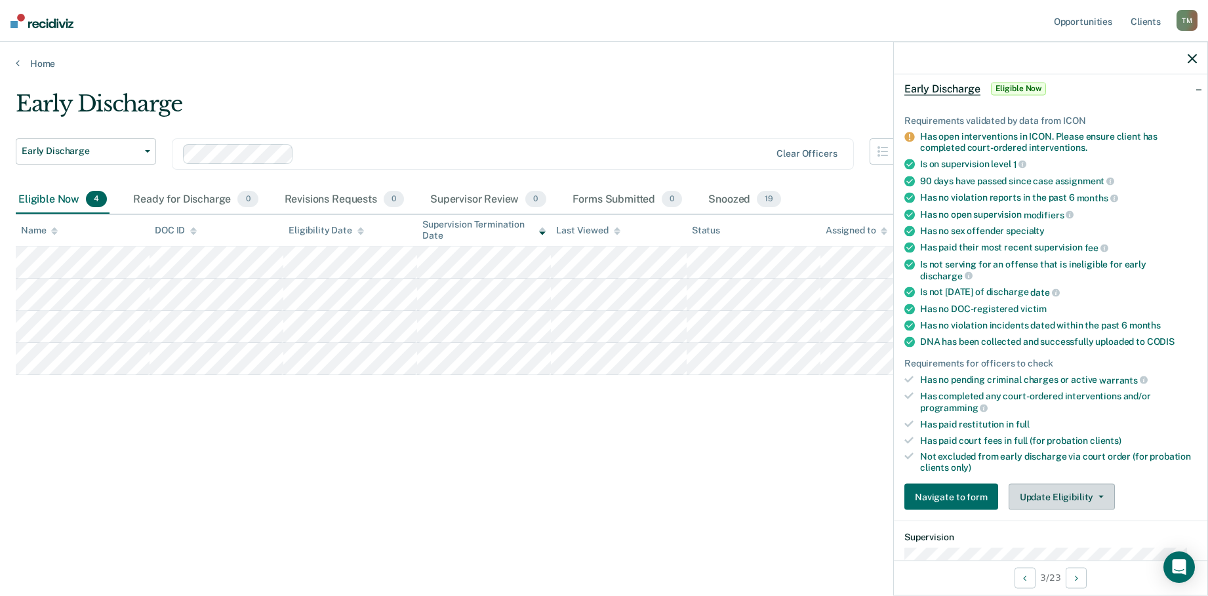
click at [1101, 493] on button "Update Eligibility" at bounding box center [1062, 497] width 106 height 26
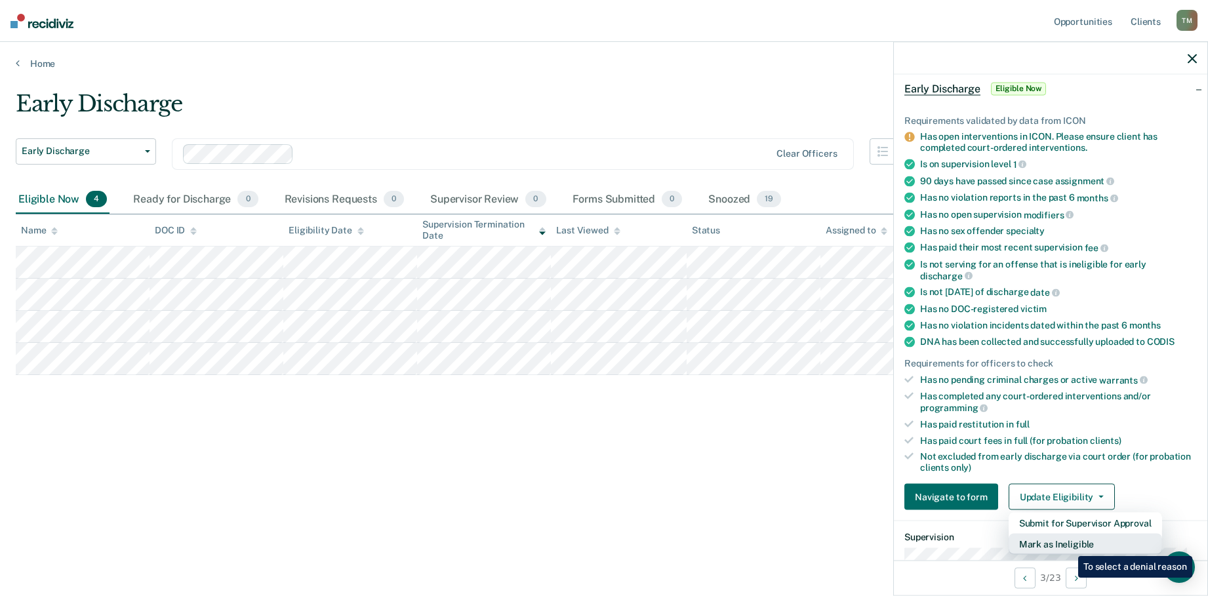
click at [1068, 546] on button "Mark as Ineligible" at bounding box center [1085, 544] width 153 height 21
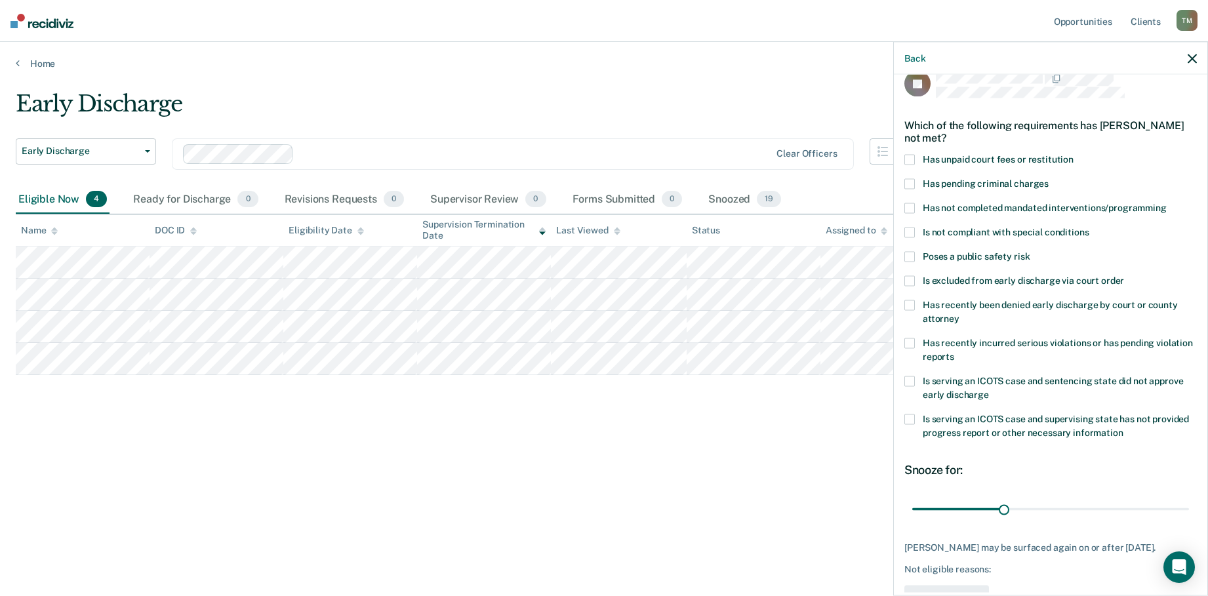
scroll to position [0, 0]
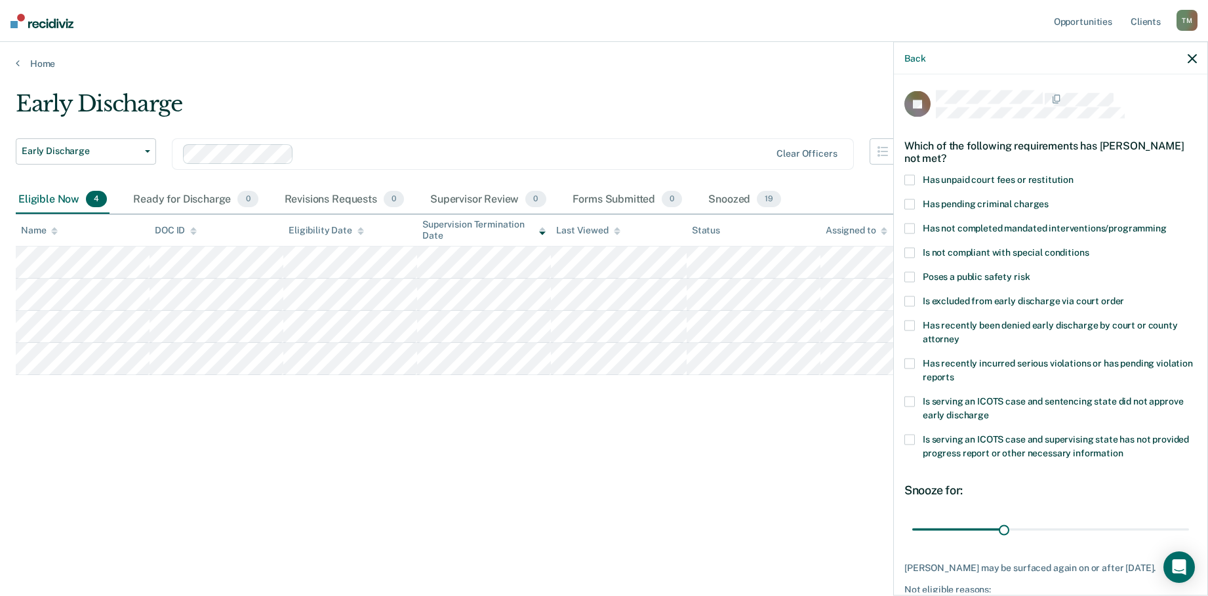
click at [911, 178] on span at bounding box center [909, 180] width 10 height 10
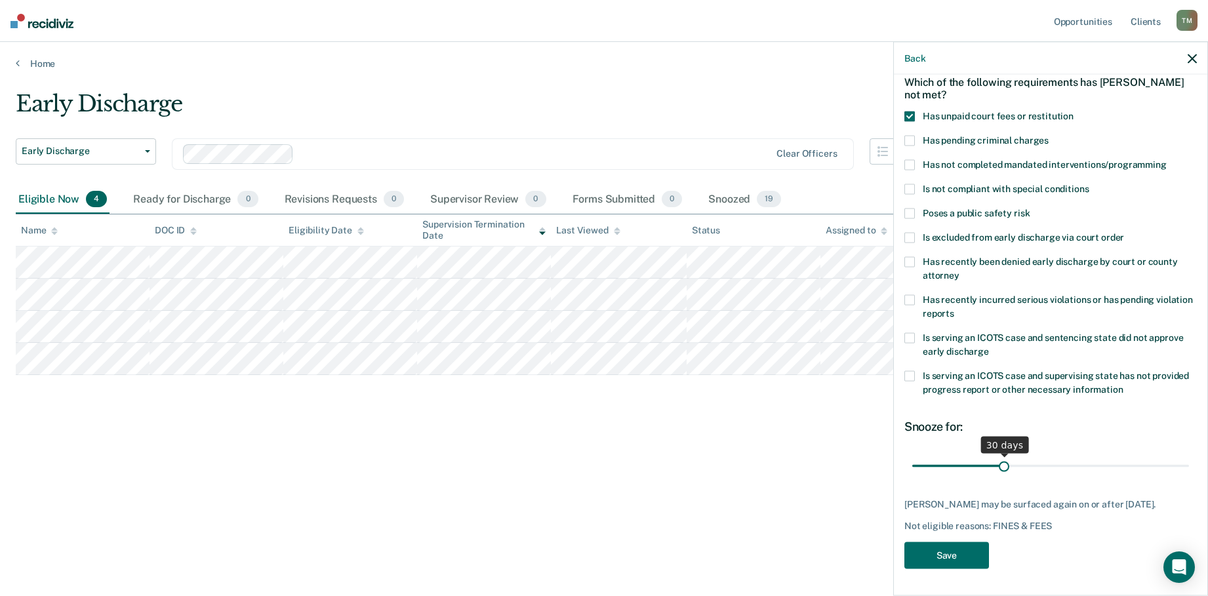
scroll to position [73, 0]
drag, startPoint x: 1001, startPoint y: 455, endPoint x: 1187, endPoint y: 462, distance: 186.4
type input "90"
click at [1187, 462] on input "range" at bounding box center [1050, 466] width 277 height 23
click at [967, 554] on button "Save" at bounding box center [946, 555] width 85 height 27
